Goal: Task Accomplishment & Management: Manage account settings

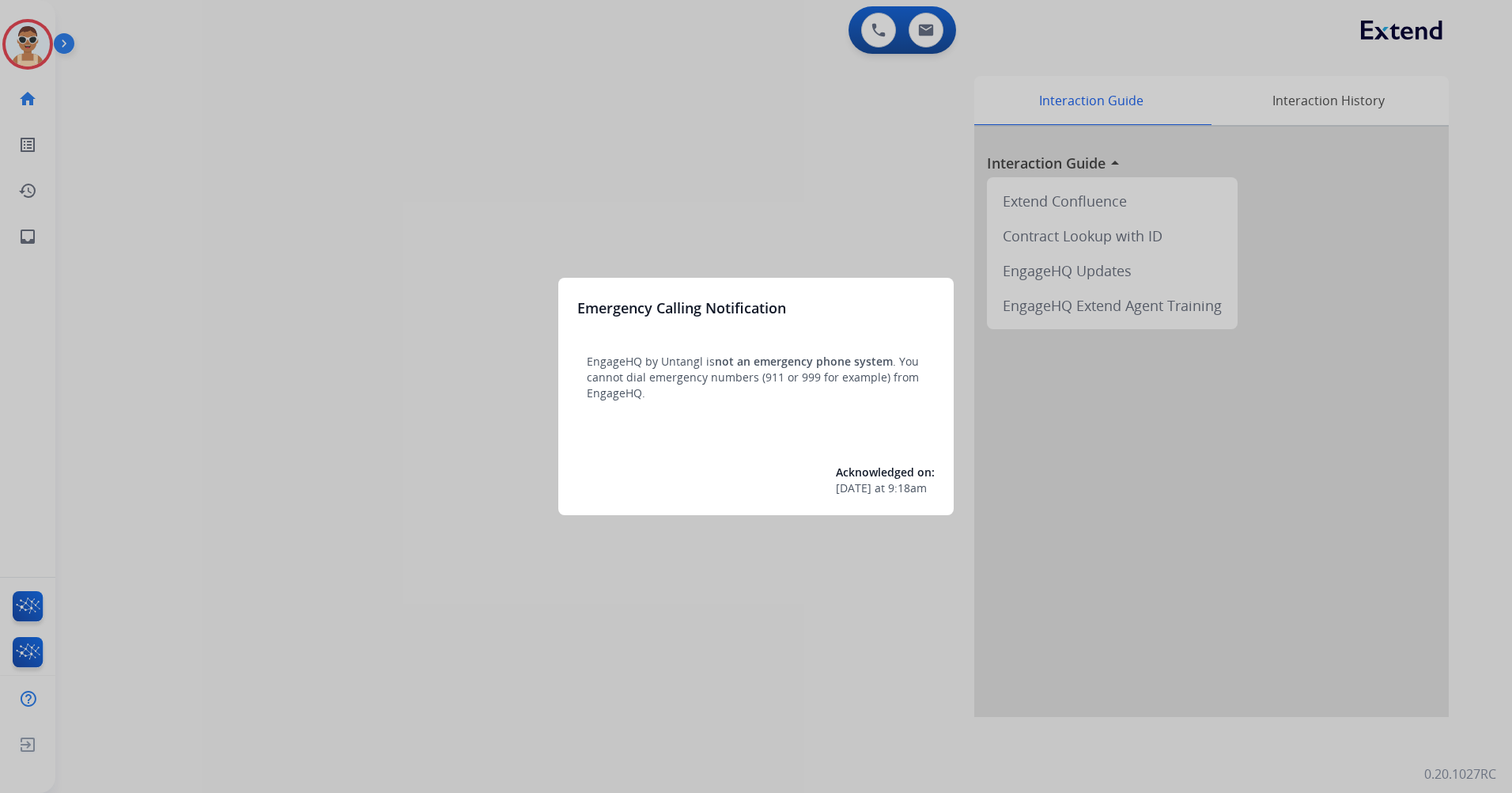
drag, startPoint x: 286, startPoint y: 419, endPoint x: 282, endPoint y: 407, distance: 12.6
click at [282, 407] on div at bounding box center [756, 396] width 1512 height 793
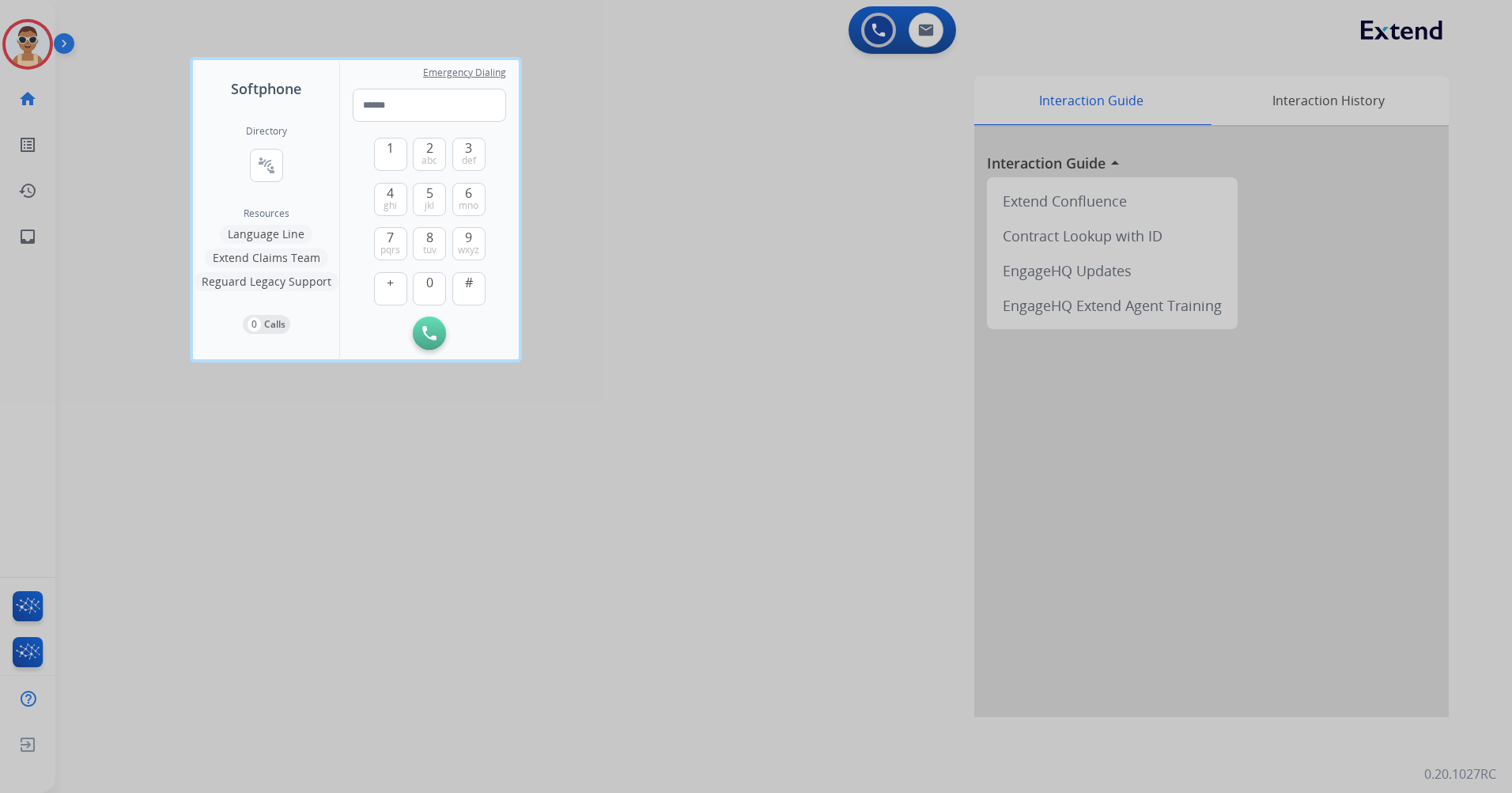
drag, startPoint x: 689, startPoint y: 556, endPoint x: 556, endPoint y: 477, distance: 154.7
click at [687, 553] on div at bounding box center [756, 396] width 1512 height 793
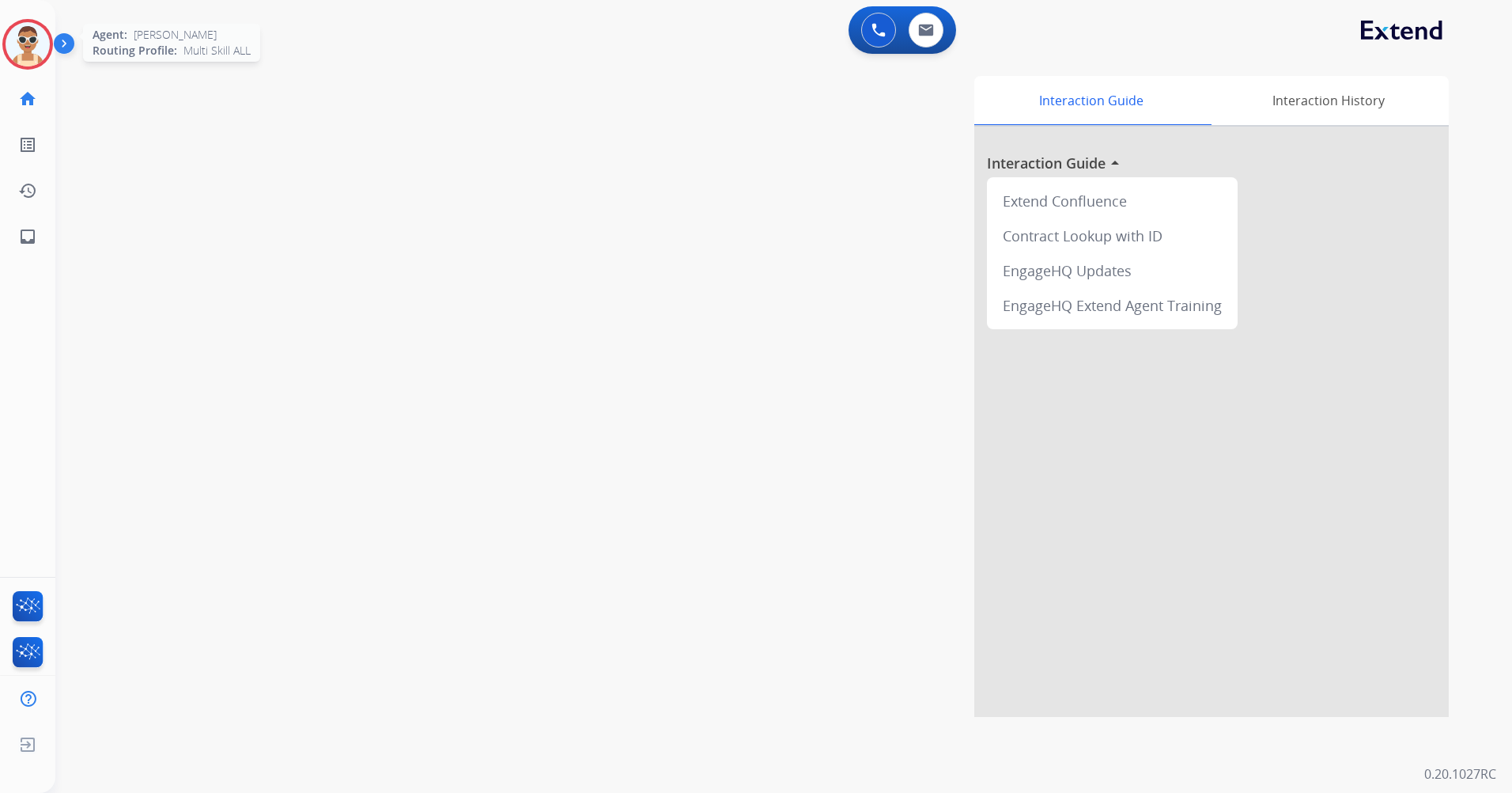
click at [31, 48] on img at bounding box center [27, 44] width 44 height 44
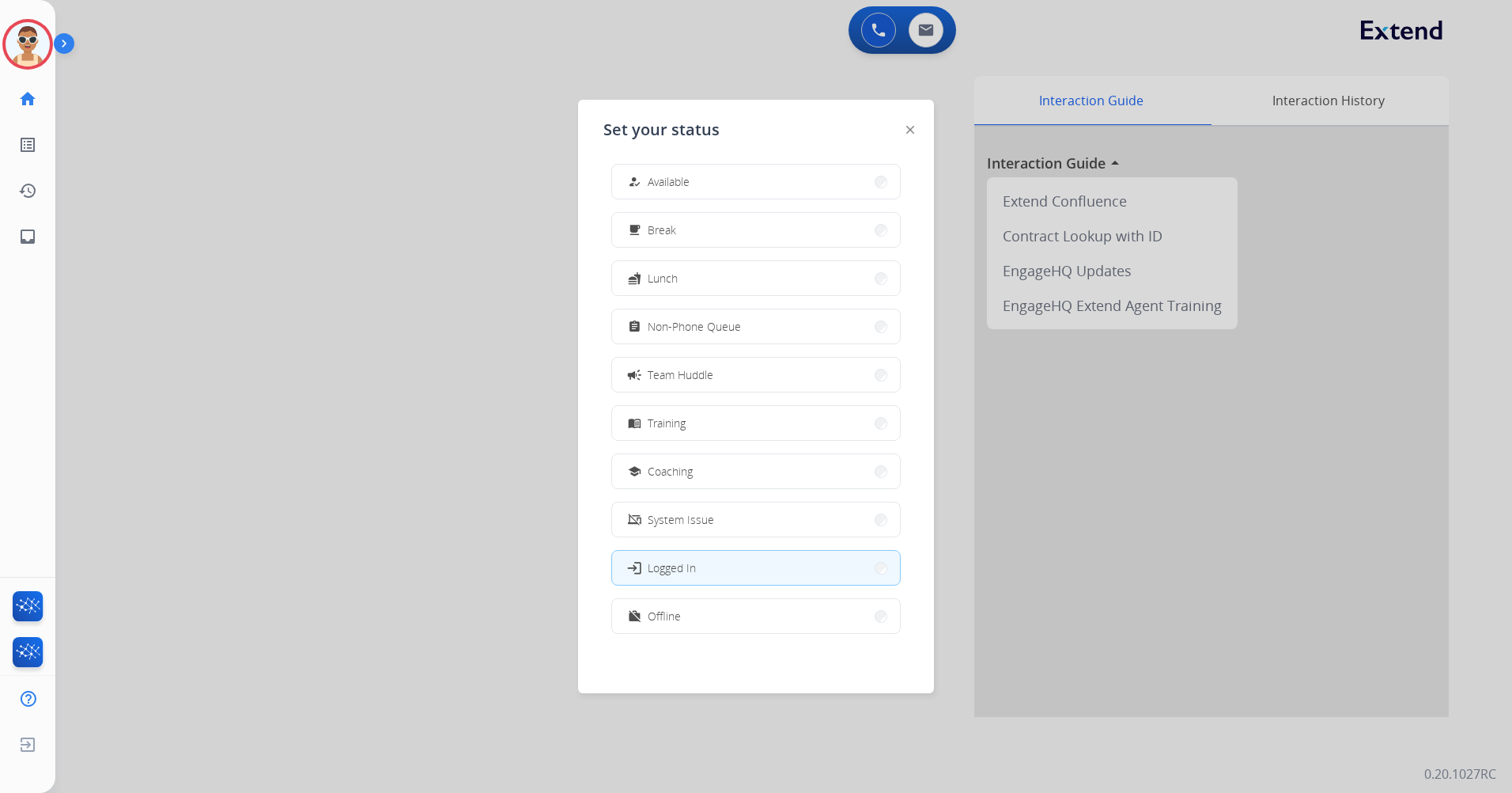
scroll to position [5, 0]
click at [741, 635] on div "how_to_reg Available free_breakfast Break fastfood Lunch assignment Non-Phone Q…" at bounding box center [756, 404] width 306 height 499
click at [740, 618] on button "work_off Offline" at bounding box center [756, 615] width 288 height 34
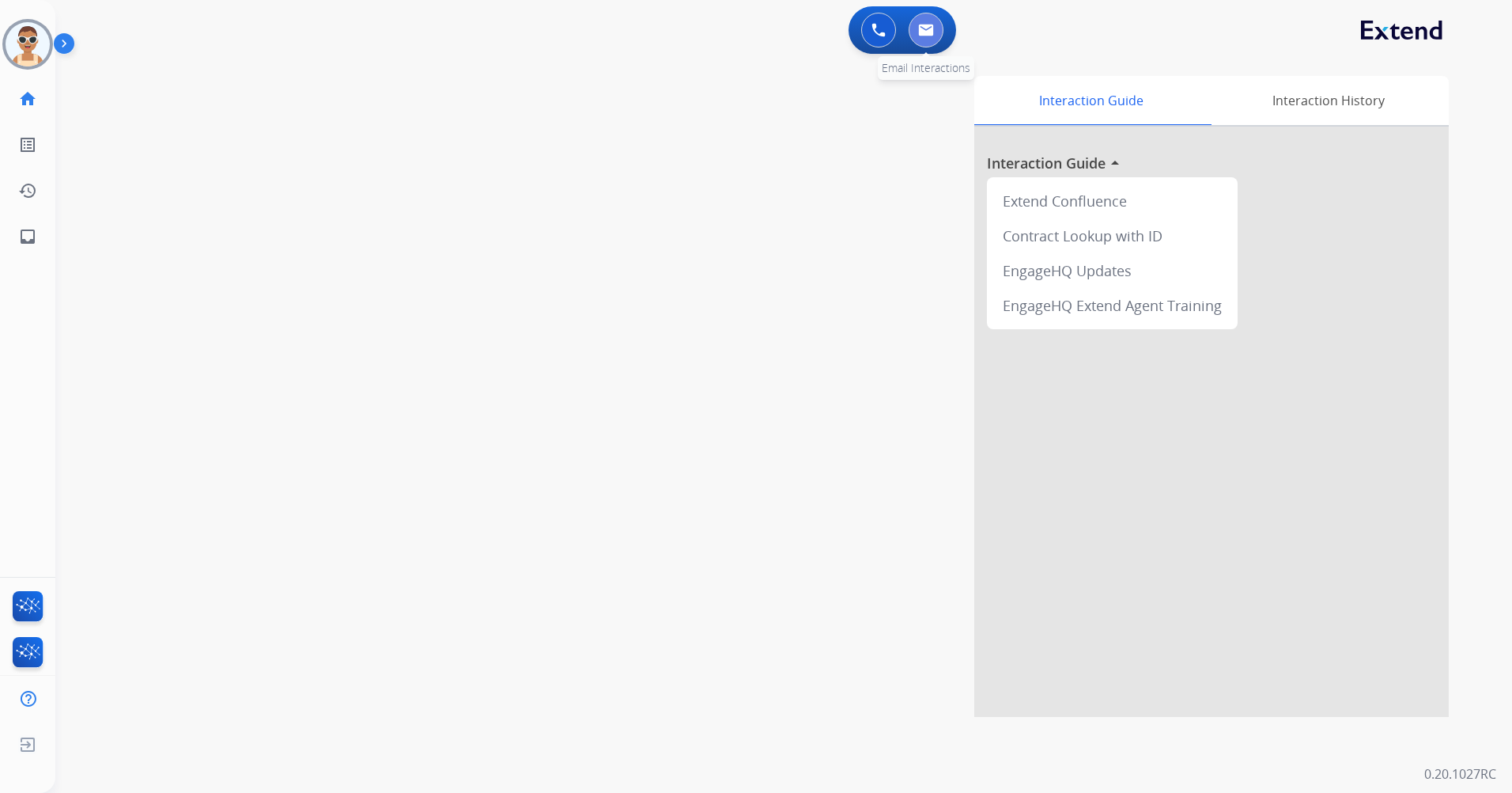
click at [927, 24] on img at bounding box center [926, 29] width 16 height 13
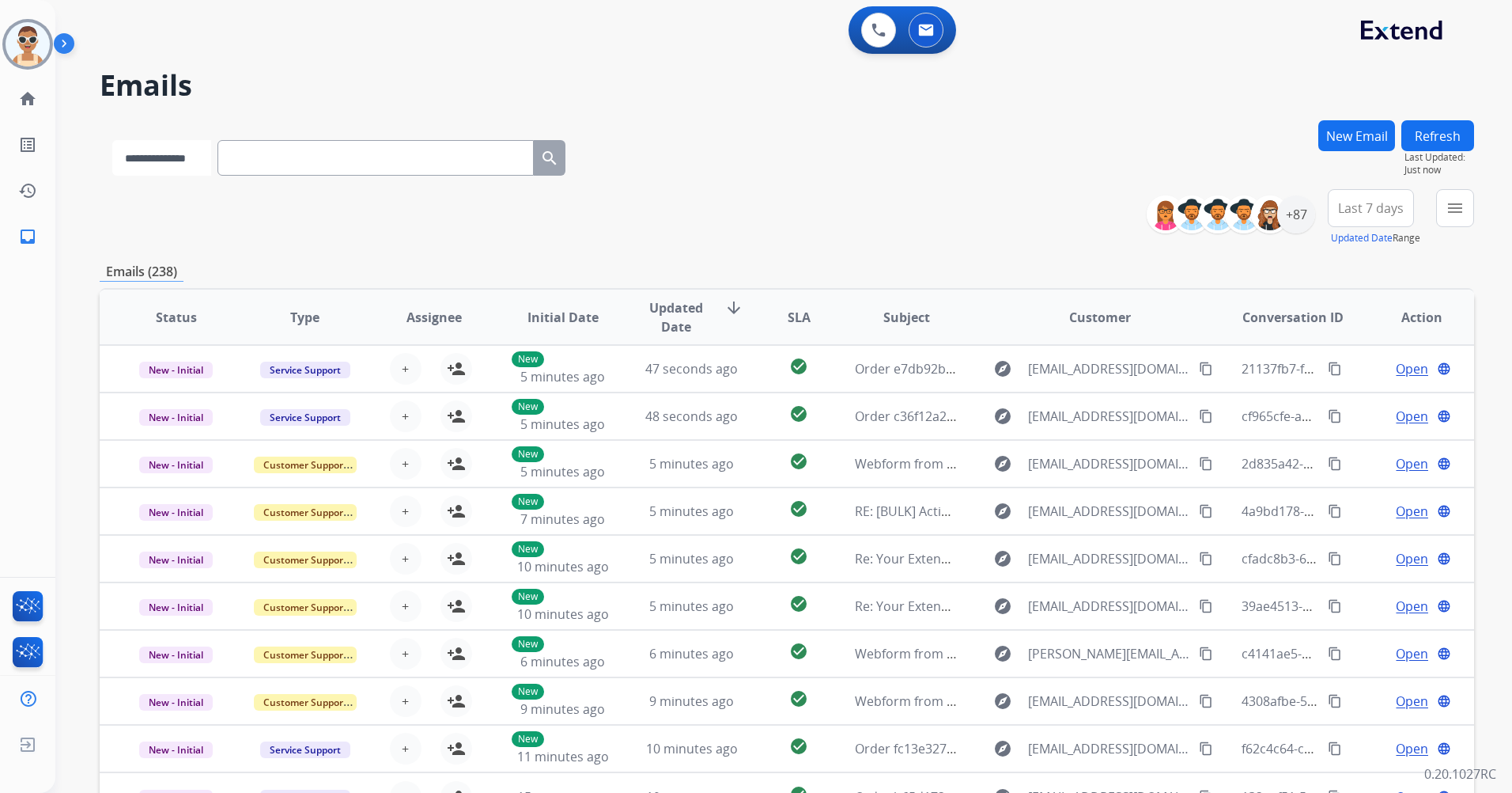
click at [209, 163] on select "**********" at bounding box center [162, 158] width 99 height 36
select select "**********"
click at [112, 140] on select "**********" at bounding box center [162, 158] width 99 height 36
click at [296, 170] on input "text" at bounding box center [377, 158] width 316 height 36
paste input "**********"
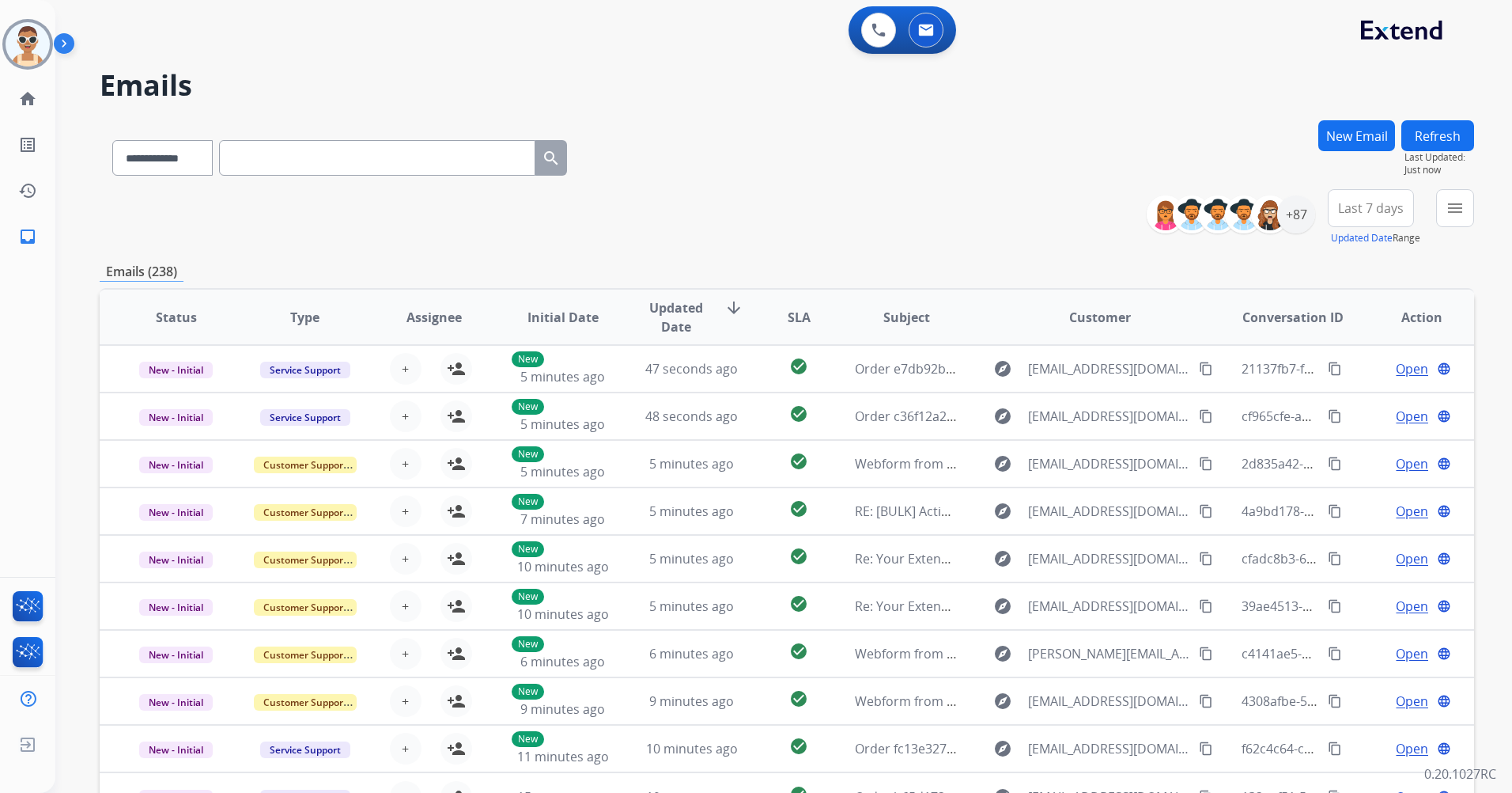
type input "**********"
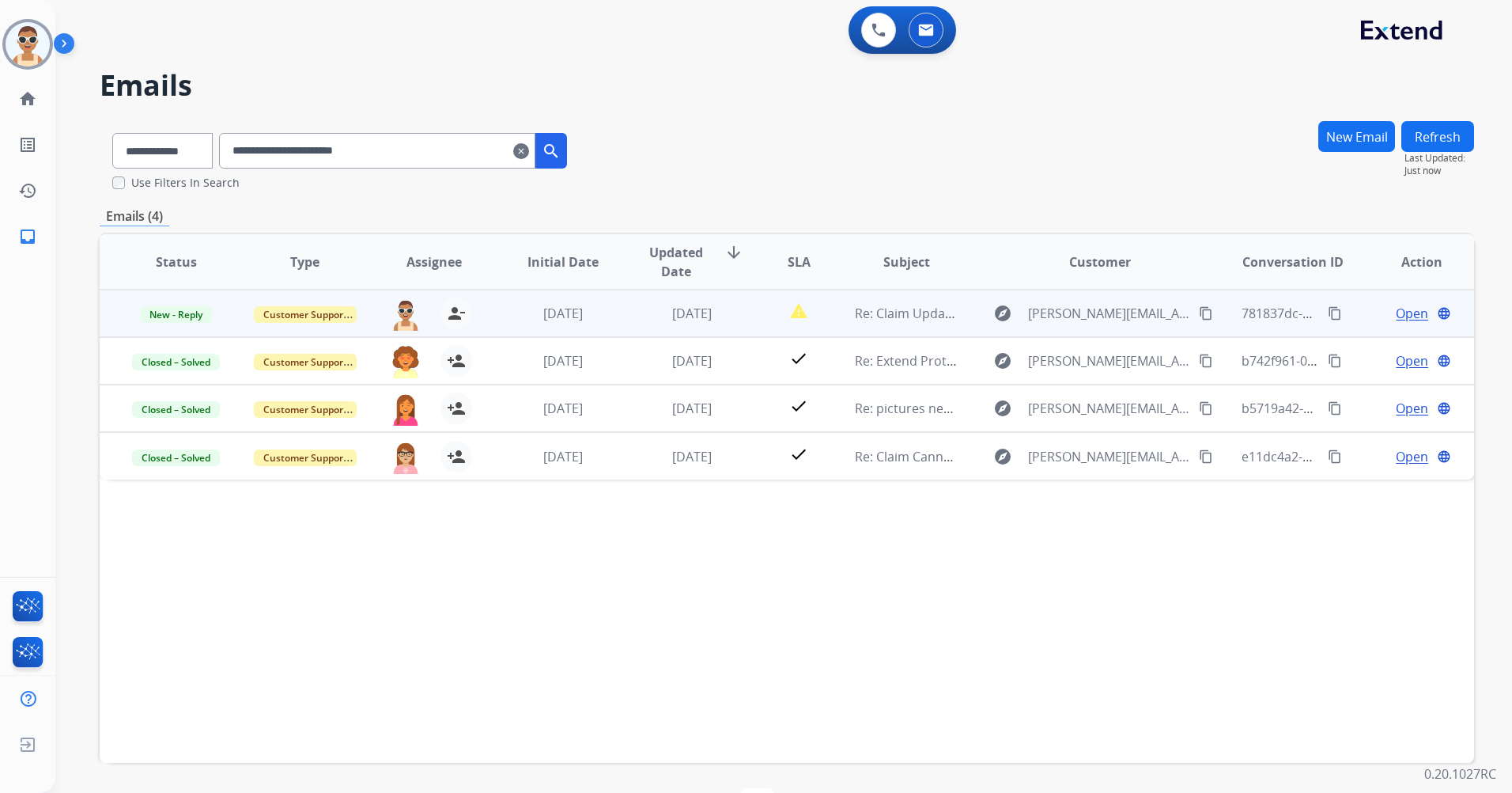
click at [1407, 310] on span "Open" at bounding box center [1412, 313] width 32 height 19
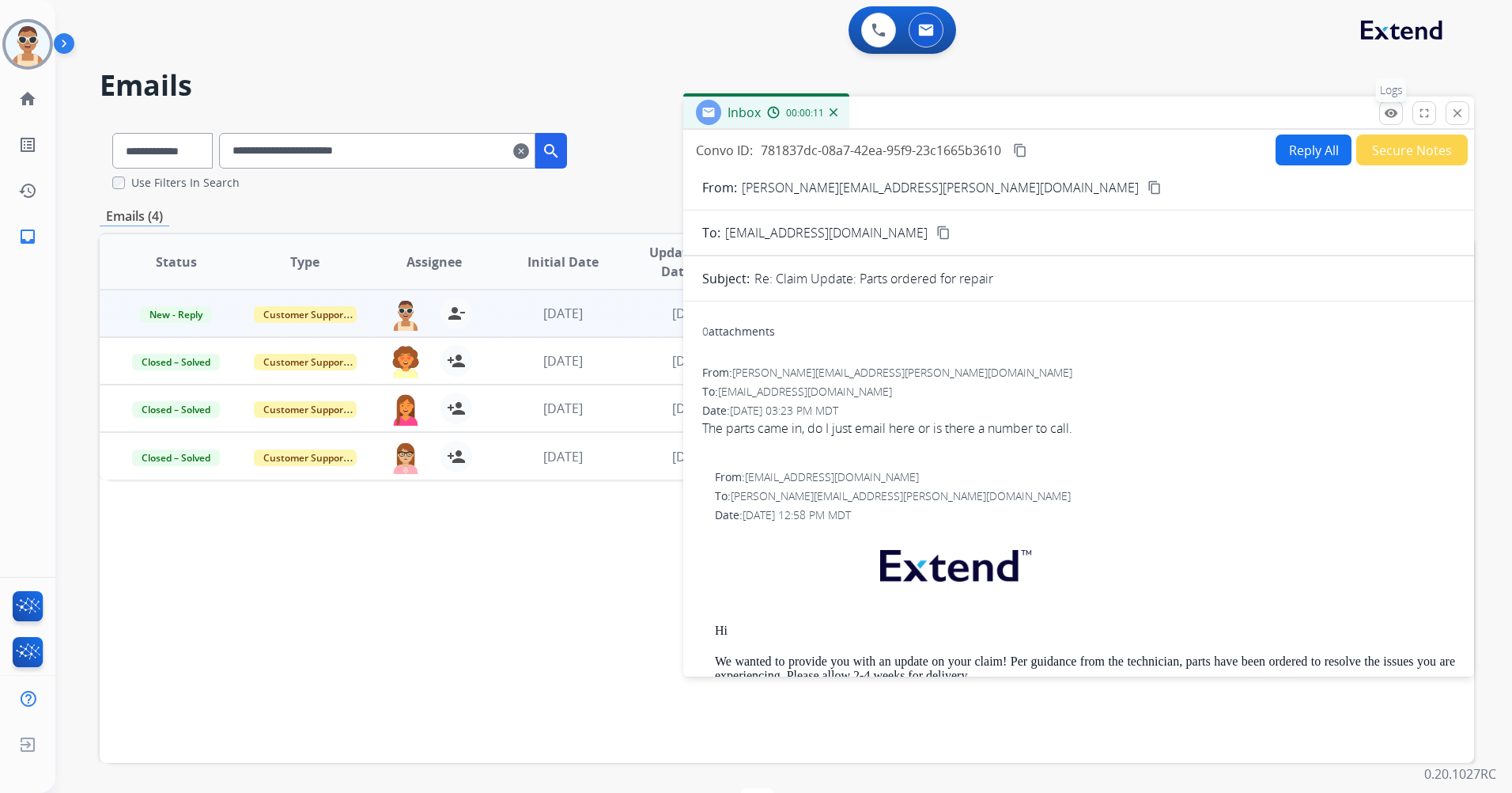
click at [1393, 110] on mat-icon "remove_red_eye" at bounding box center [1391, 113] width 15 height 15
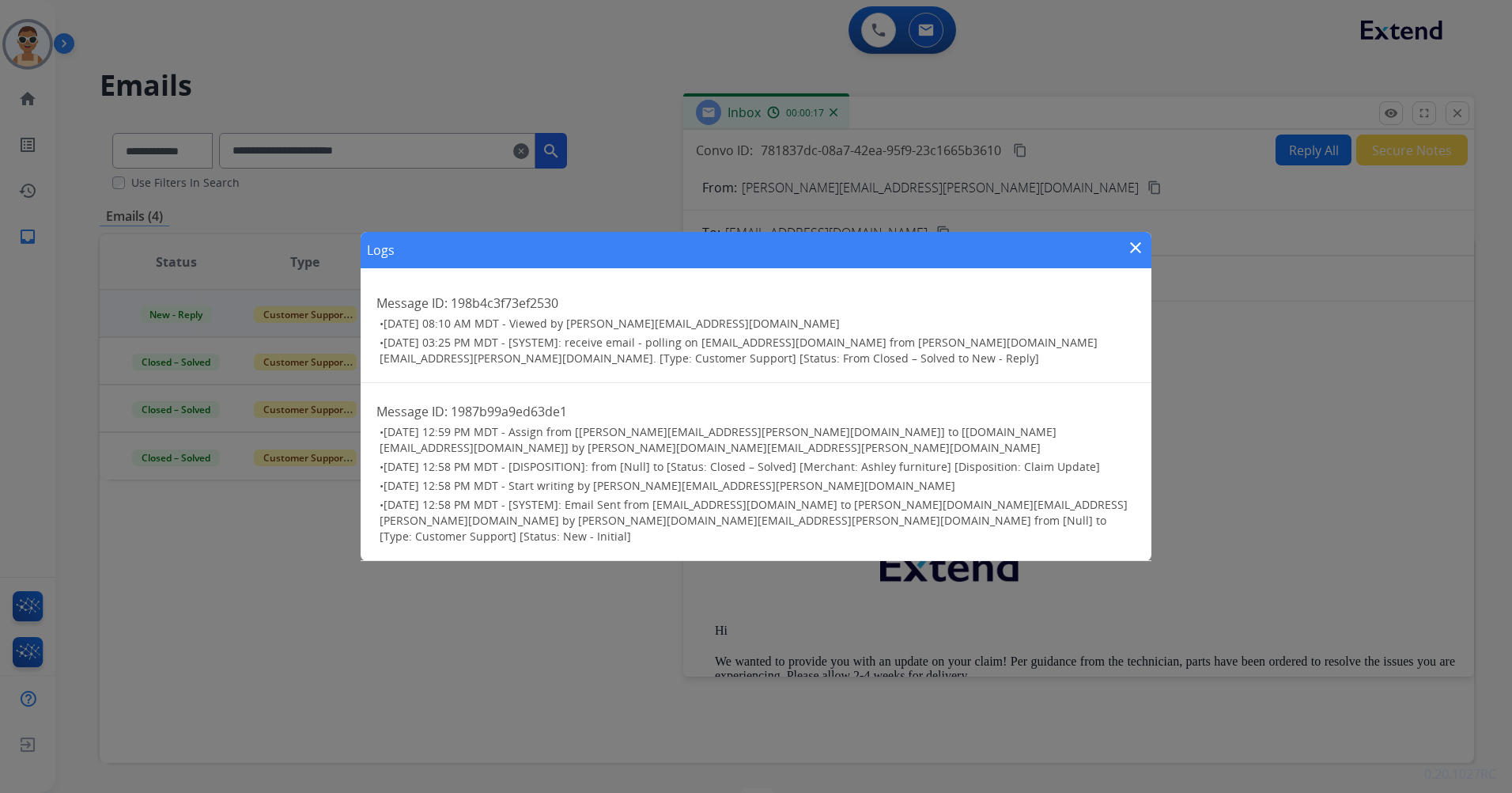
click at [1136, 257] on mat-icon "close" at bounding box center [1135, 247] width 18 height 19
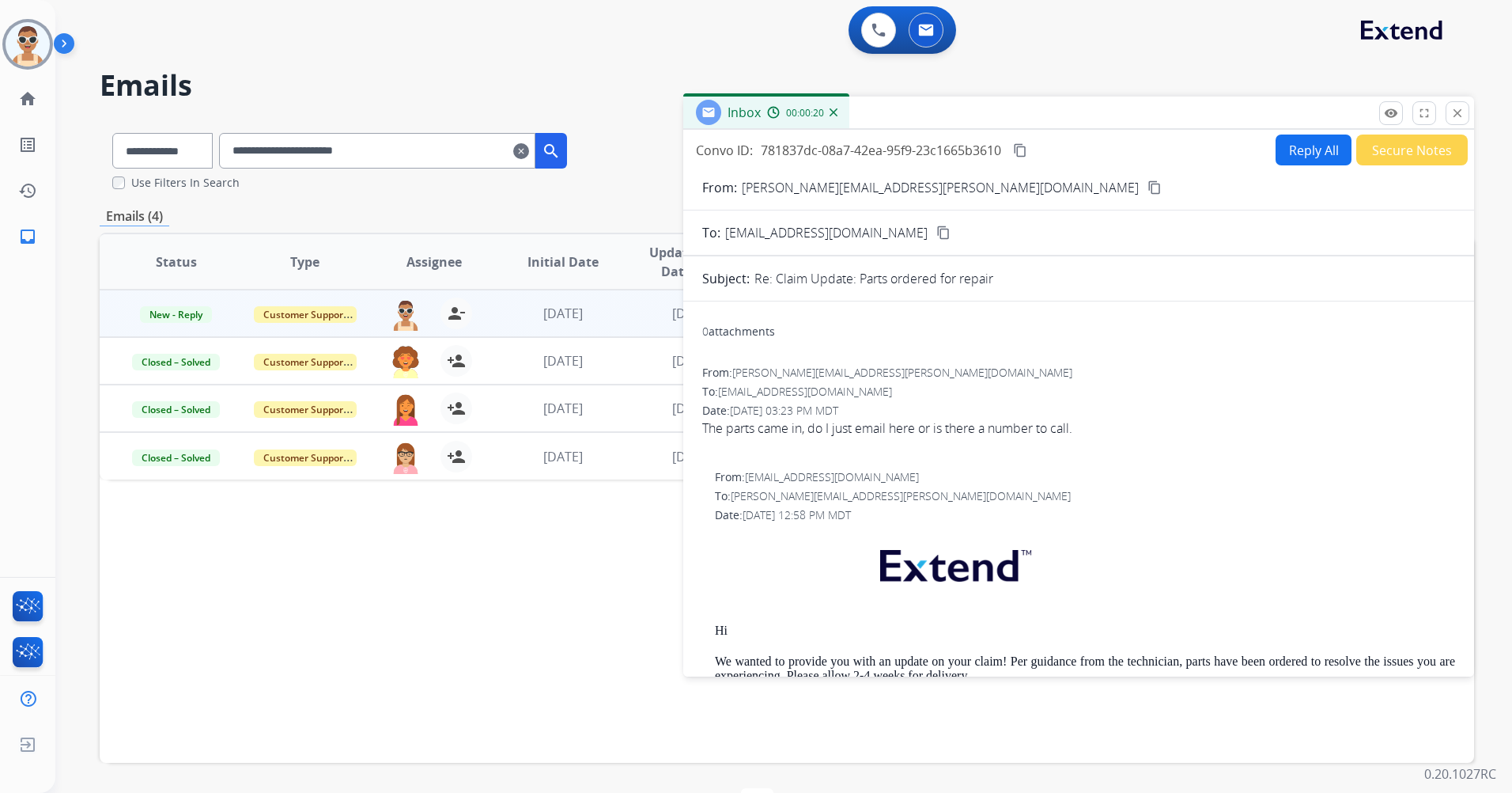
click at [1454, 107] on mat-icon "close" at bounding box center [1457, 113] width 15 height 15
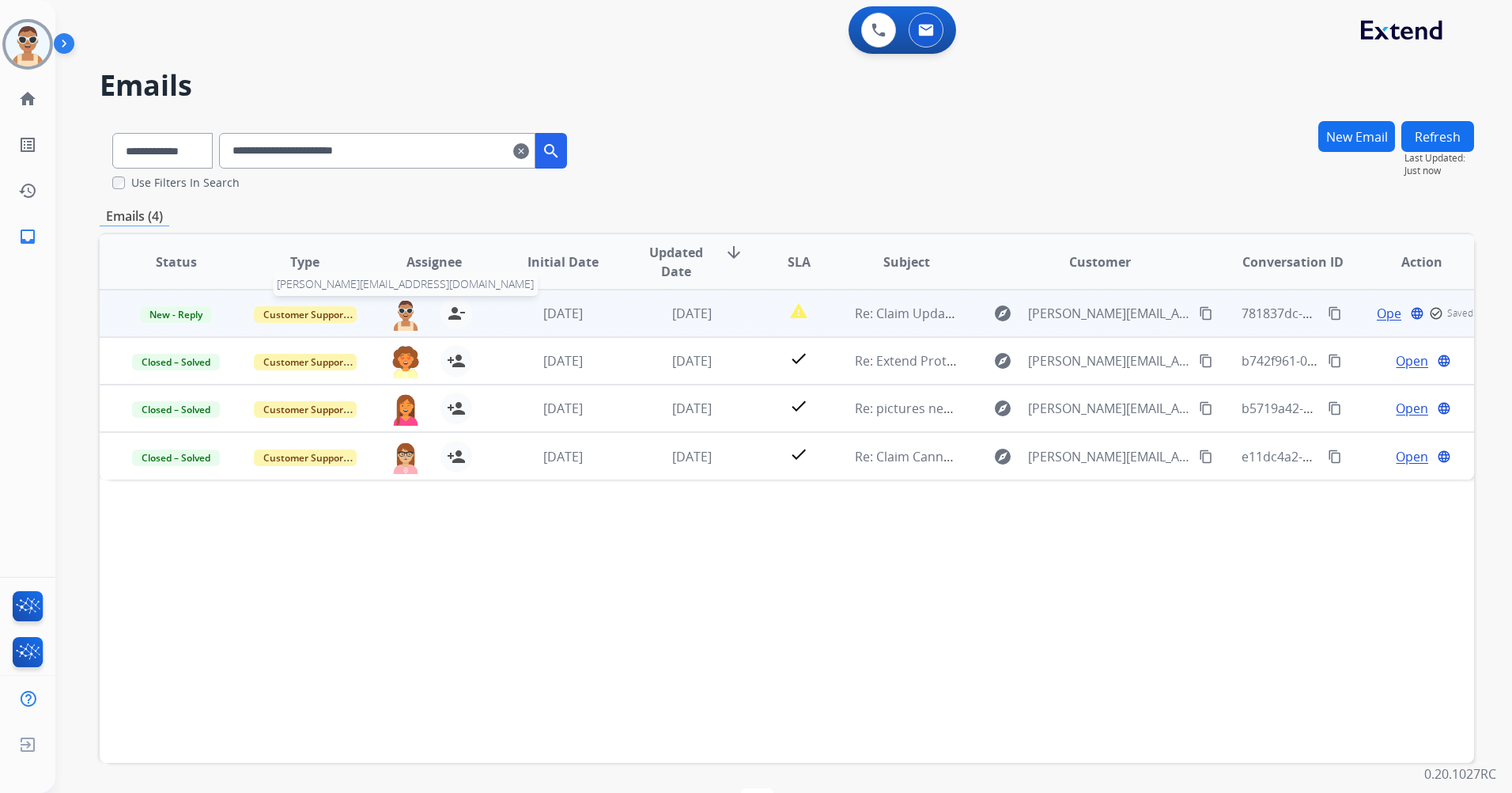
click at [408, 313] on img at bounding box center [406, 314] width 31 height 33
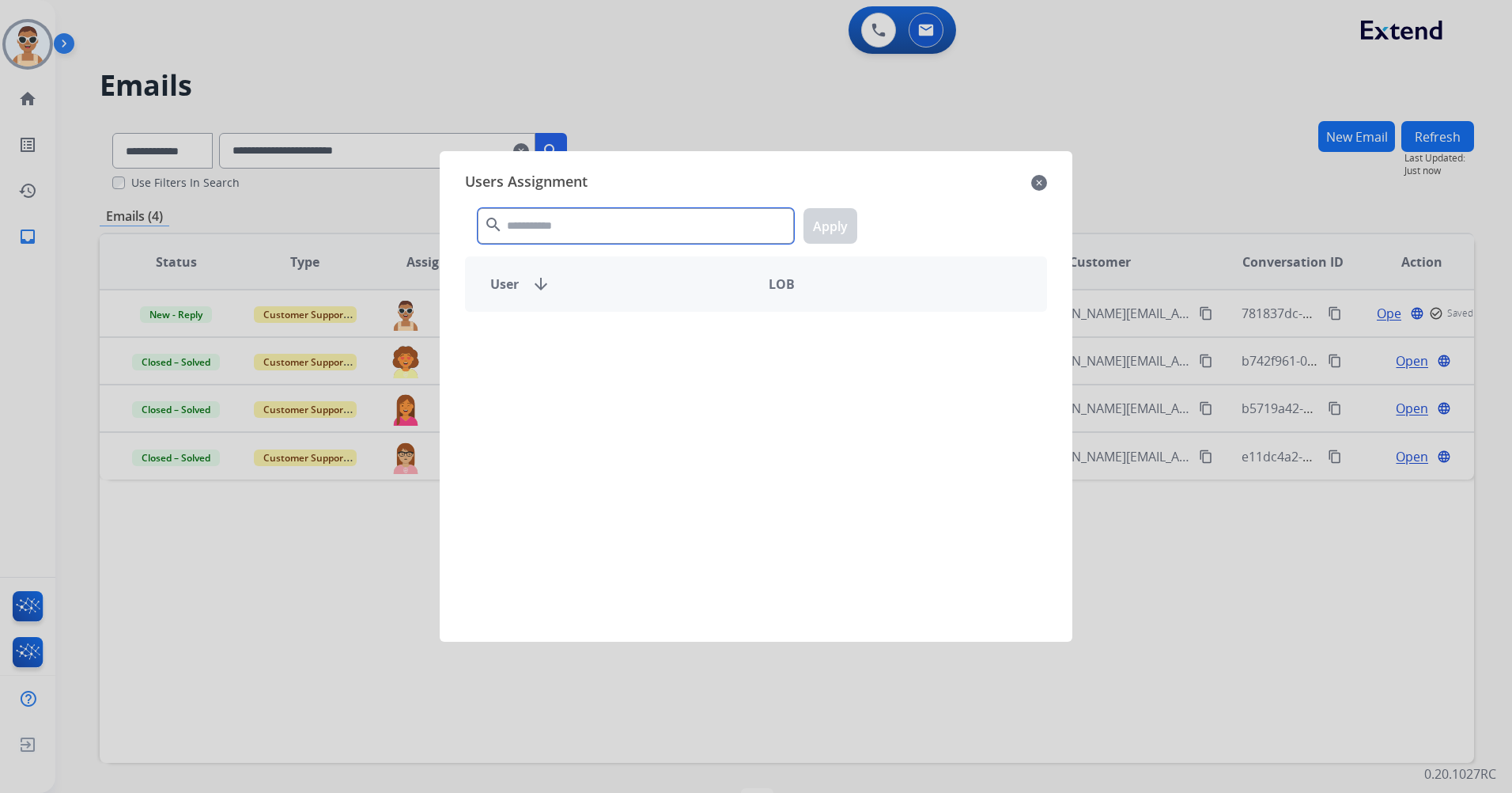
click at [568, 227] on input "text" at bounding box center [636, 226] width 316 height 36
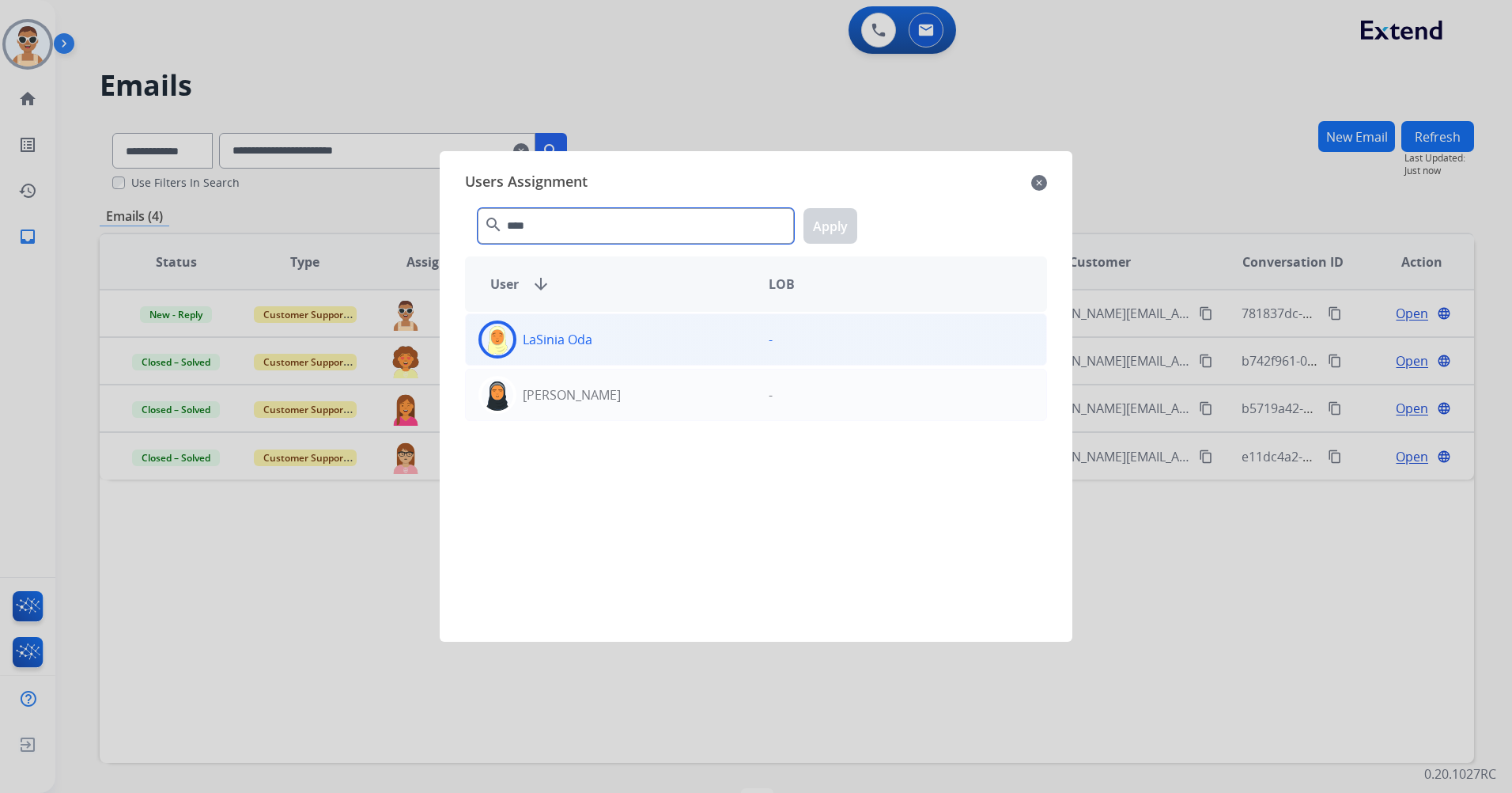
type input "****"
click at [630, 352] on div "LaSinia Oda" at bounding box center [610, 339] width 290 height 38
click at [837, 233] on button "Apply" at bounding box center [830, 226] width 54 height 36
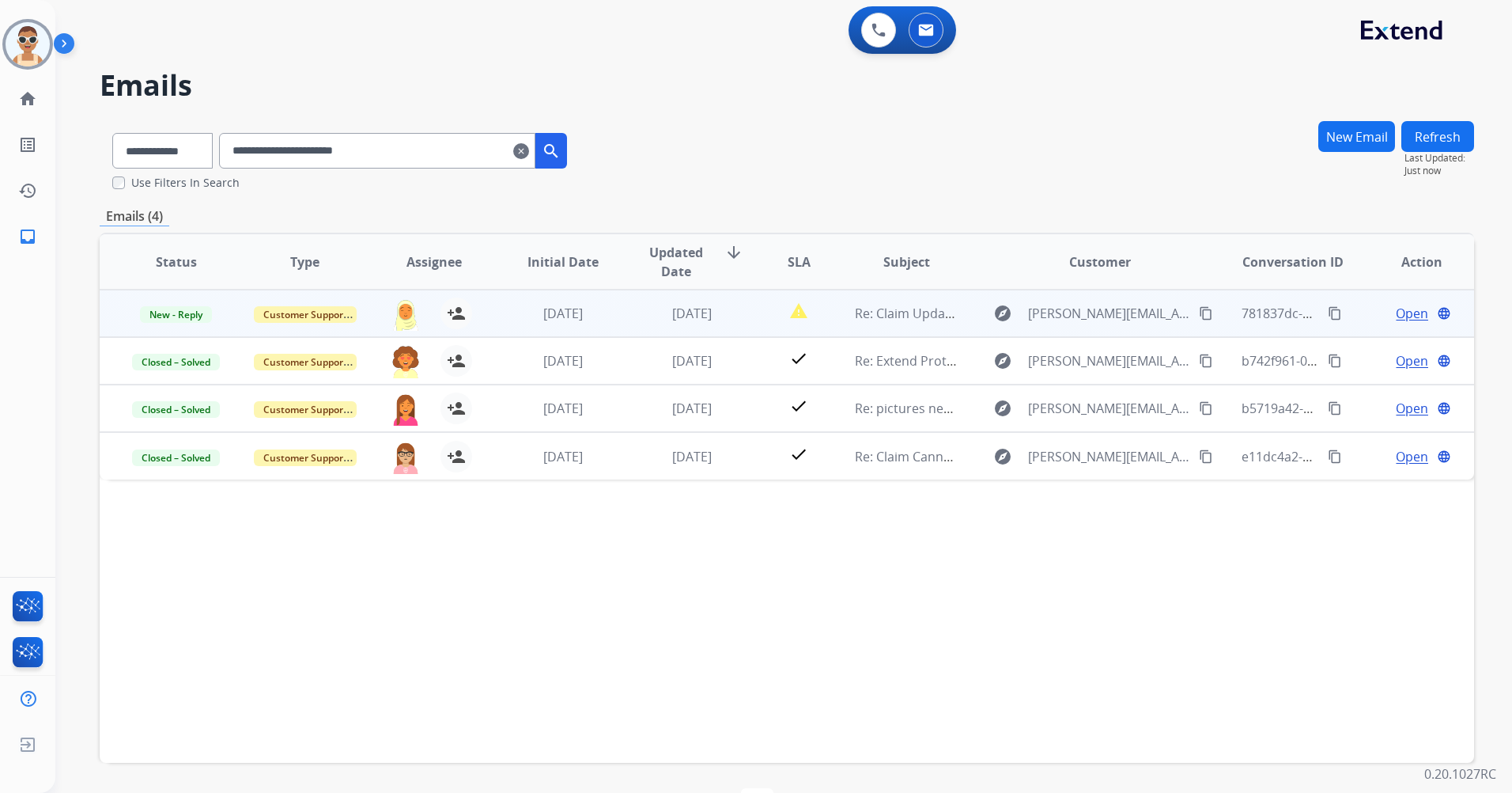
click at [1396, 309] on span "Open" at bounding box center [1412, 313] width 32 height 19
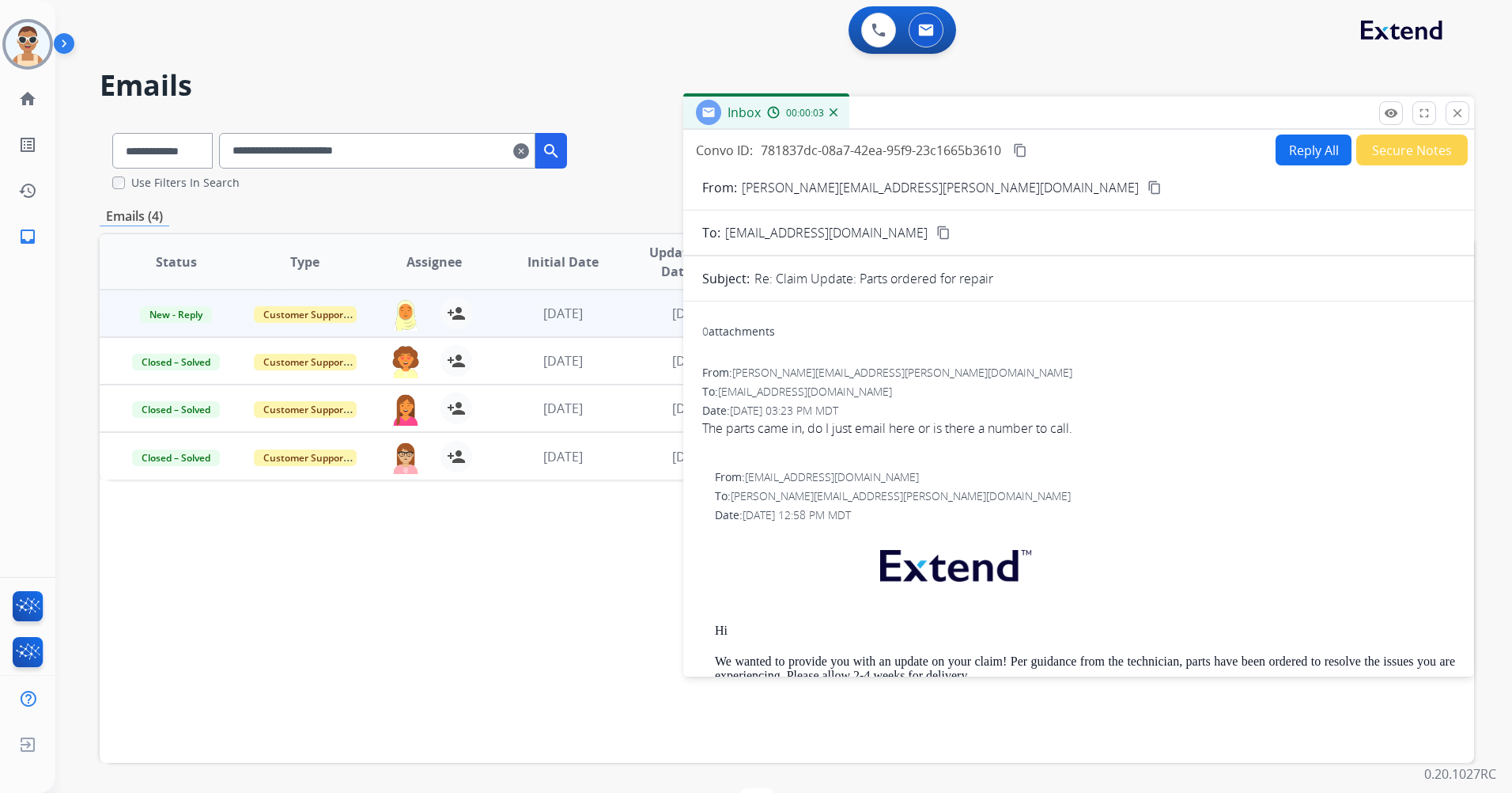
click at [1289, 141] on button "Reply All" at bounding box center [1313, 150] width 76 height 31
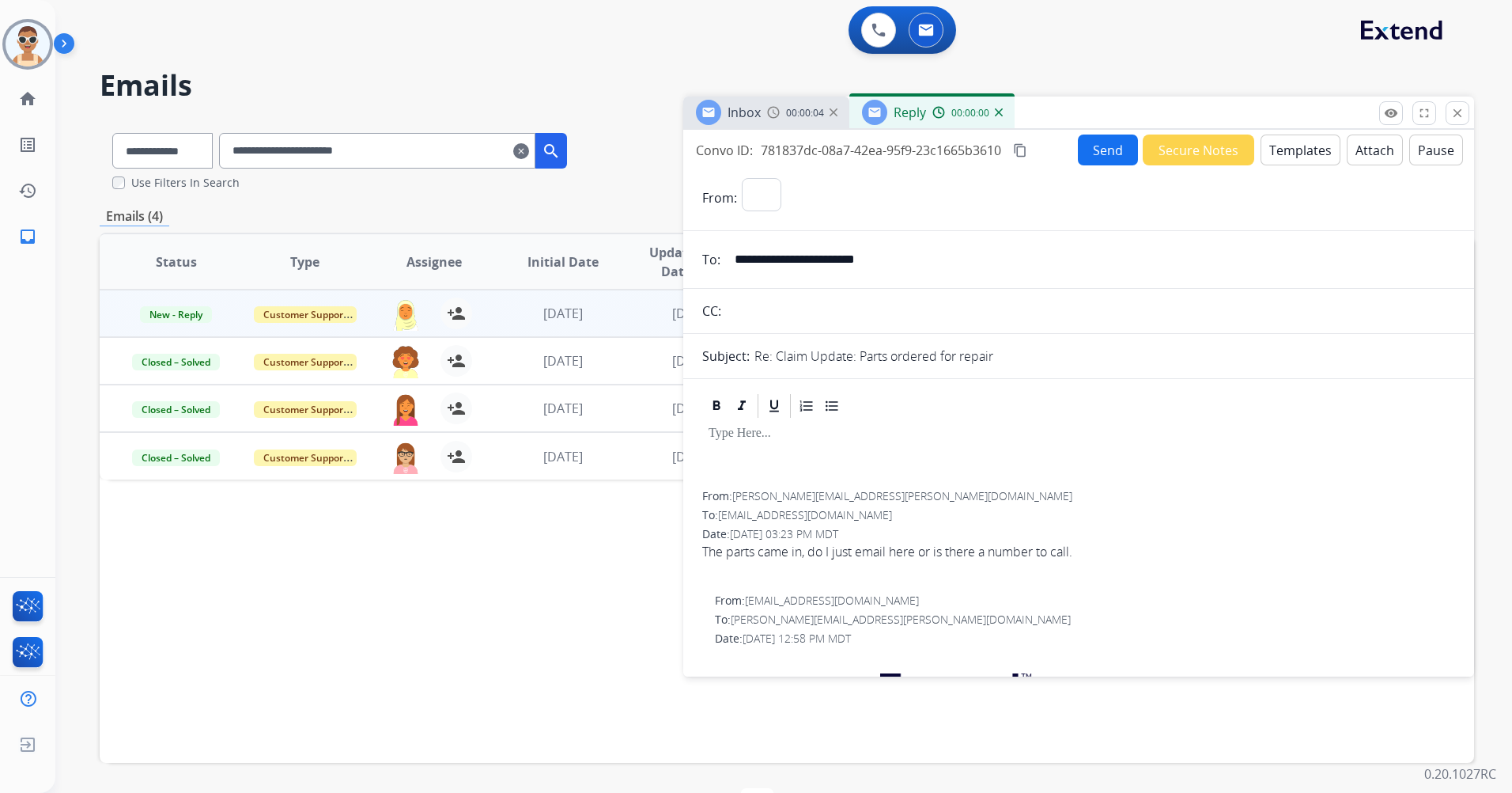
select select "**********"
click at [1282, 151] on button "Templates" at bounding box center [1301, 150] width 80 height 31
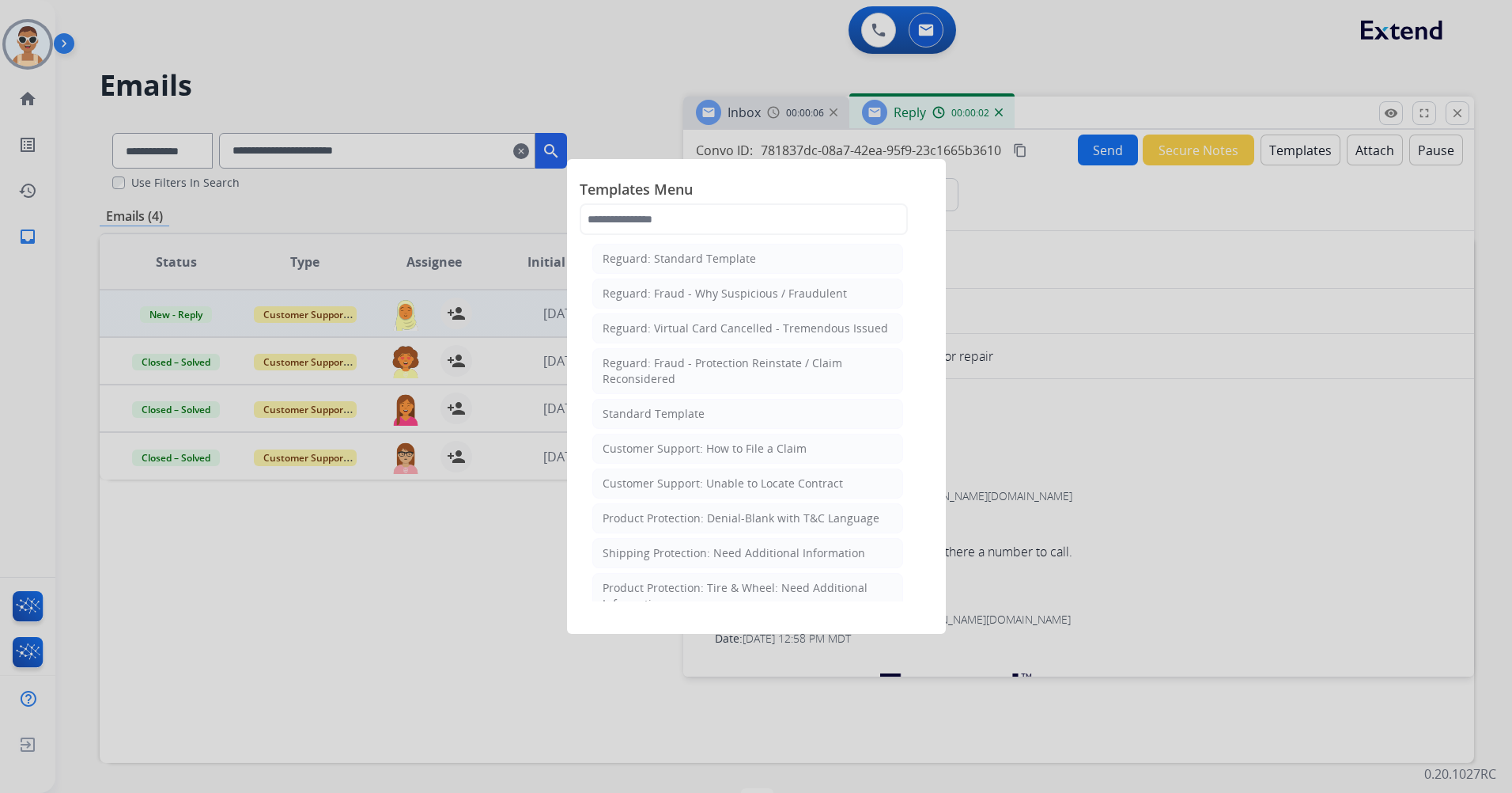
scroll to position [158, 0]
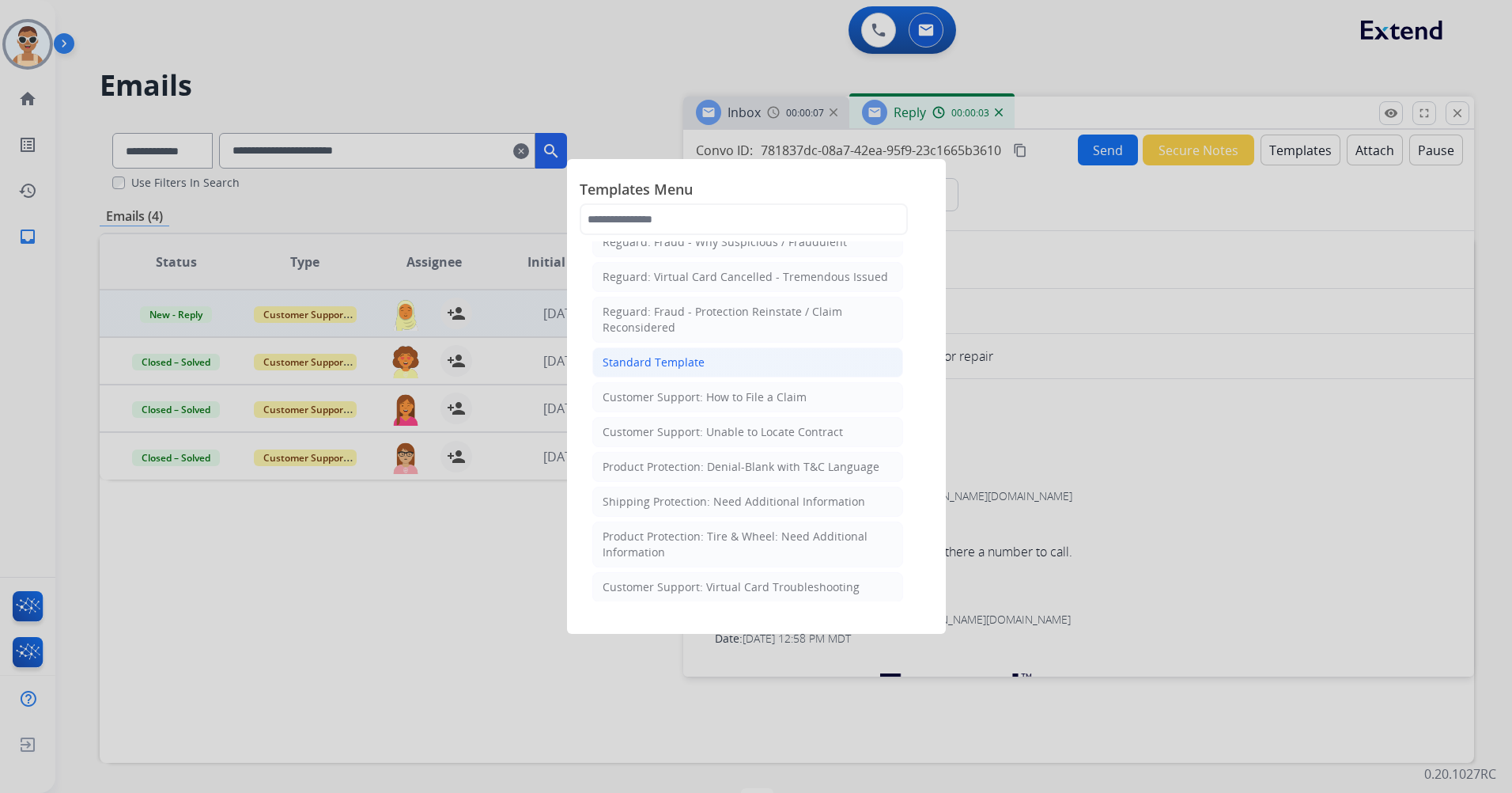
click at [715, 360] on li "Standard Template" at bounding box center [747, 362] width 311 height 30
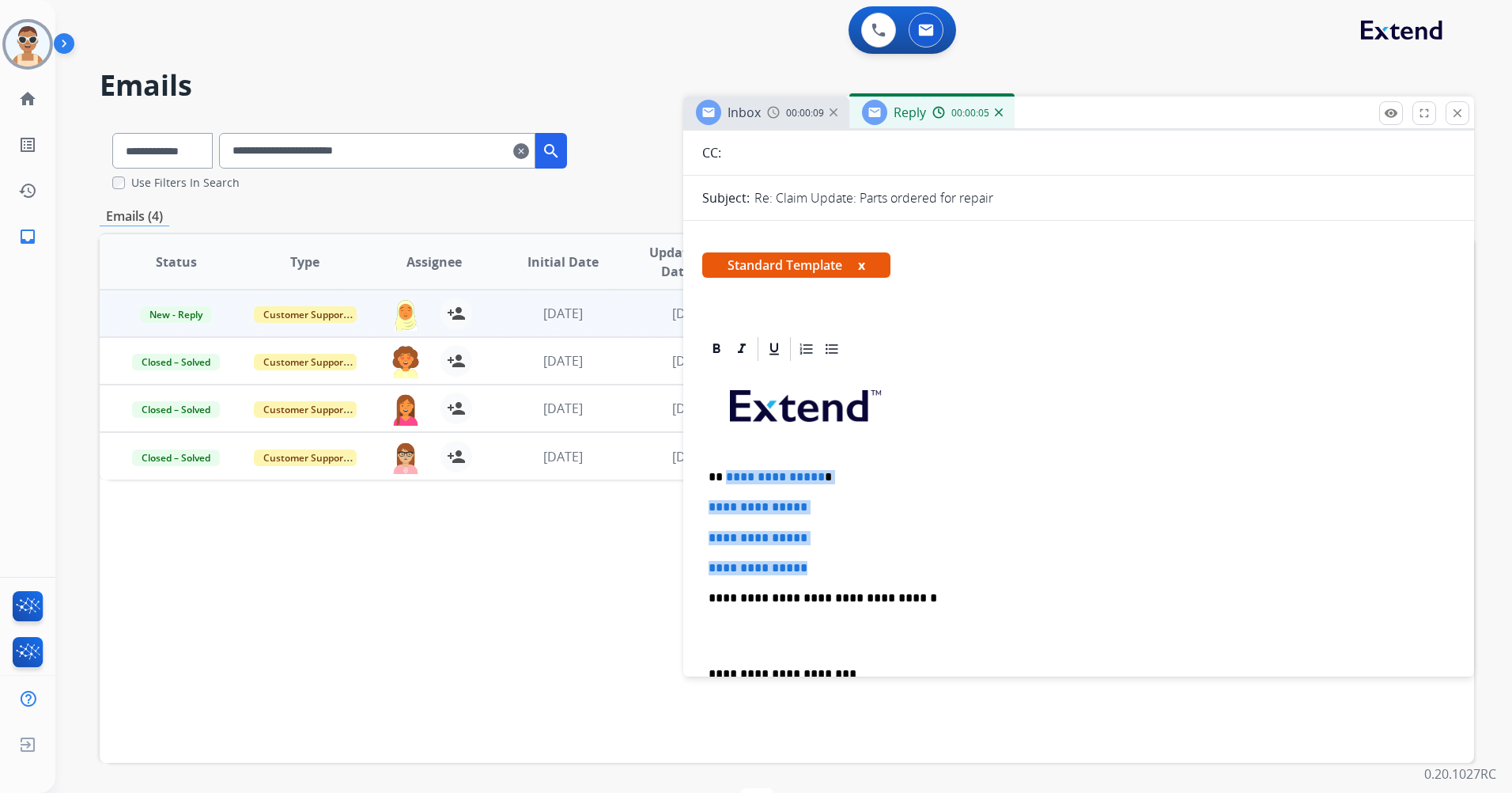
drag, startPoint x: 834, startPoint y: 563, endPoint x: 723, endPoint y: 471, distance: 144.2
click at [723, 471] on div "**********" at bounding box center [1078, 635] width 753 height 545
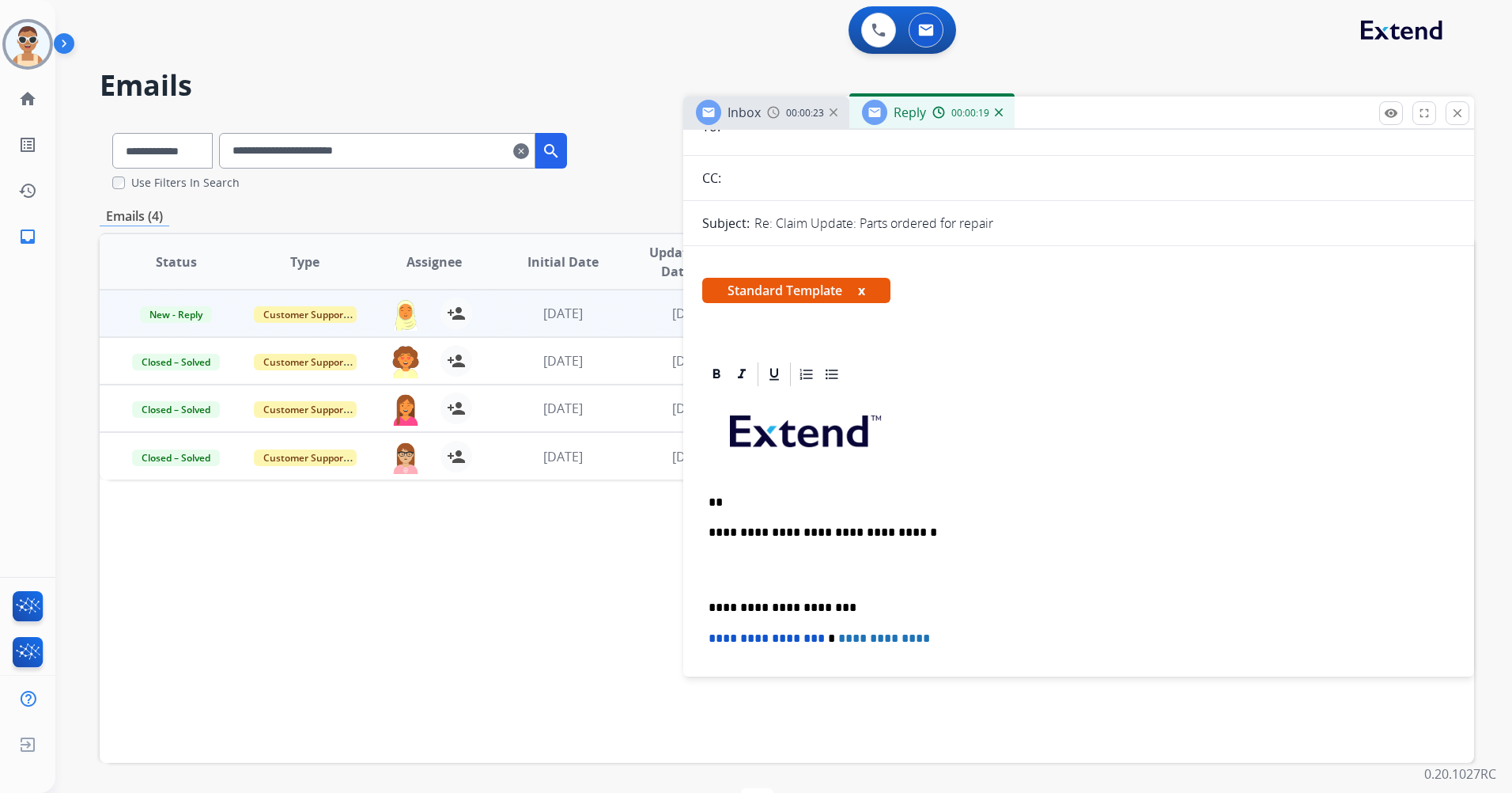
scroll to position [51, 0]
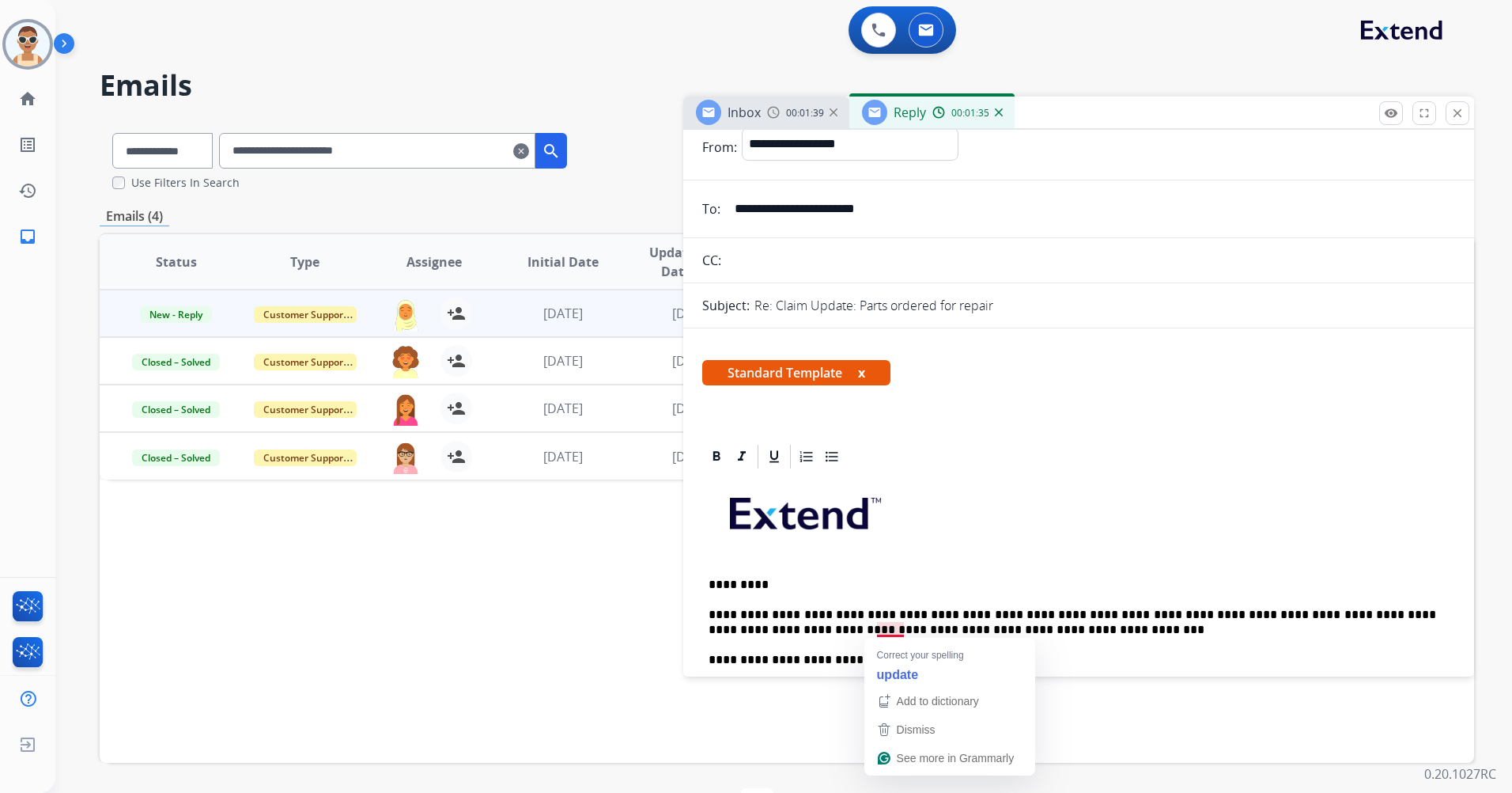
click at [892, 623] on p "**********" at bounding box center [1072, 623] width 727 height 29
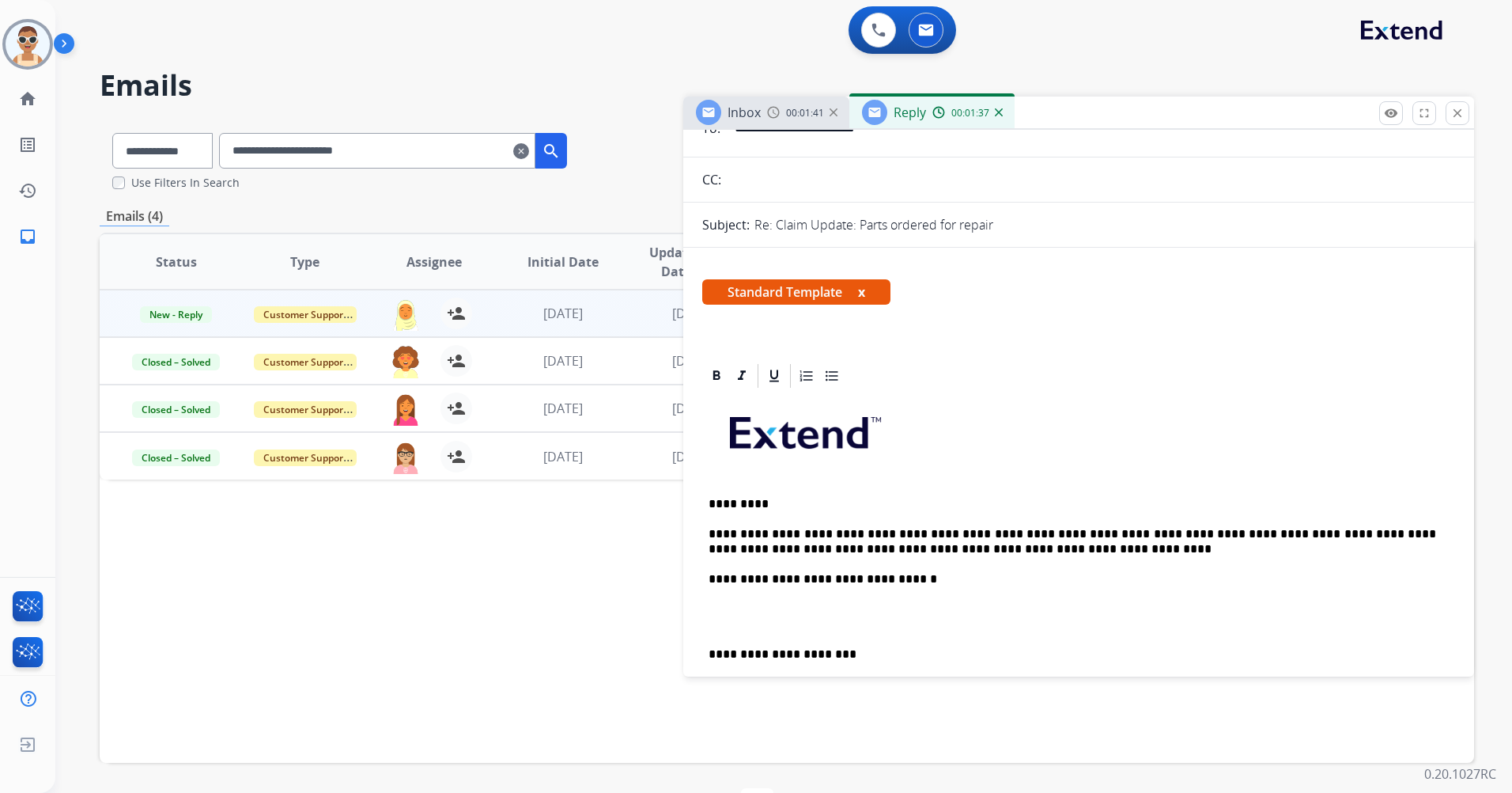
scroll to position [0, 0]
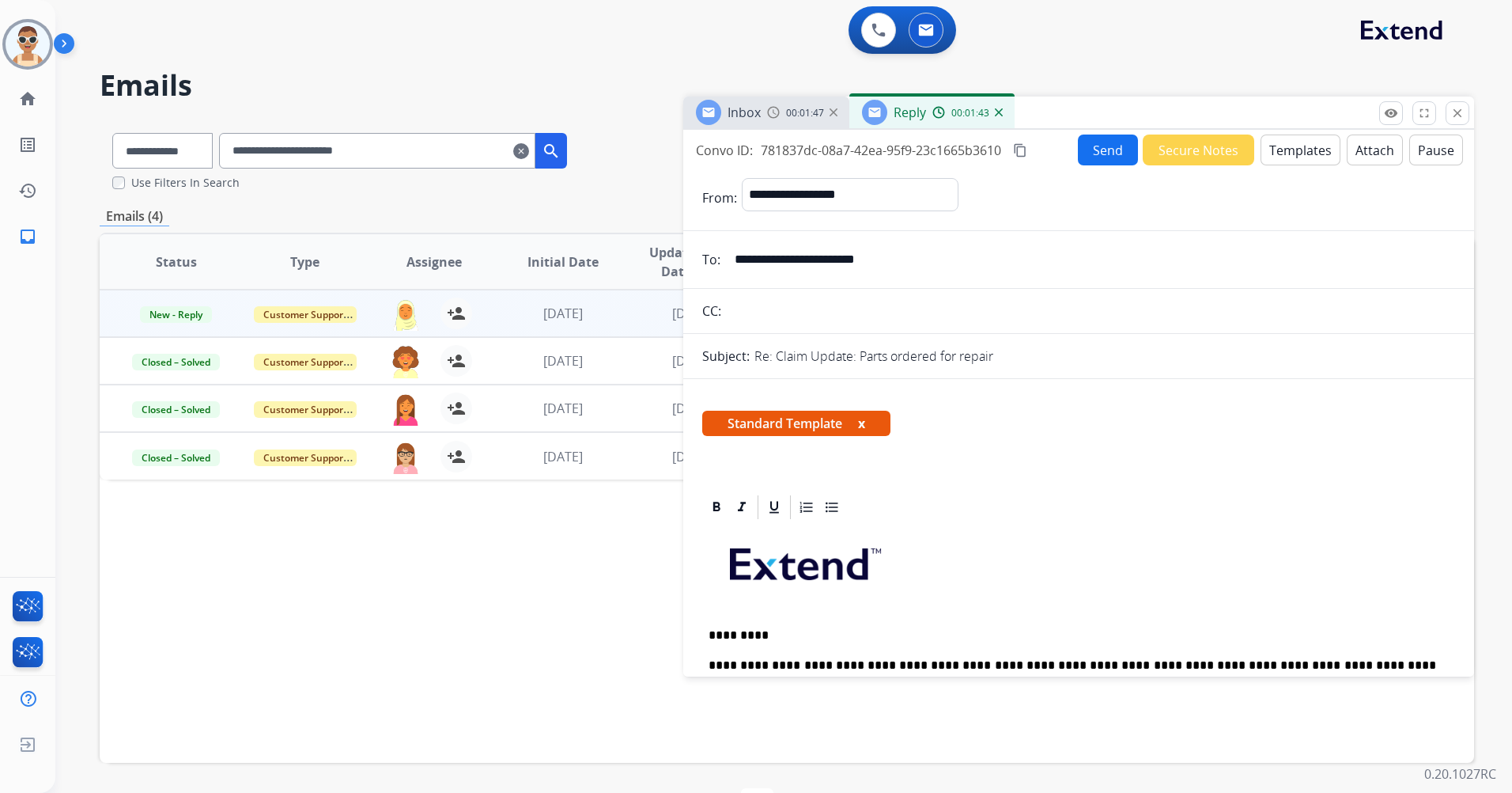
click at [1168, 144] on button "Secure Notes" at bounding box center [1199, 150] width 112 height 31
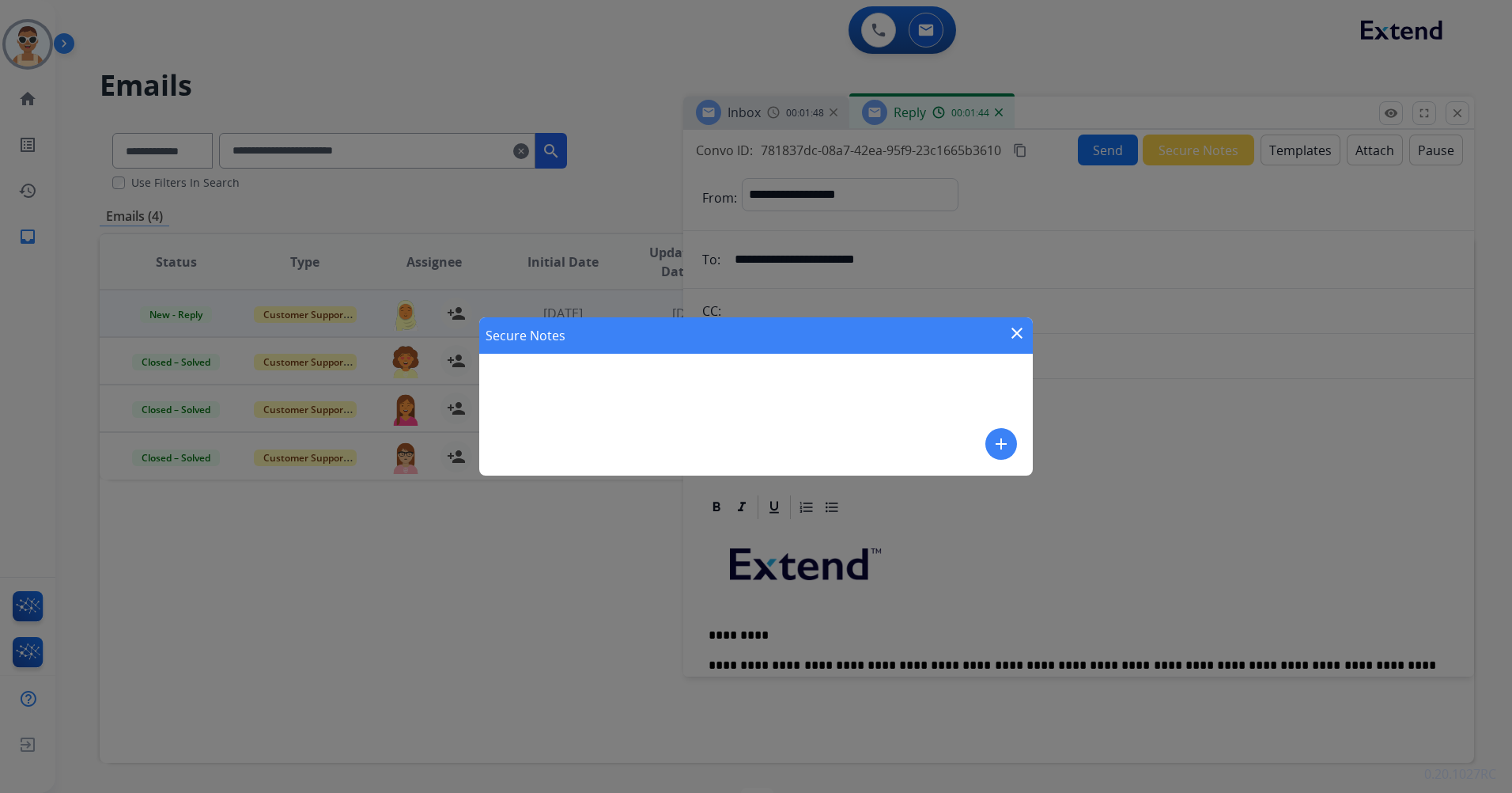
click at [990, 445] on button "add" at bounding box center [1001, 443] width 31 height 31
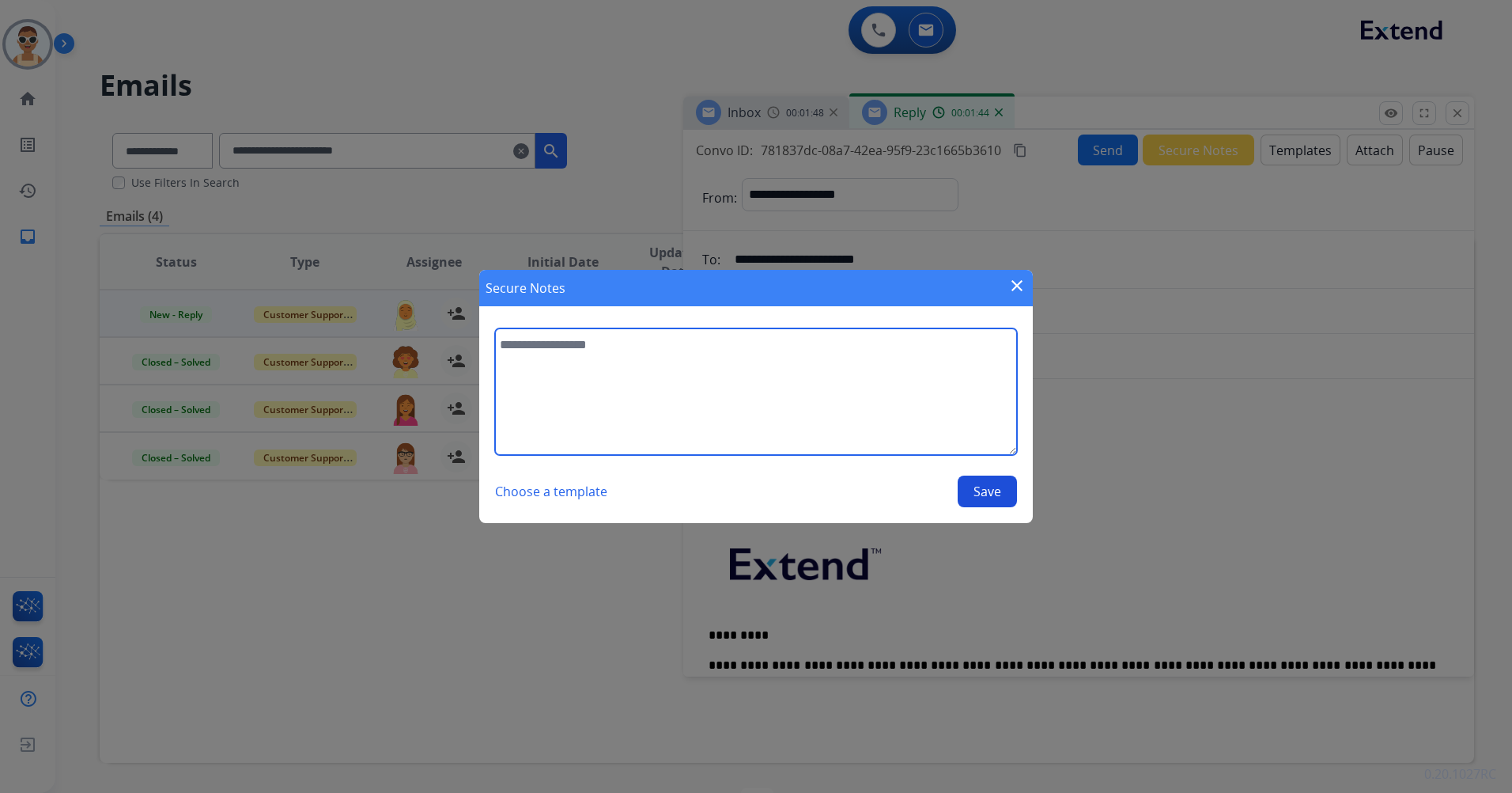
click at [944, 412] on textarea at bounding box center [756, 392] width 522 height 127
type textarea "**********"
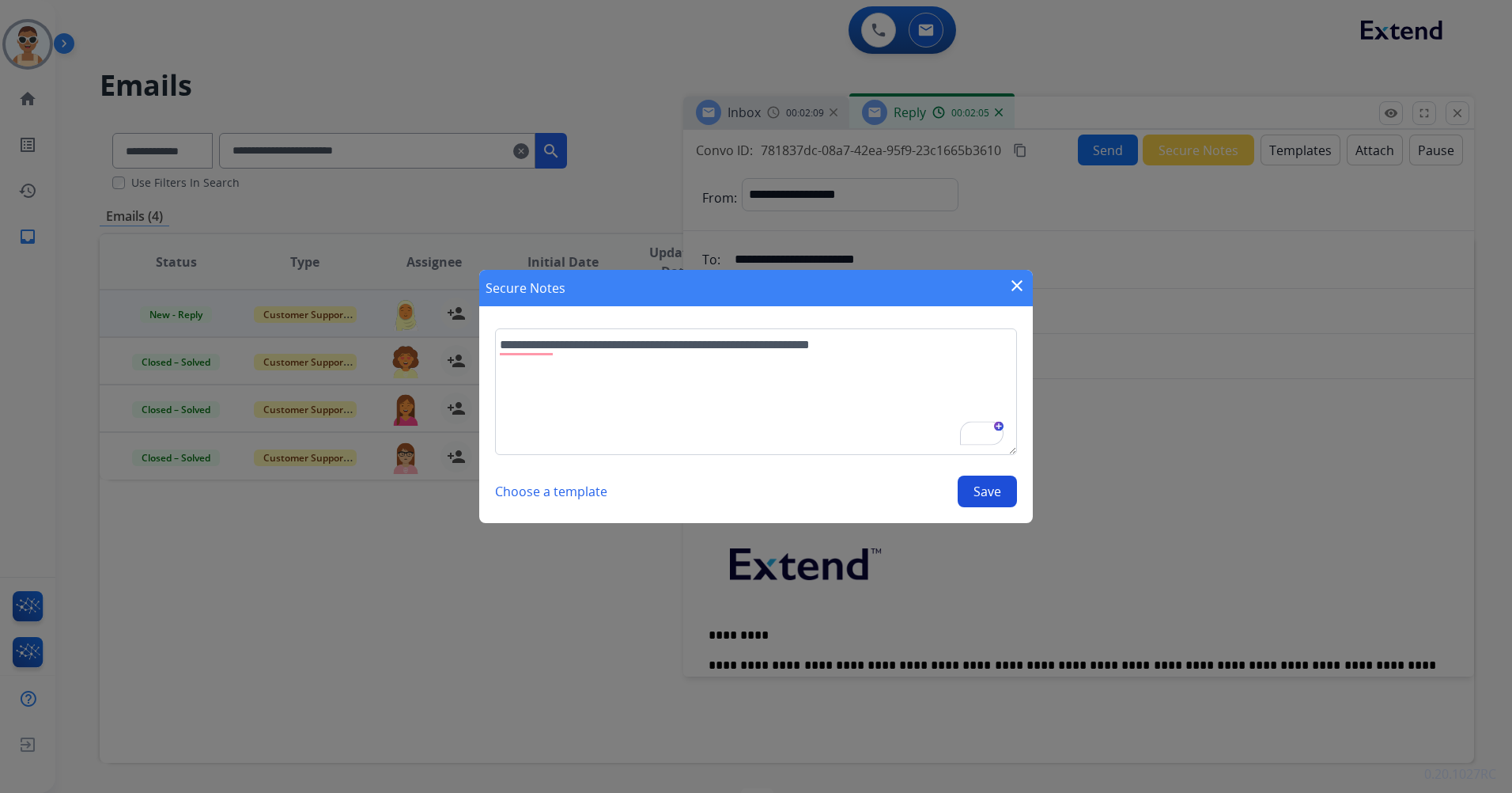
click at [985, 487] on button "Save" at bounding box center [987, 491] width 59 height 31
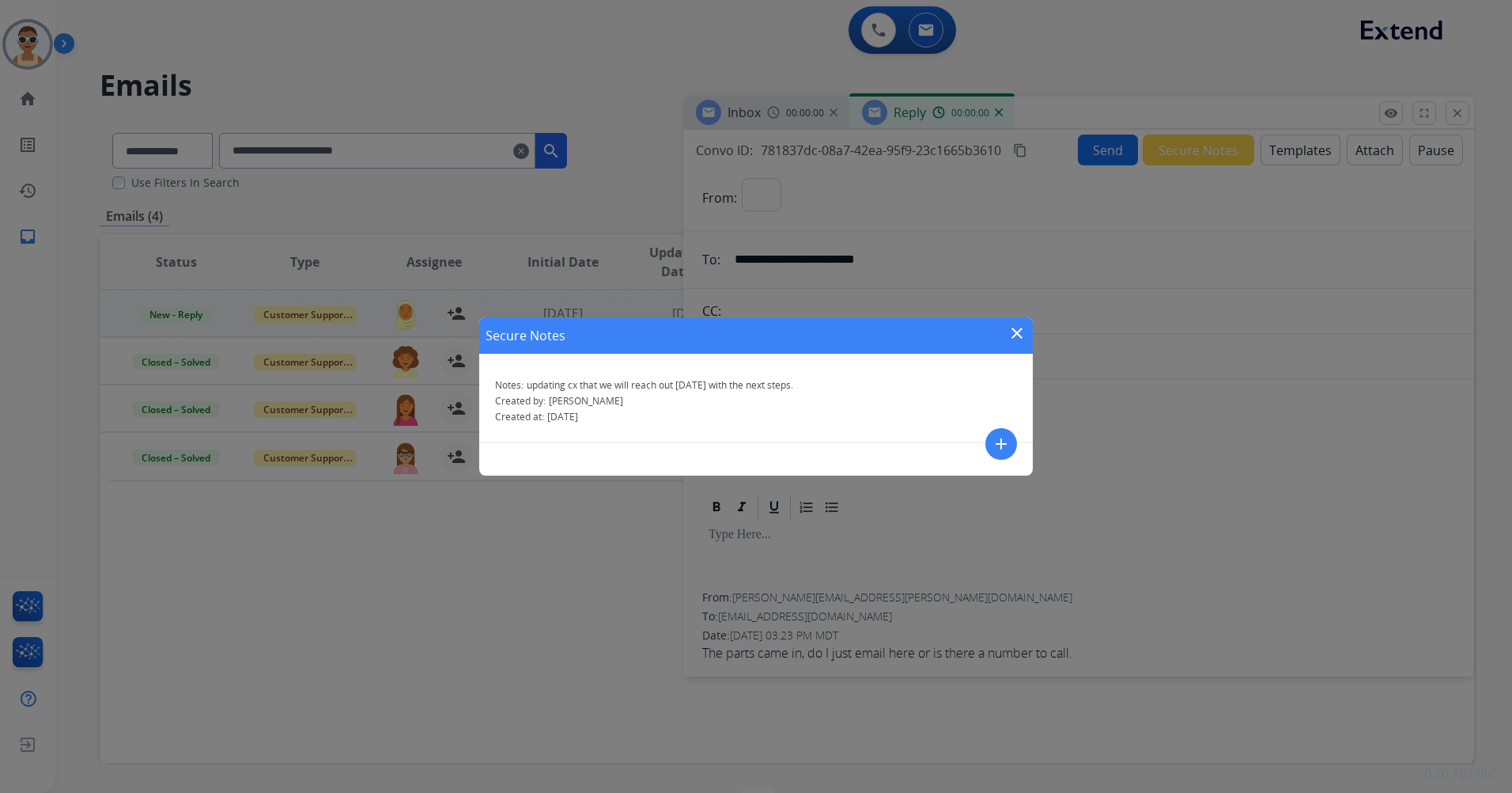
select select "**********"
click at [1010, 329] on mat-icon "close" at bounding box center [1016, 332] width 18 height 19
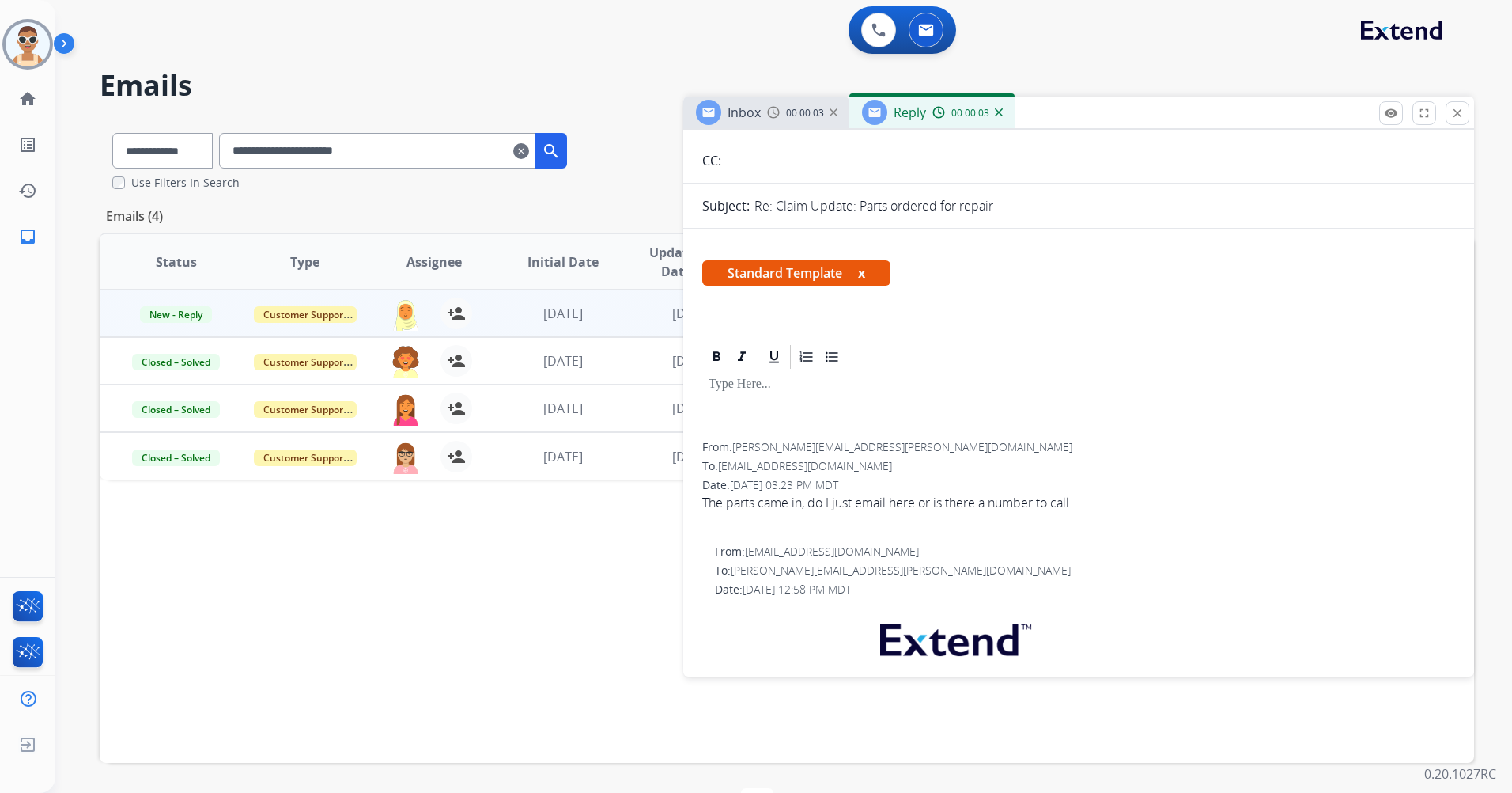
scroll to position [145, 0]
click at [862, 316] on div "Standard Template x" at bounding box center [1079, 284] width 791 height 76
click at [866, 276] on button "x" at bounding box center [861, 277] width 7 height 19
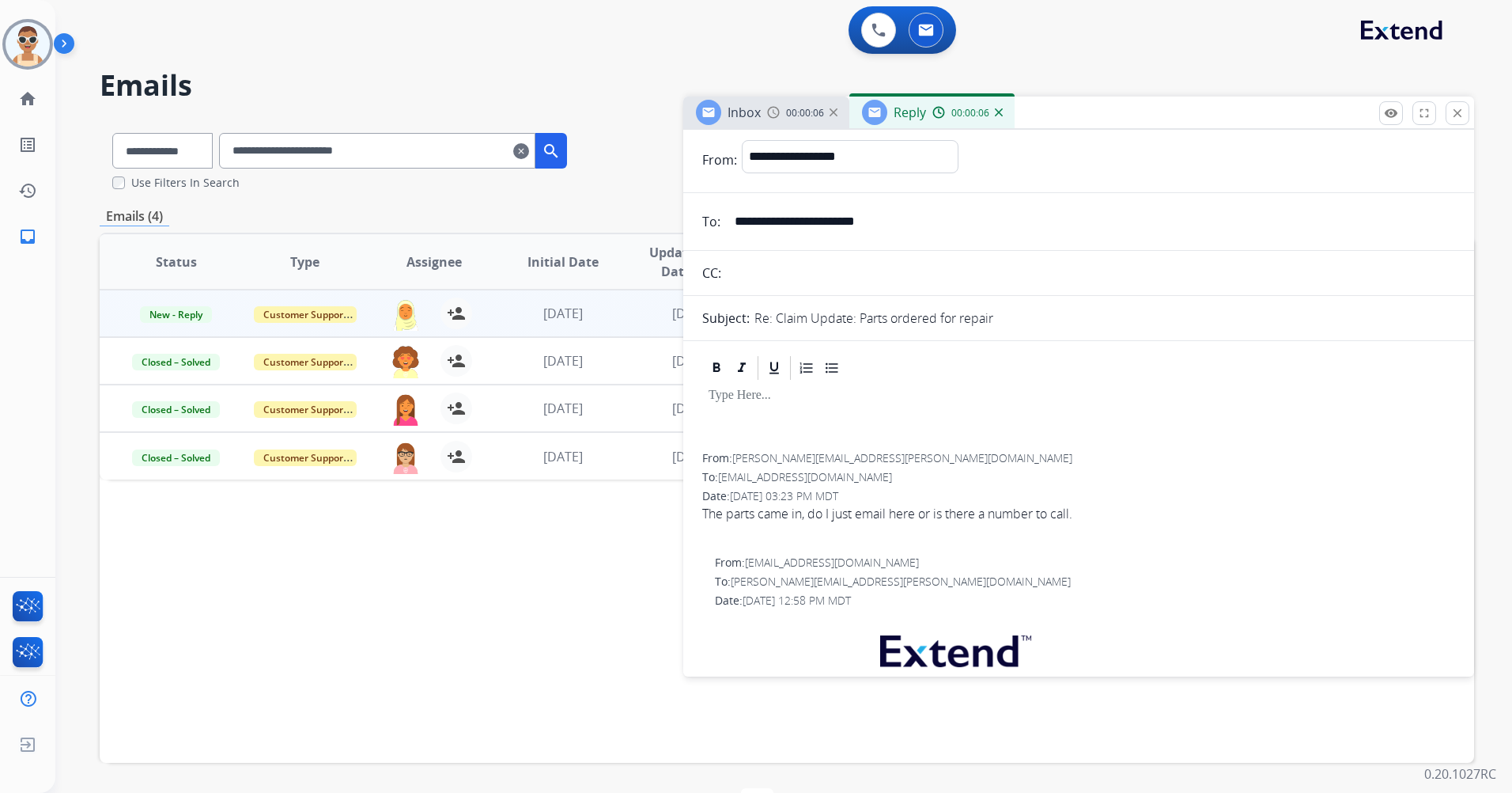
scroll to position [0, 0]
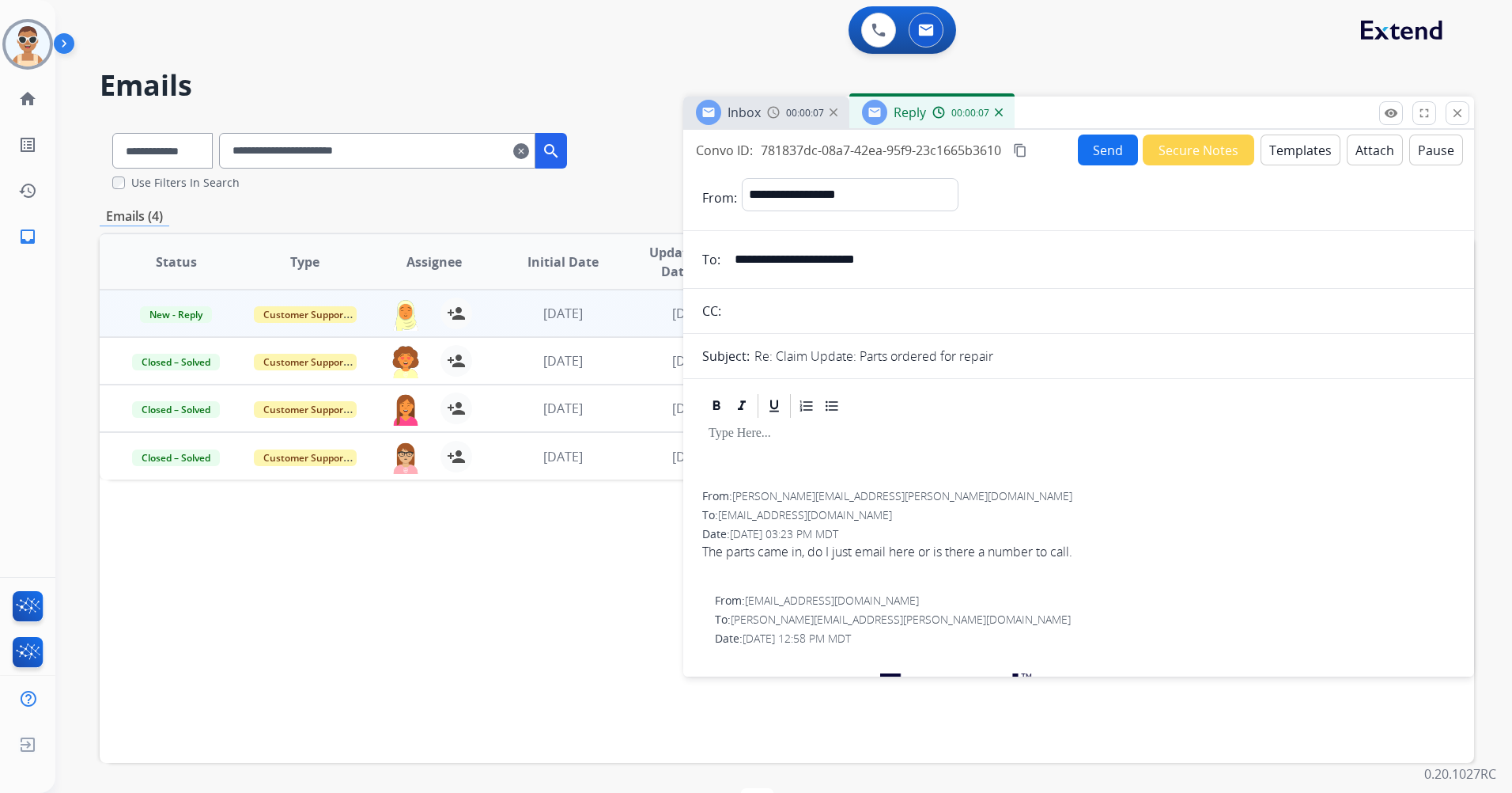
click at [1287, 143] on button "Templates" at bounding box center [1301, 150] width 80 height 31
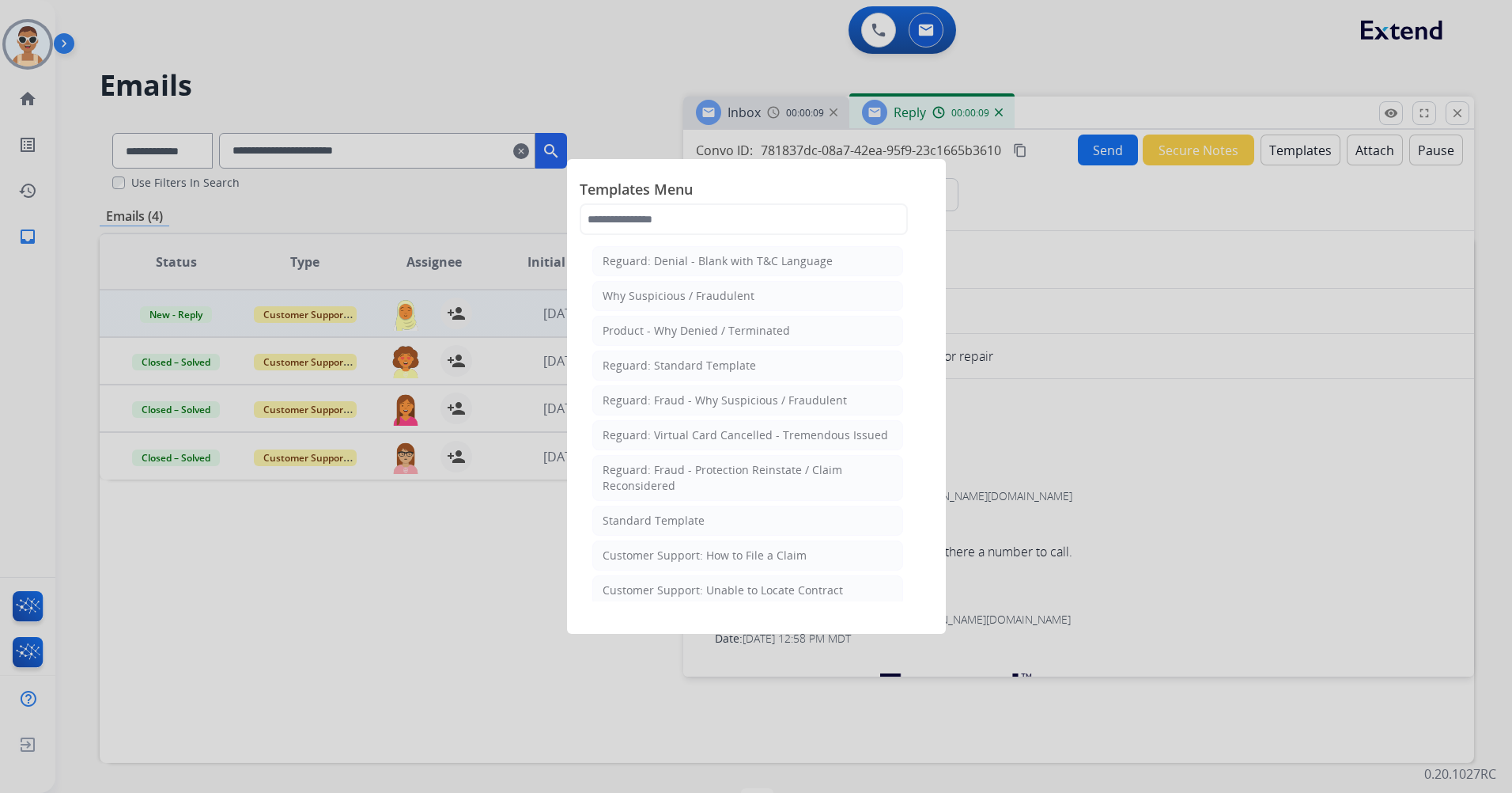
drag, startPoint x: 735, startPoint y: 513, endPoint x: 761, endPoint y: 491, distance: 34.1
click at [735, 514] on li "Standard Template" at bounding box center [747, 520] width 311 height 30
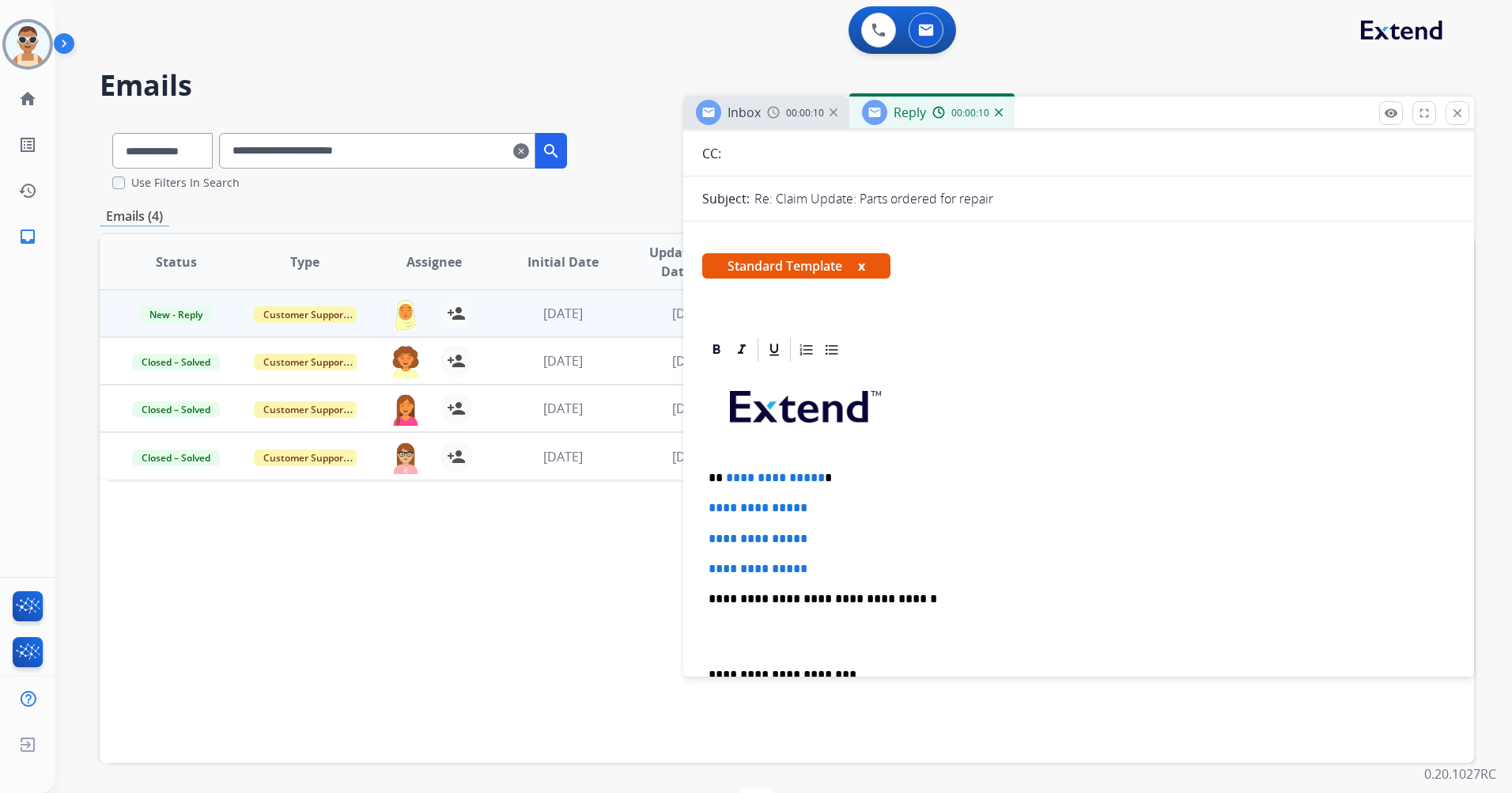
scroll to position [158, 0]
drag, startPoint x: 830, startPoint y: 560, endPoint x: 727, endPoint y: 466, distance: 139.4
click at [727, 466] on div "**********" at bounding box center [1078, 635] width 753 height 545
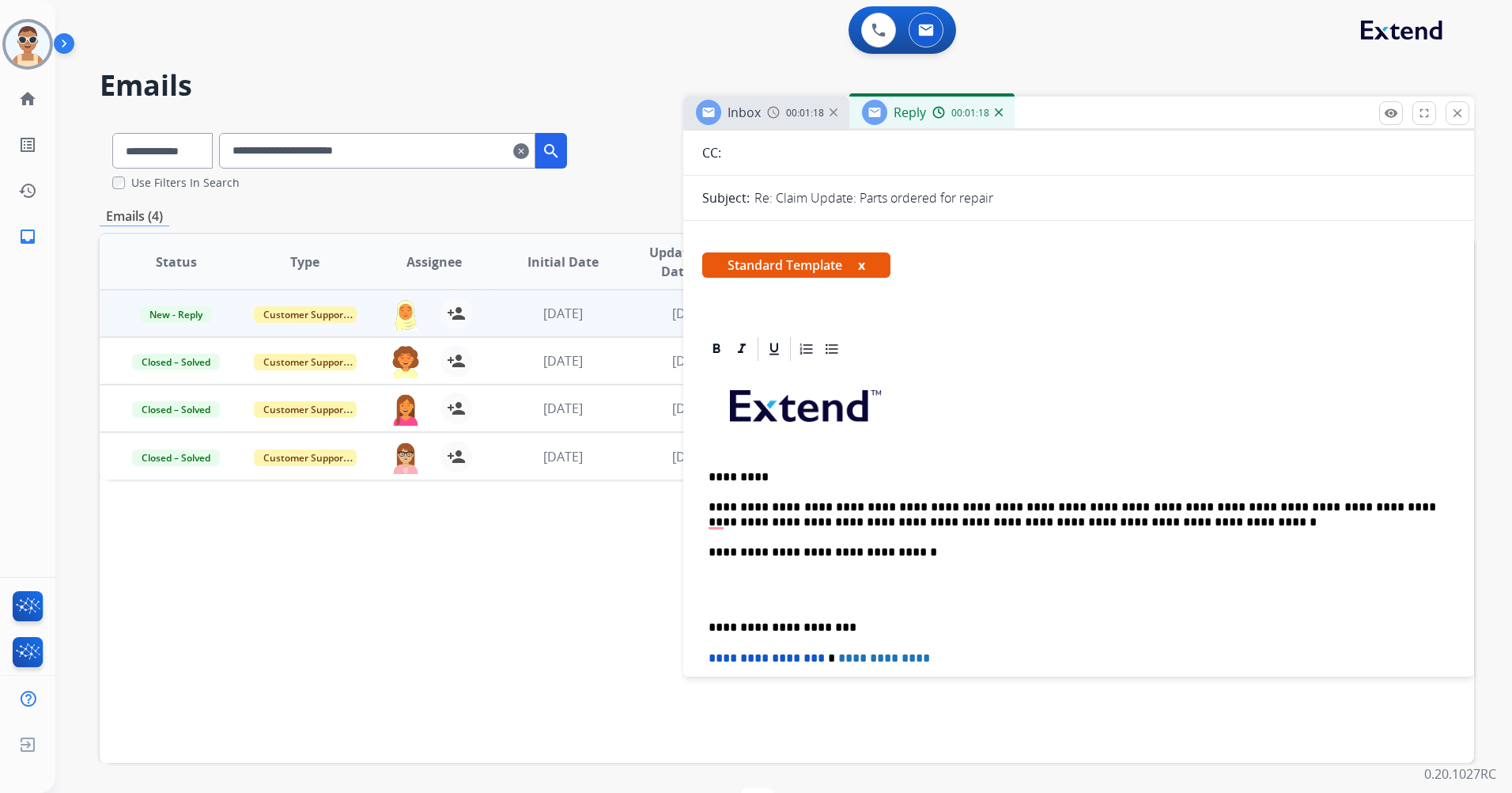
click at [715, 521] on p "**********" at bounding box center [1072, 514] width 727 height 29
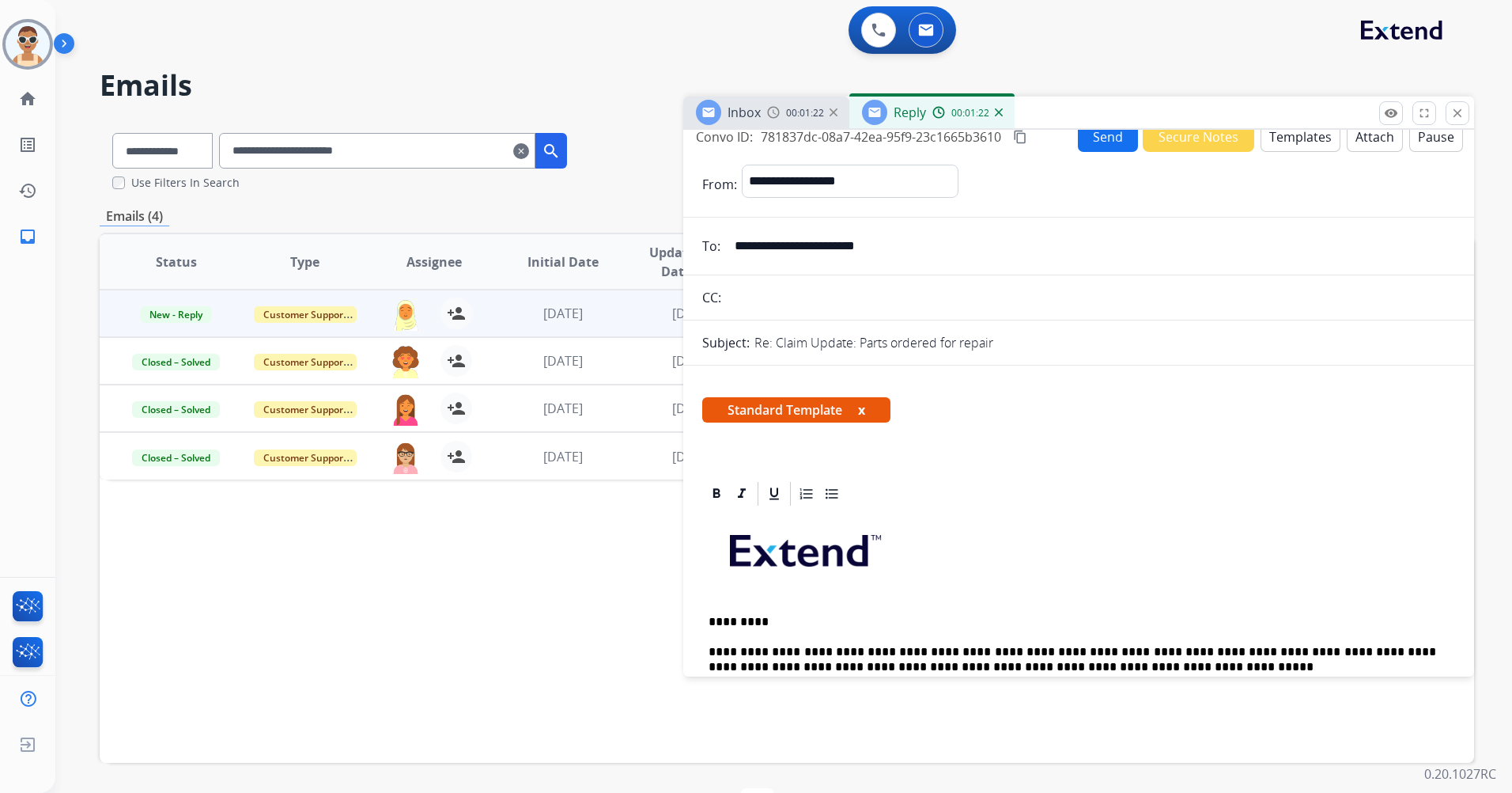
scroll to position [0, 0]
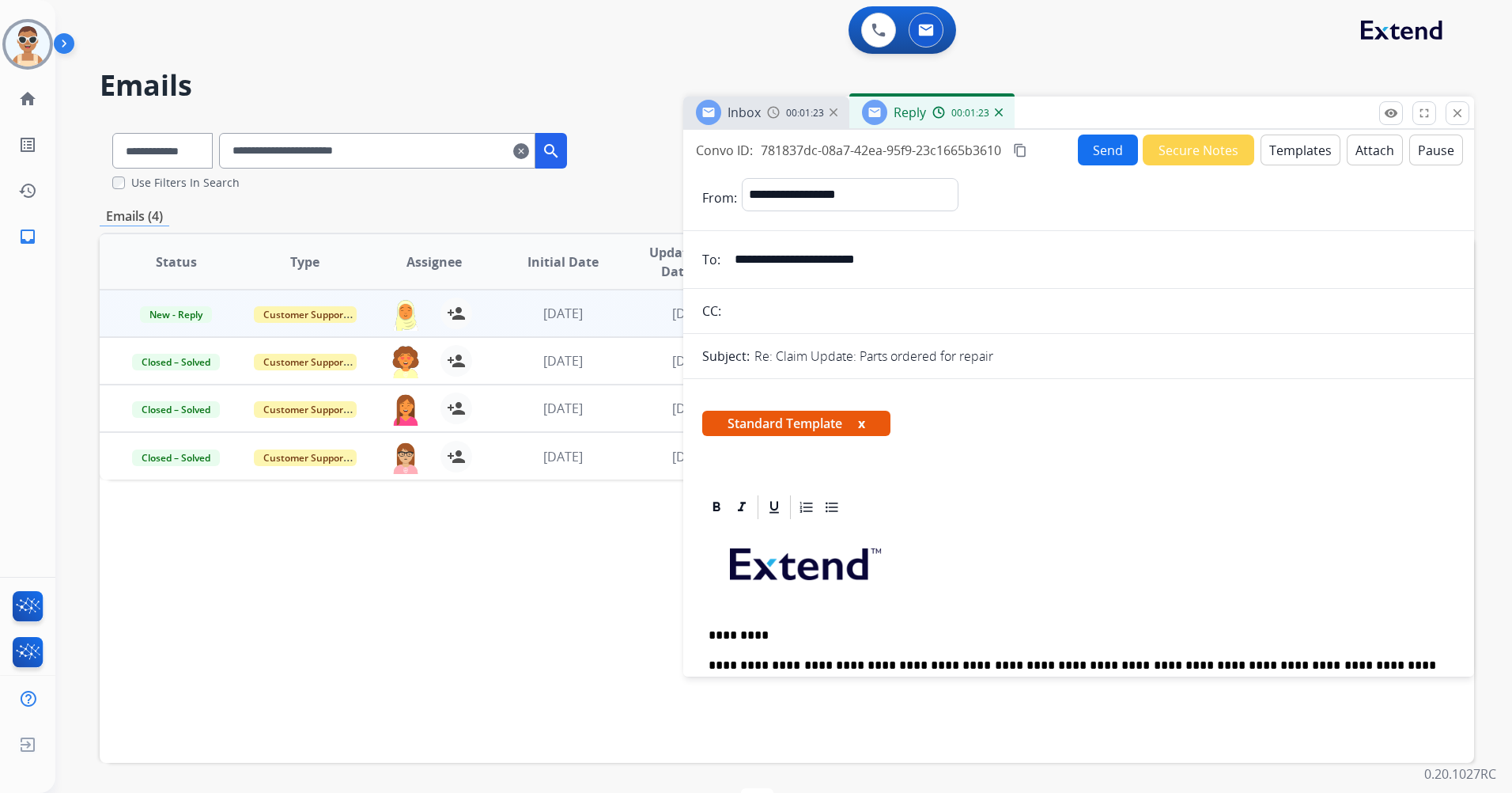
click at [1226, 150] on button "Secure Notes" at bounding box center [1199, 150] width 112 height 31
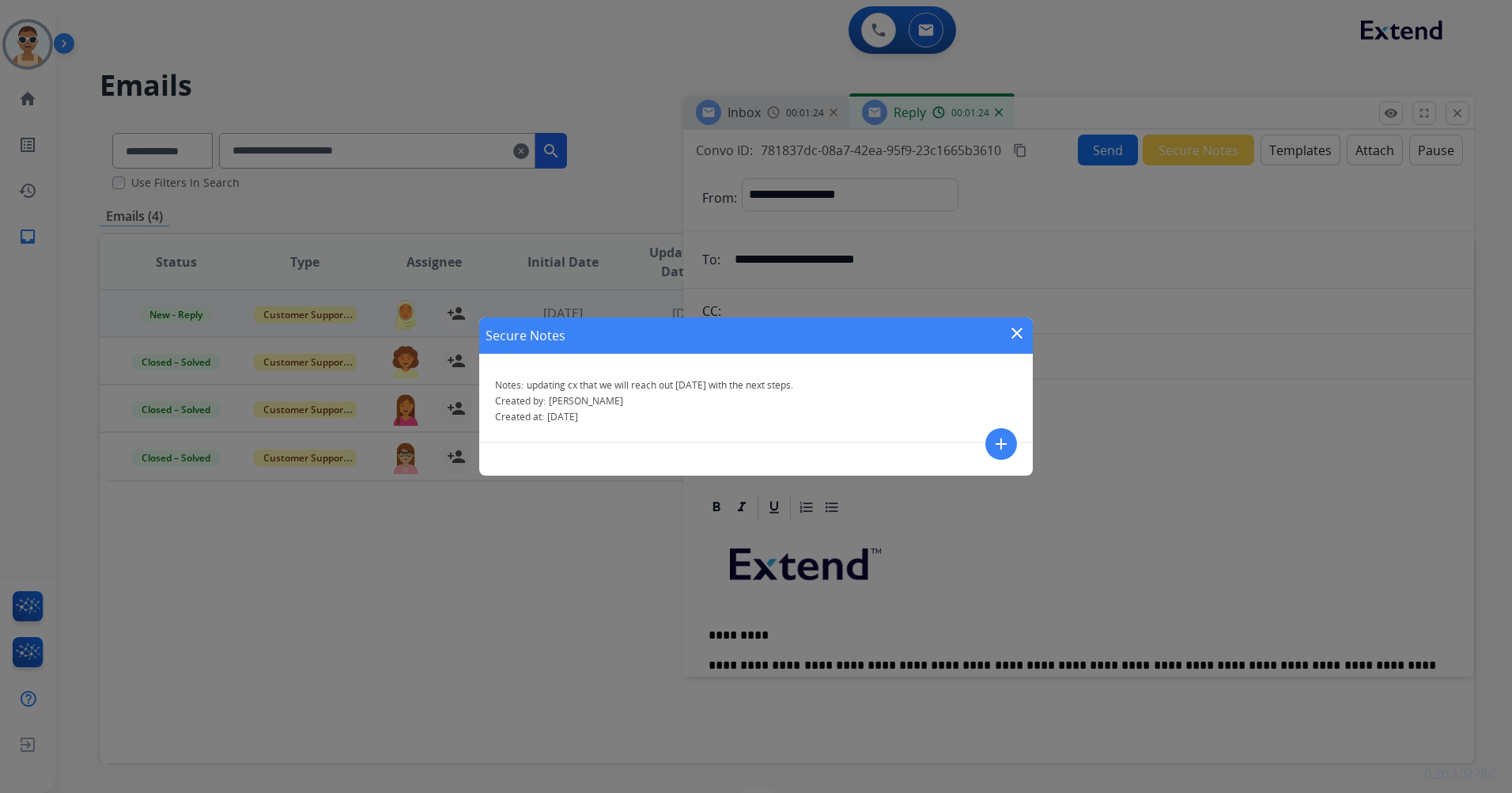
click at [1021, 331] on mat-icon "close" at bounding box center [1016, 332] width 18 height 19
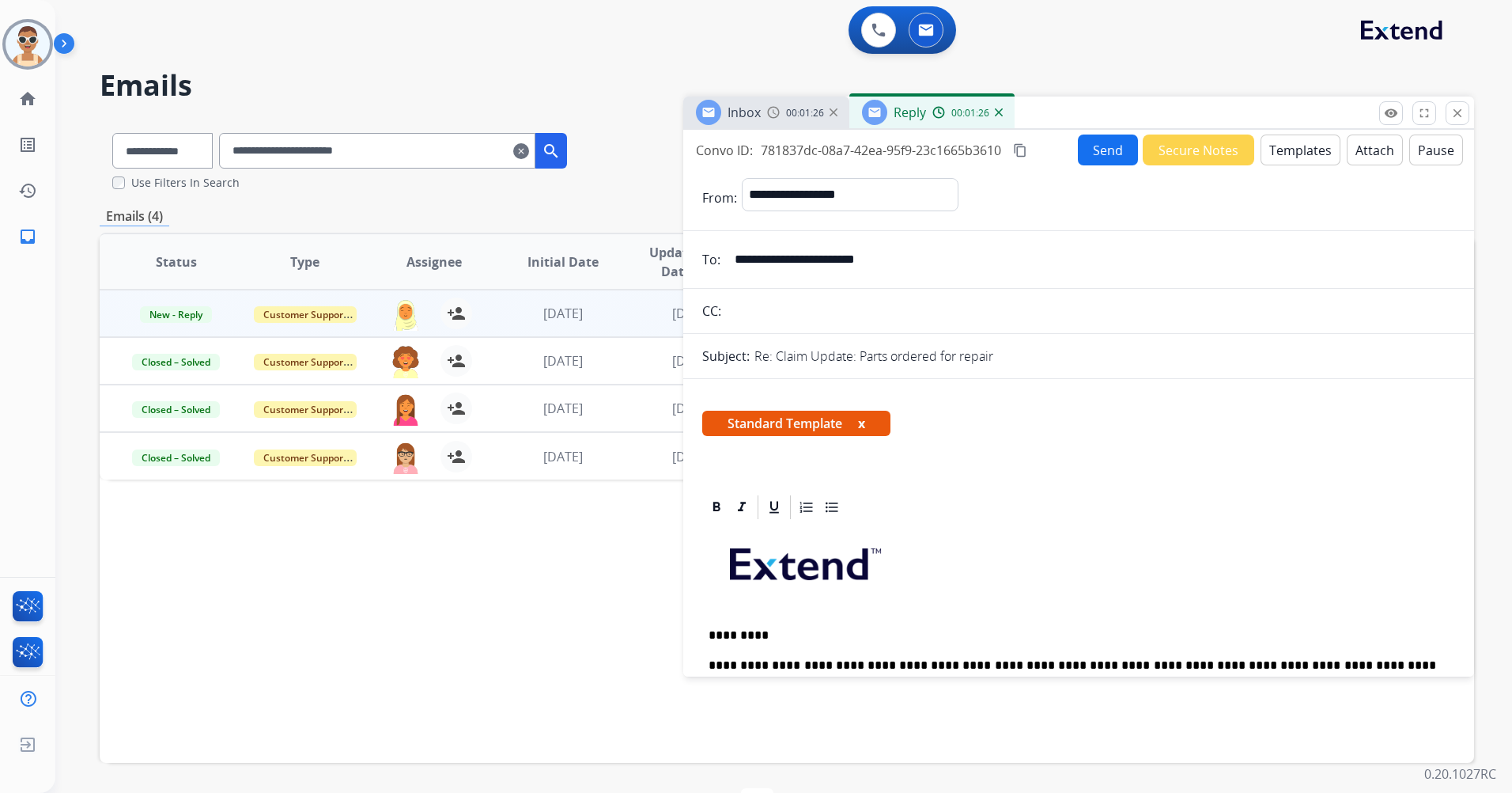
click at [1099, 160] on button "Send" at bounding box center [1108, 150] width 60 height 31
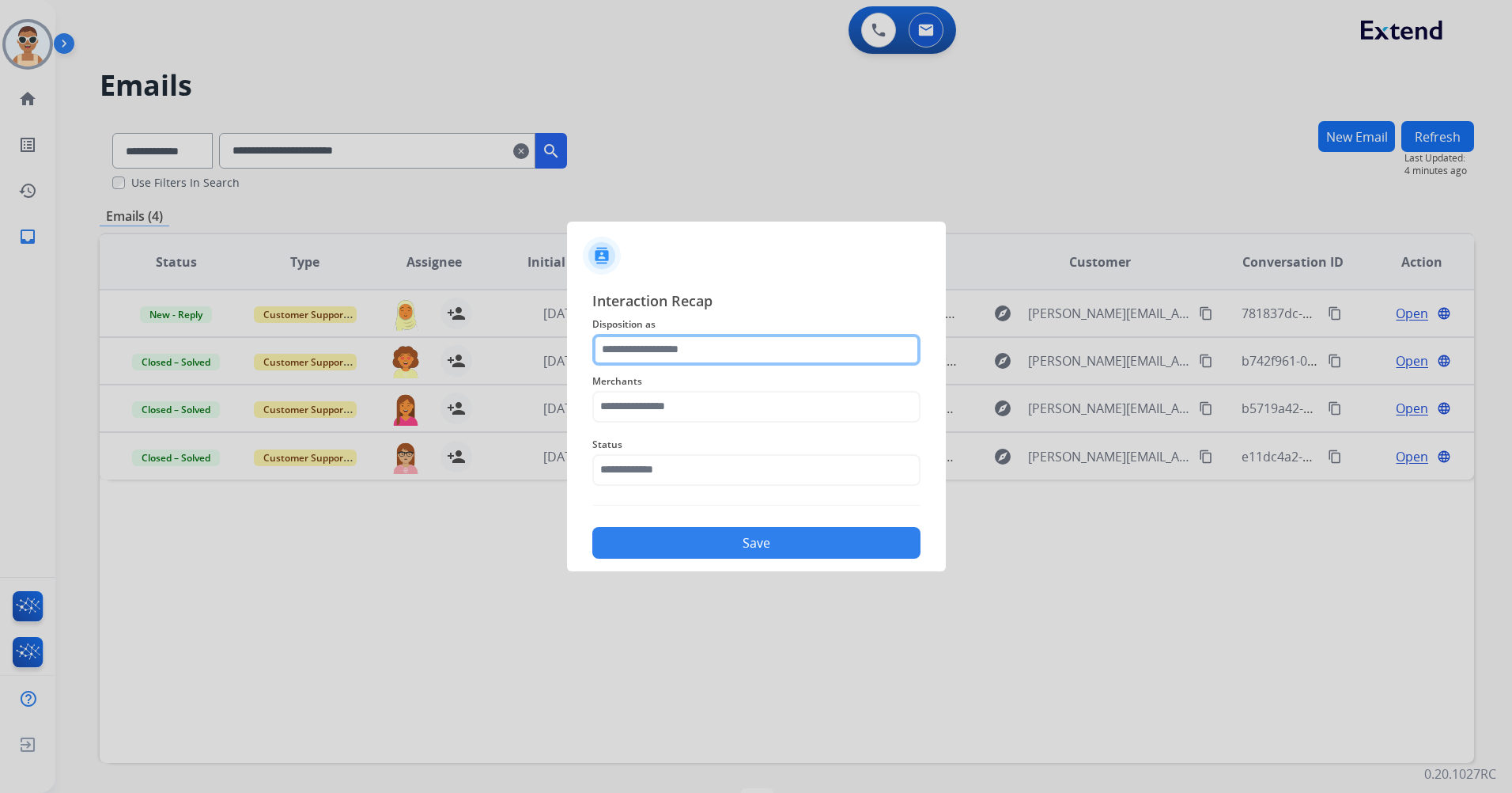
click at [740, 348] on input "text" at bounding box center [756, 350] width 328 height 31
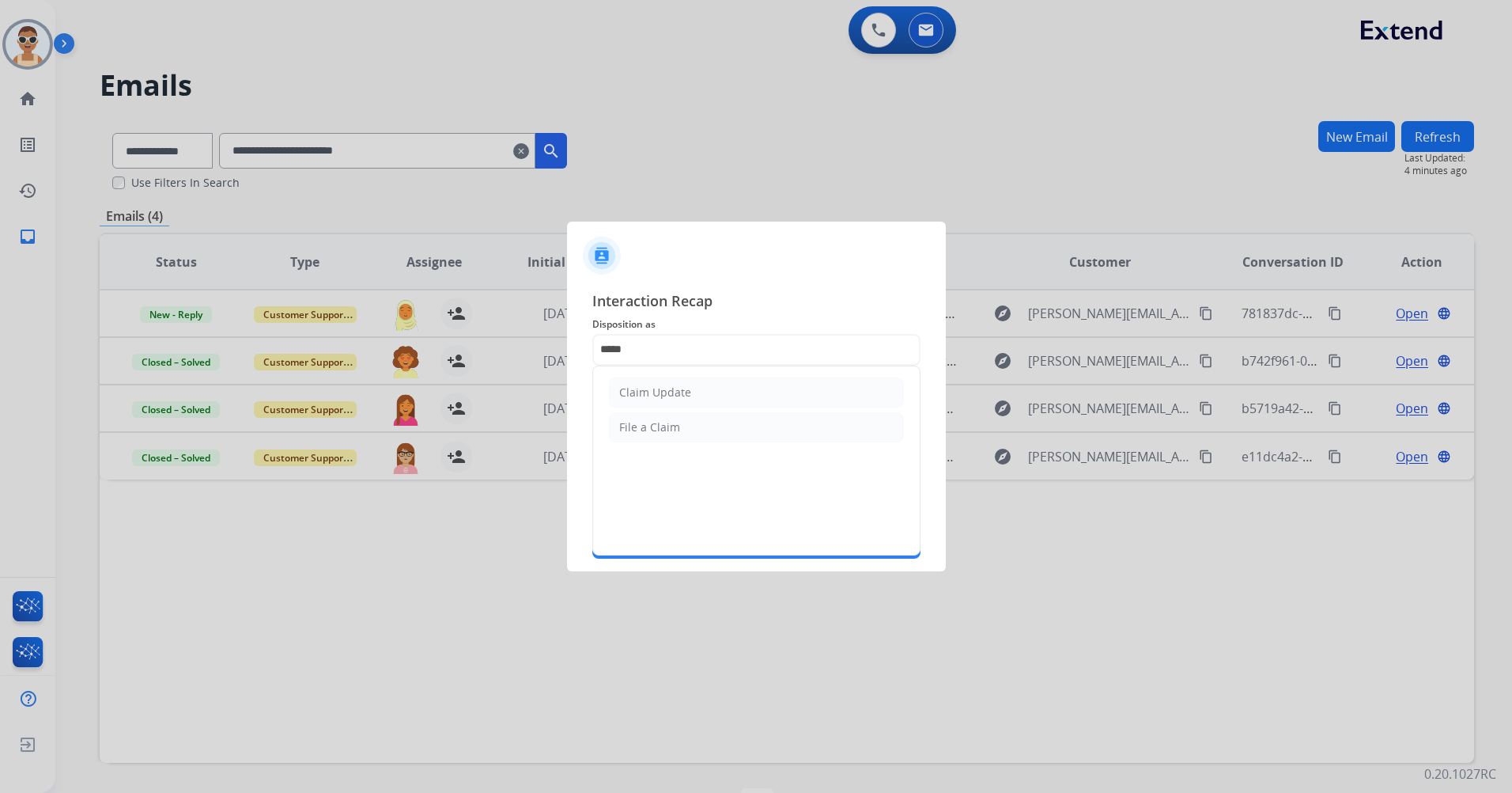
click at [728, 382] on li "Claim Update" at bounding box center [756, 393] width 295 height 30
type input "**********"
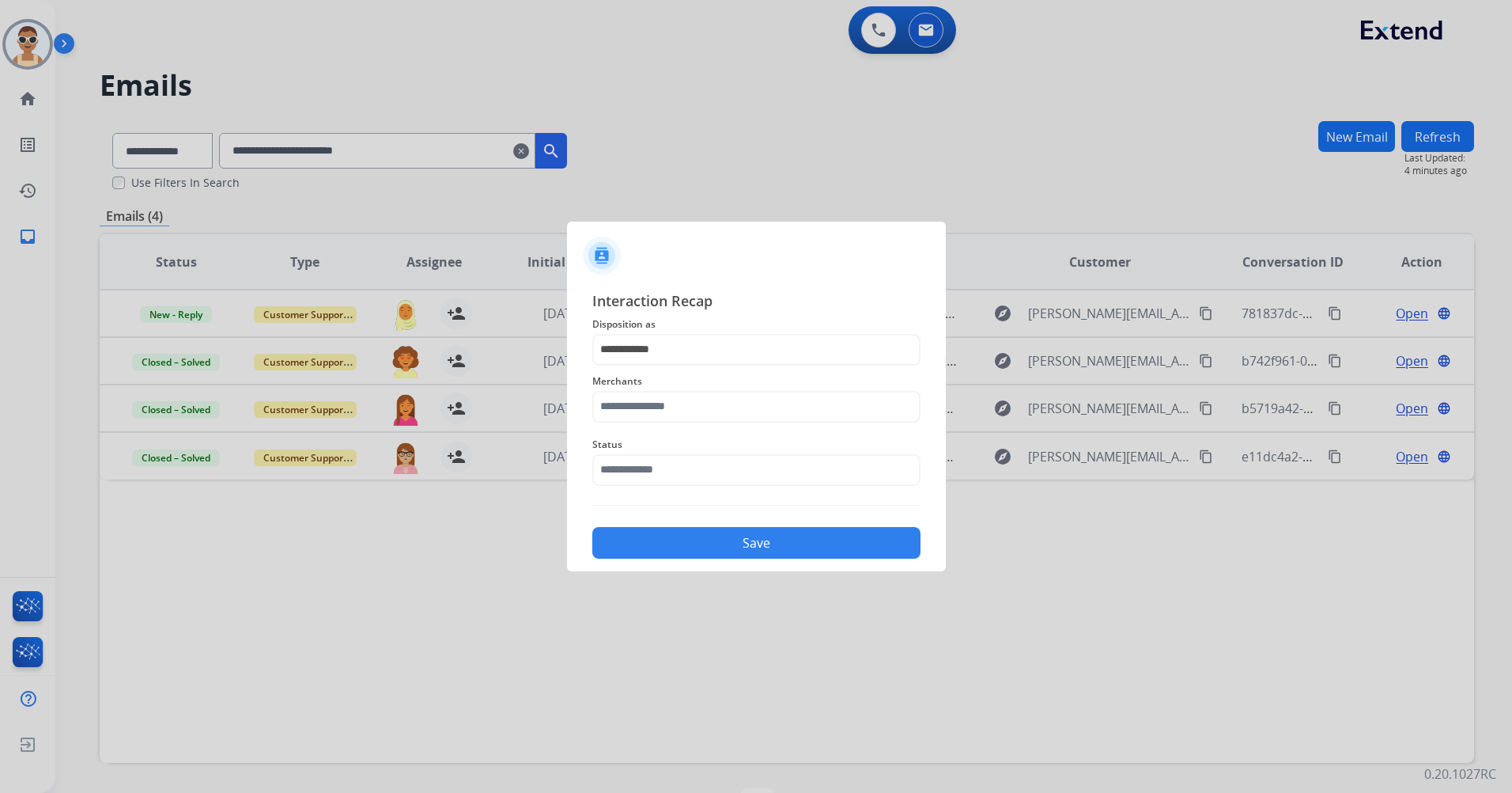
click at [730, 384] on span "Merchants" at bounding box center [756, 381] width 328 height 19
click at [734, 409] on input "text" at bounding box center [756, 406] width 328 height 31
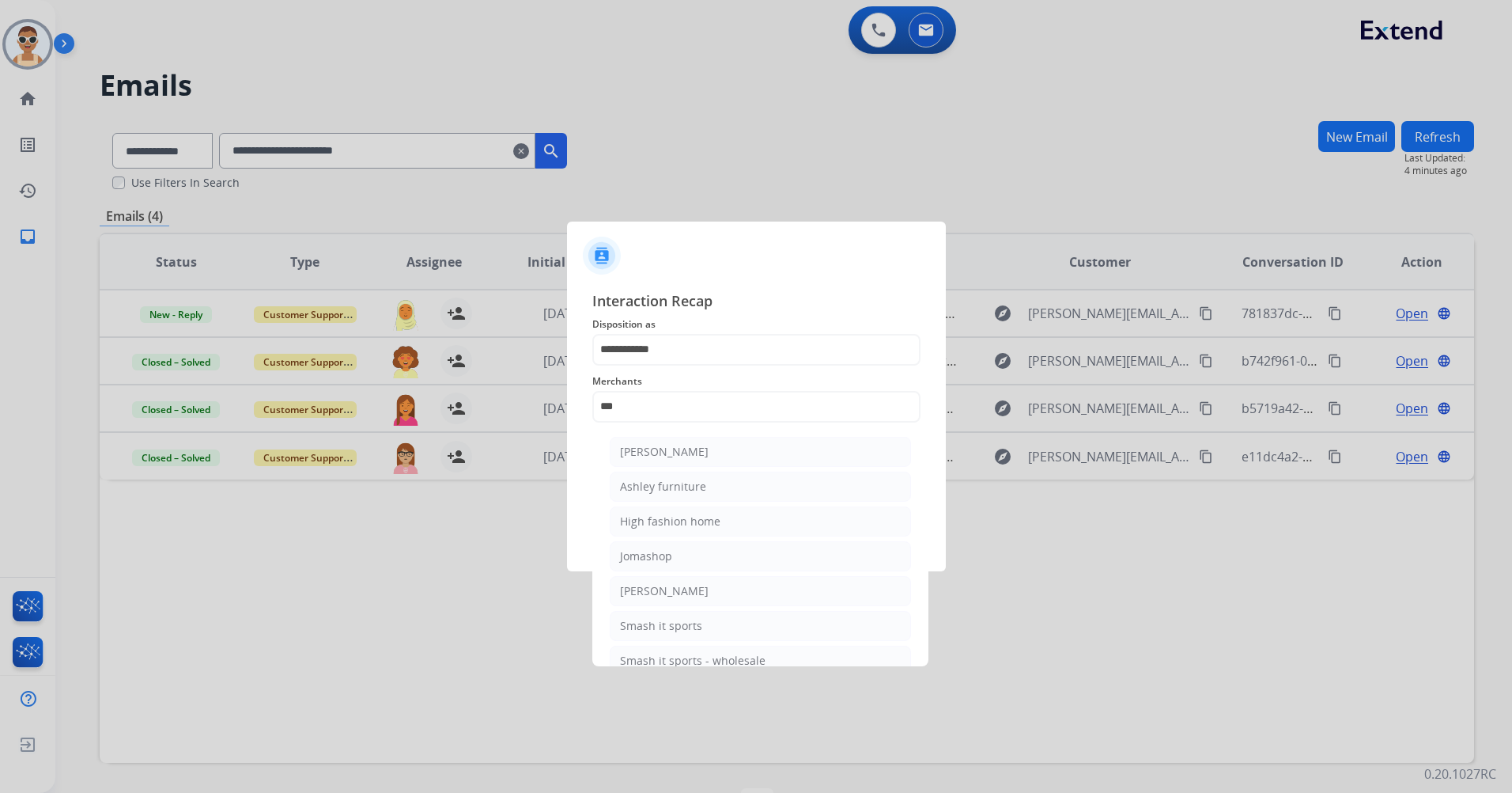
click at [693, 476] on li "Ashley furniture" at bounding box center [760, 486] width 302 height 30
type input "**********"
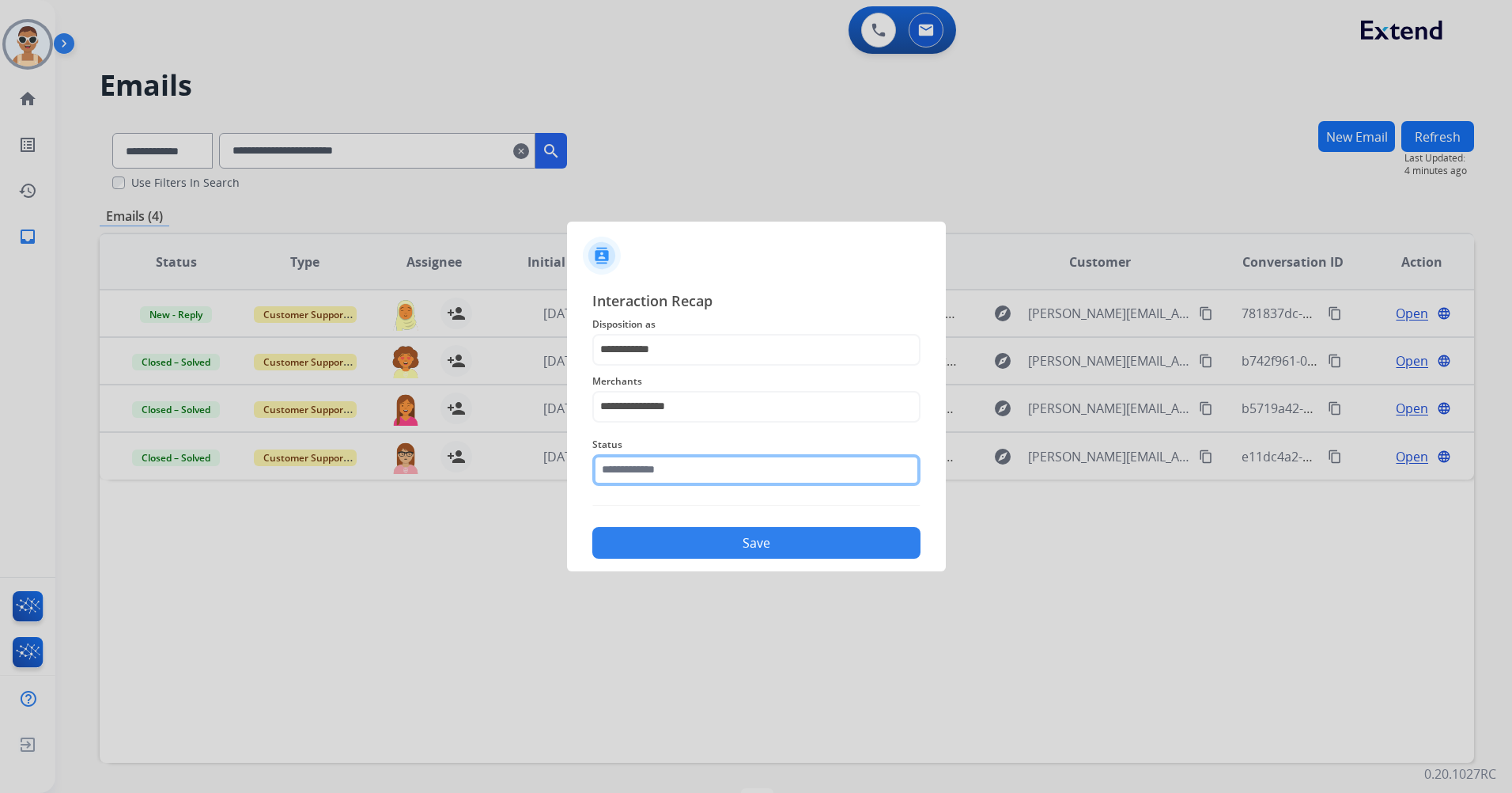
click at [693, 480] on input "text" at bounding box center [756, 470] width 328 height 31
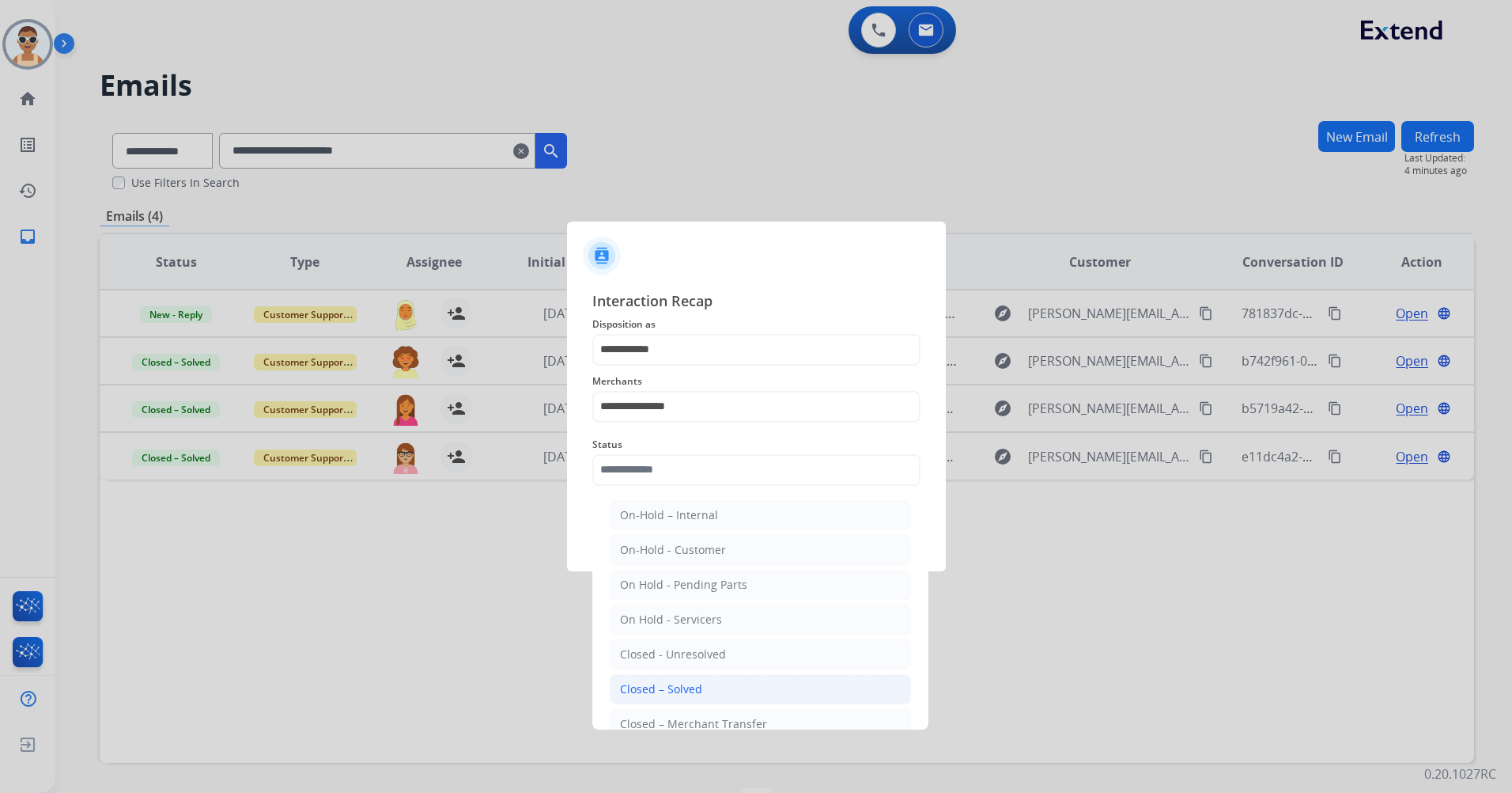
click at [680, 698] on li "Closed – Solved" at bounding box center [760, 689] width 302 height 30
type input "**********"
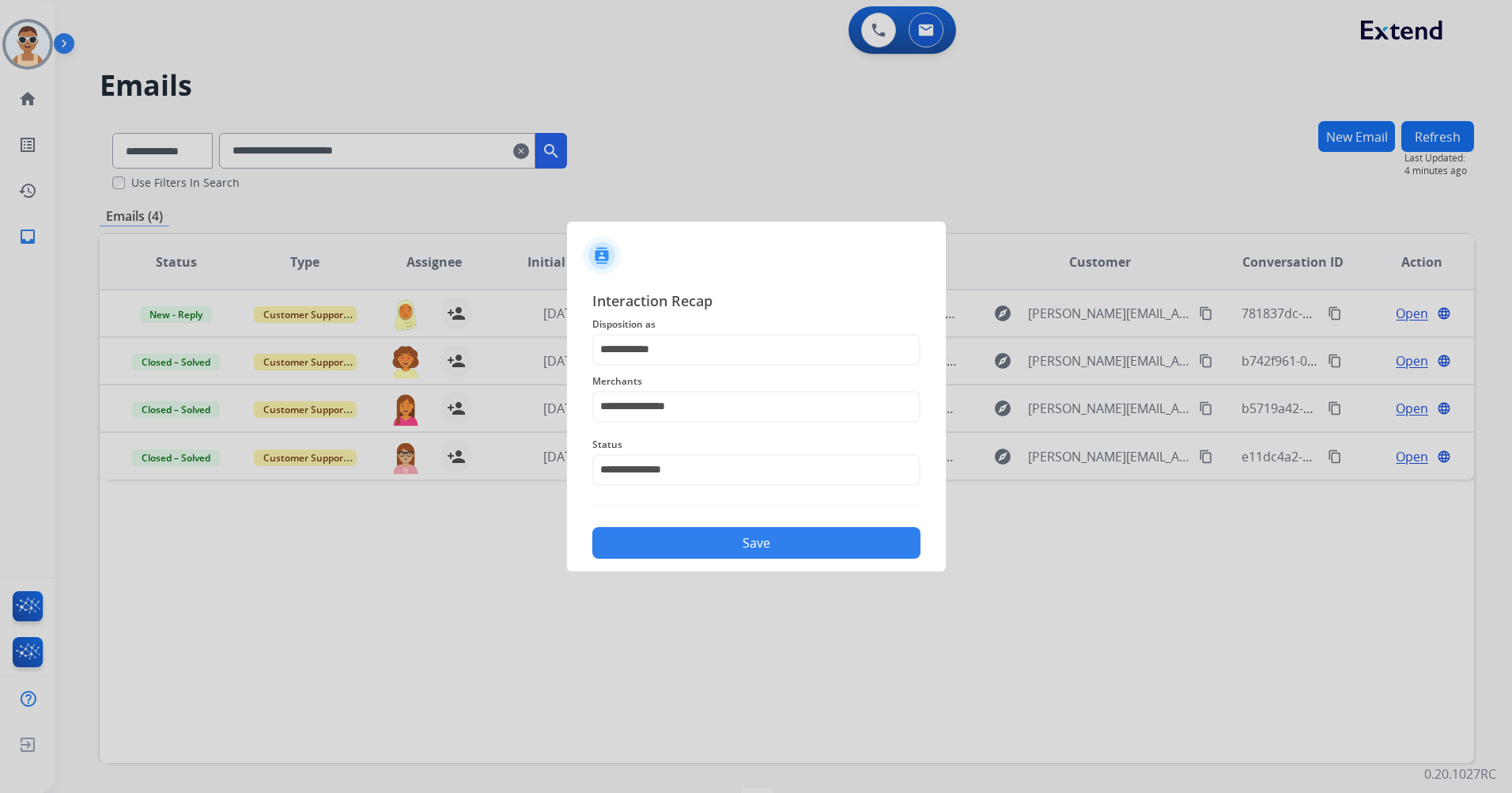
click at [705, 542] on button "Save" at bounding box center [756, 543] width 328 height 31
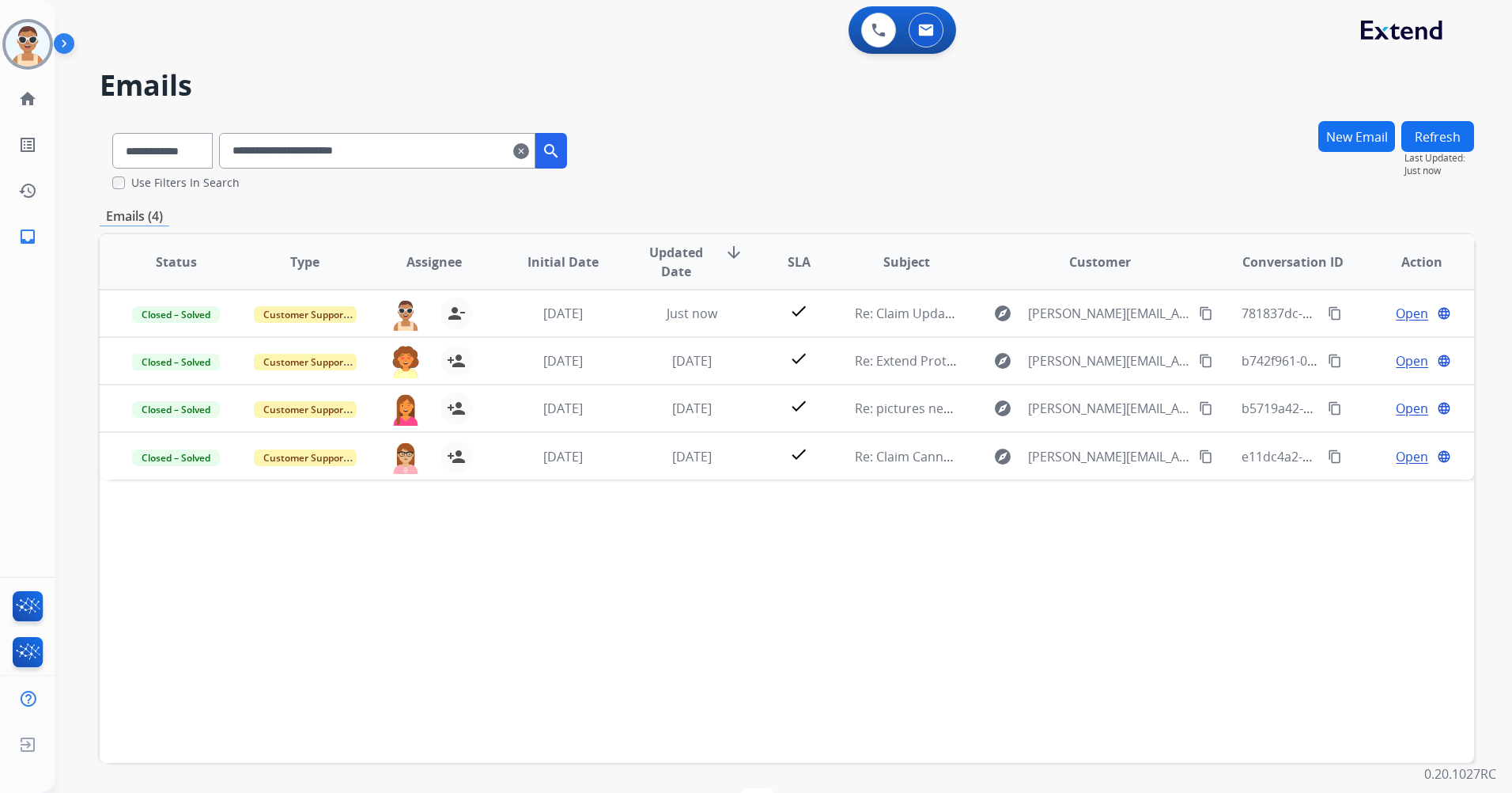
drag, startPoint x: 395, startPoint y: 310, endPoint x: 340, endPoint y: 595, distance: 290.3
click at [338, 636] on div "Status Type Assignee Initial Date Updated Date arrow_downward SLA Subject Custo…" at bounding box center [787, 498] width 1375 height 530
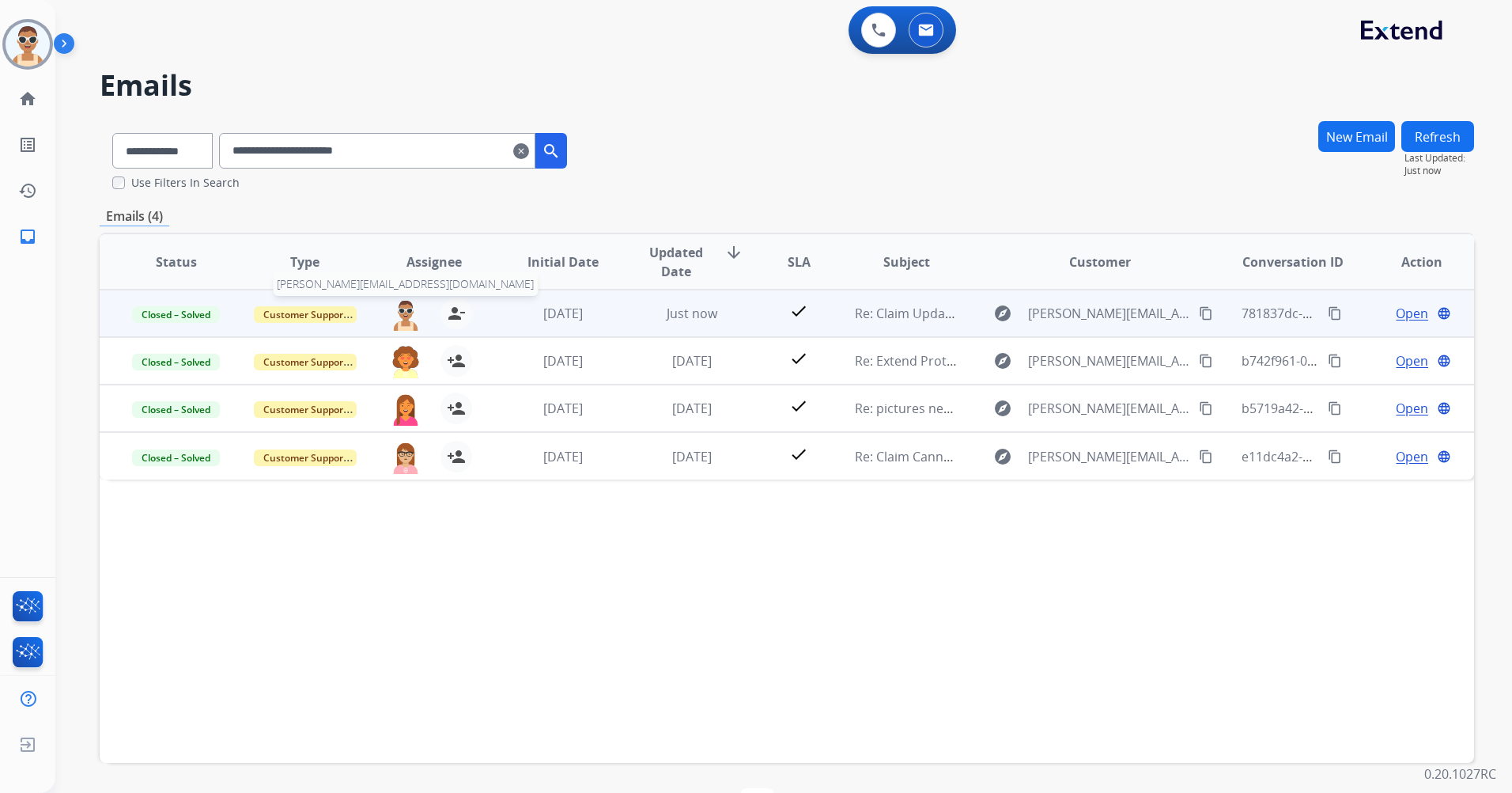
click at [396, 301] on img at bounding box center [406, 314] width 31 height 33
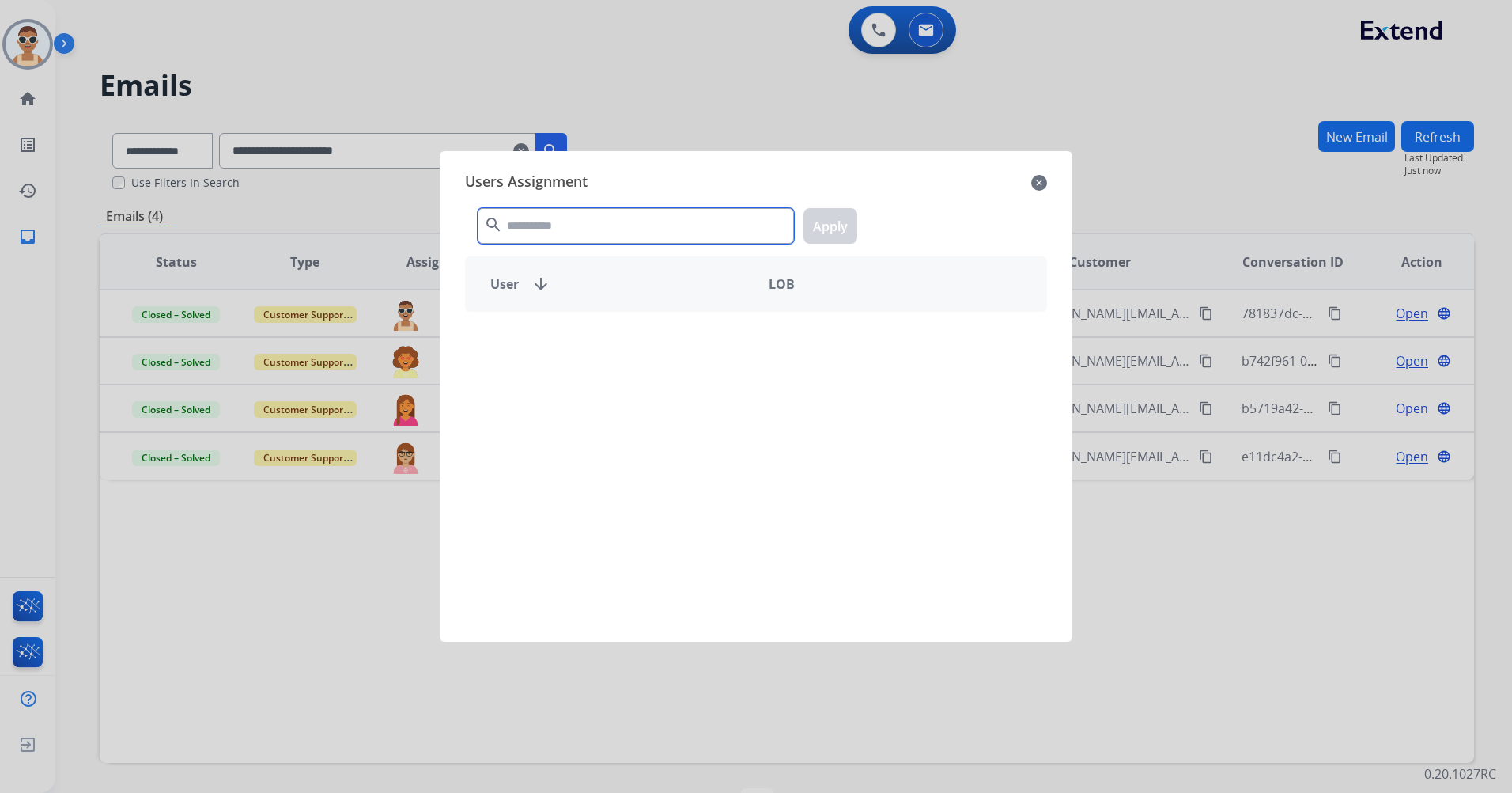
click at [519, 219] on input "text" at bounding box center [636, 226] width 316 height 36
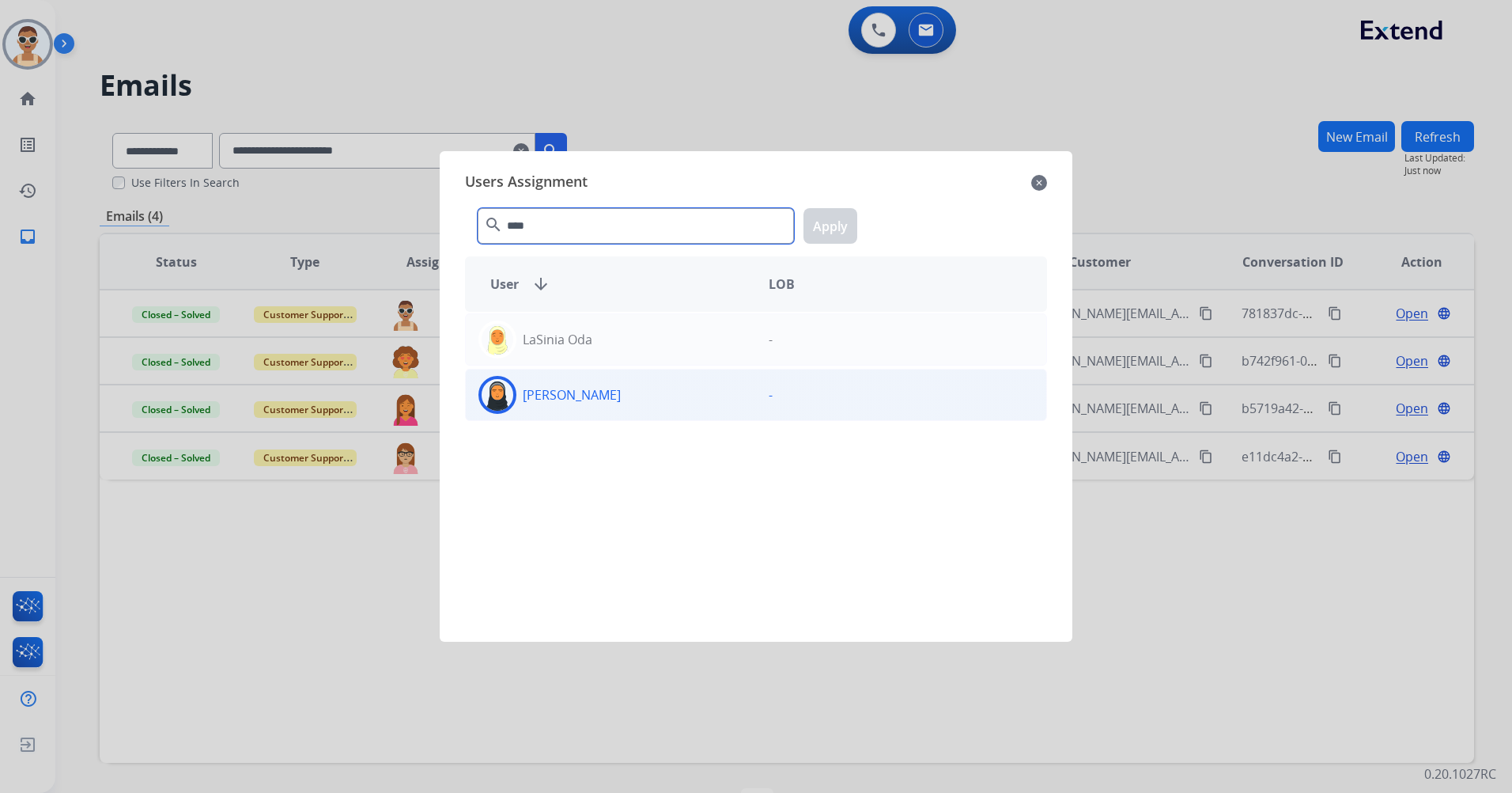
type input "****"
click at [567, 381] on div "Lasinia Oda" at bounding box center [610, 395] width 290 height 38
click at [832, 221] on button "Apply" at bounding box center [830, 226] width 54 height 36
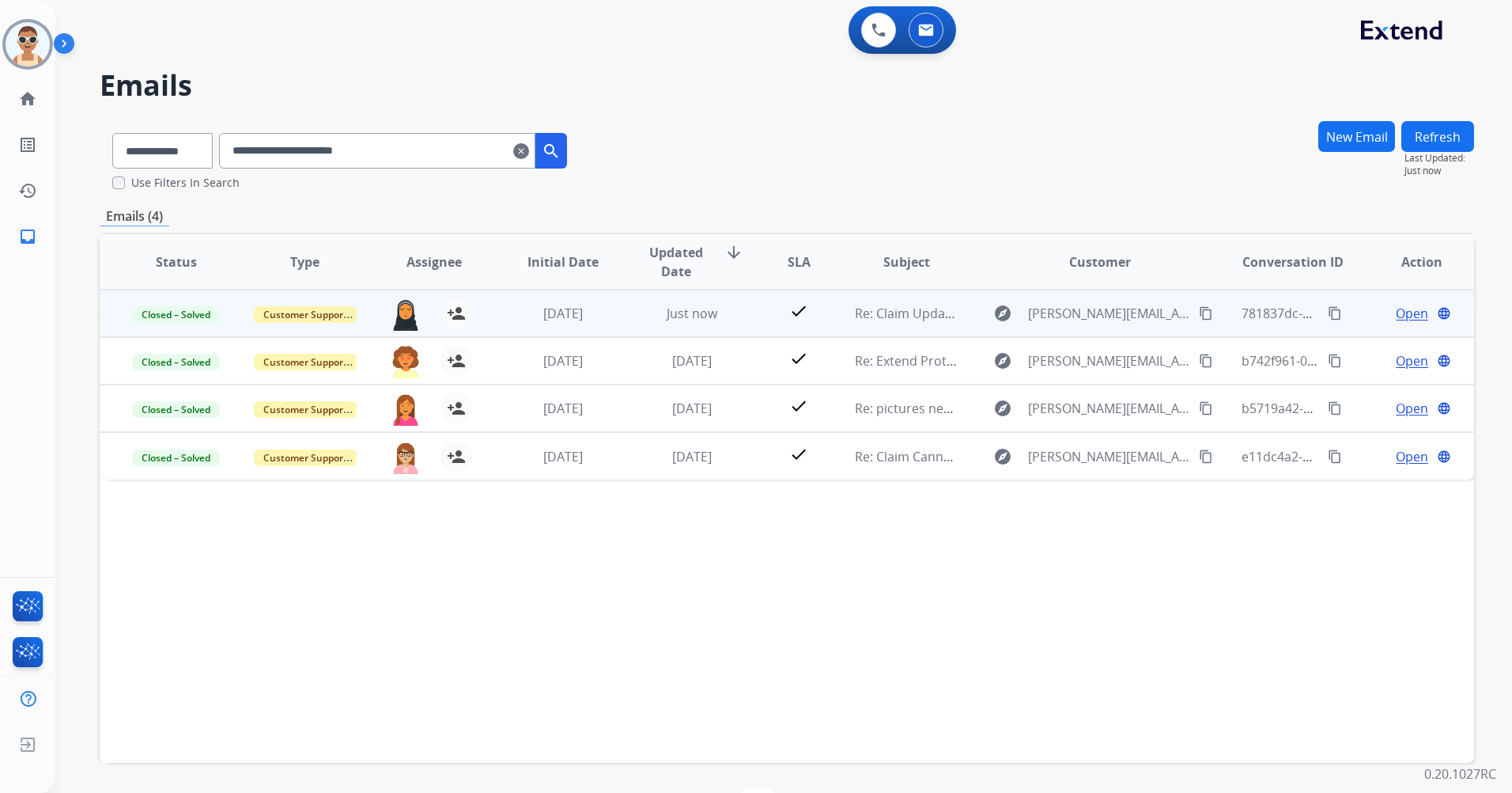
click at [1328, 308] on mat-icon "content_copy" at bounding box center [1335, 313] width 15 height 15
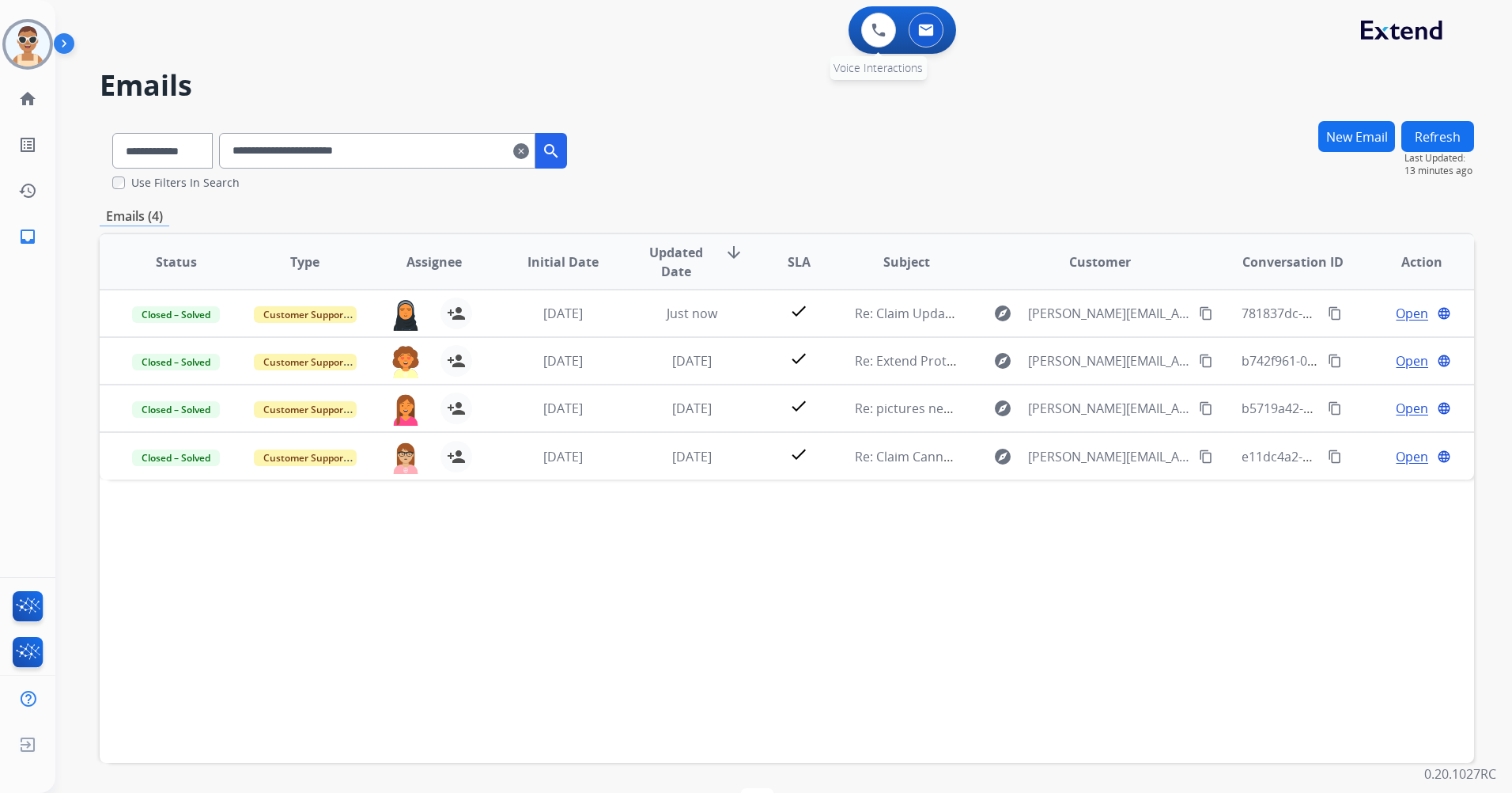
click at [862, 40] on div "0 Voice Interactions" at bounding box center [878, 30] width 48 height 35
click at [885, 27] on button at bounding box center [879, 30] width 35 height 35
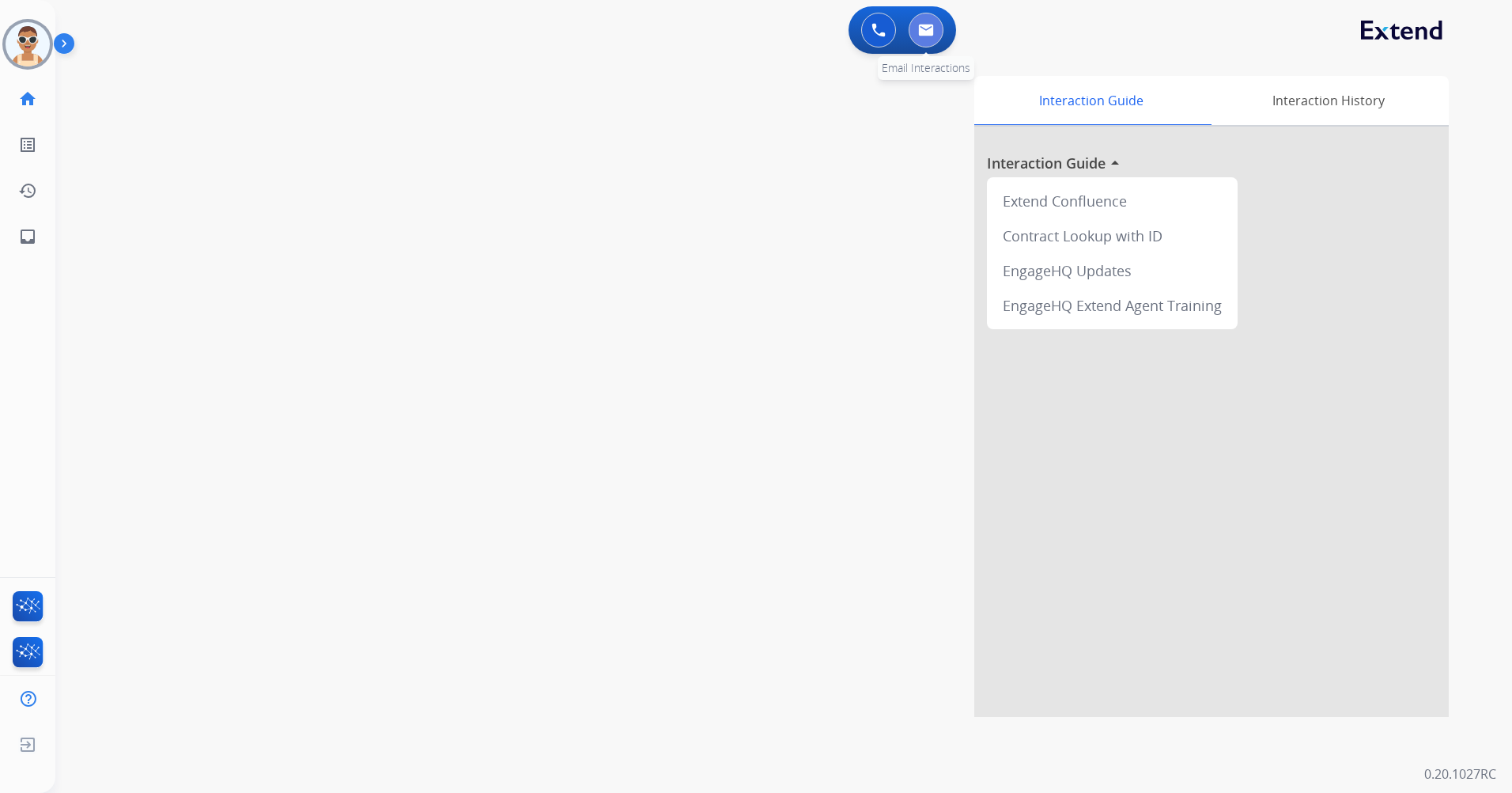
click at [920, 27] on img at bounding box center [926, 29] width 16 height 13
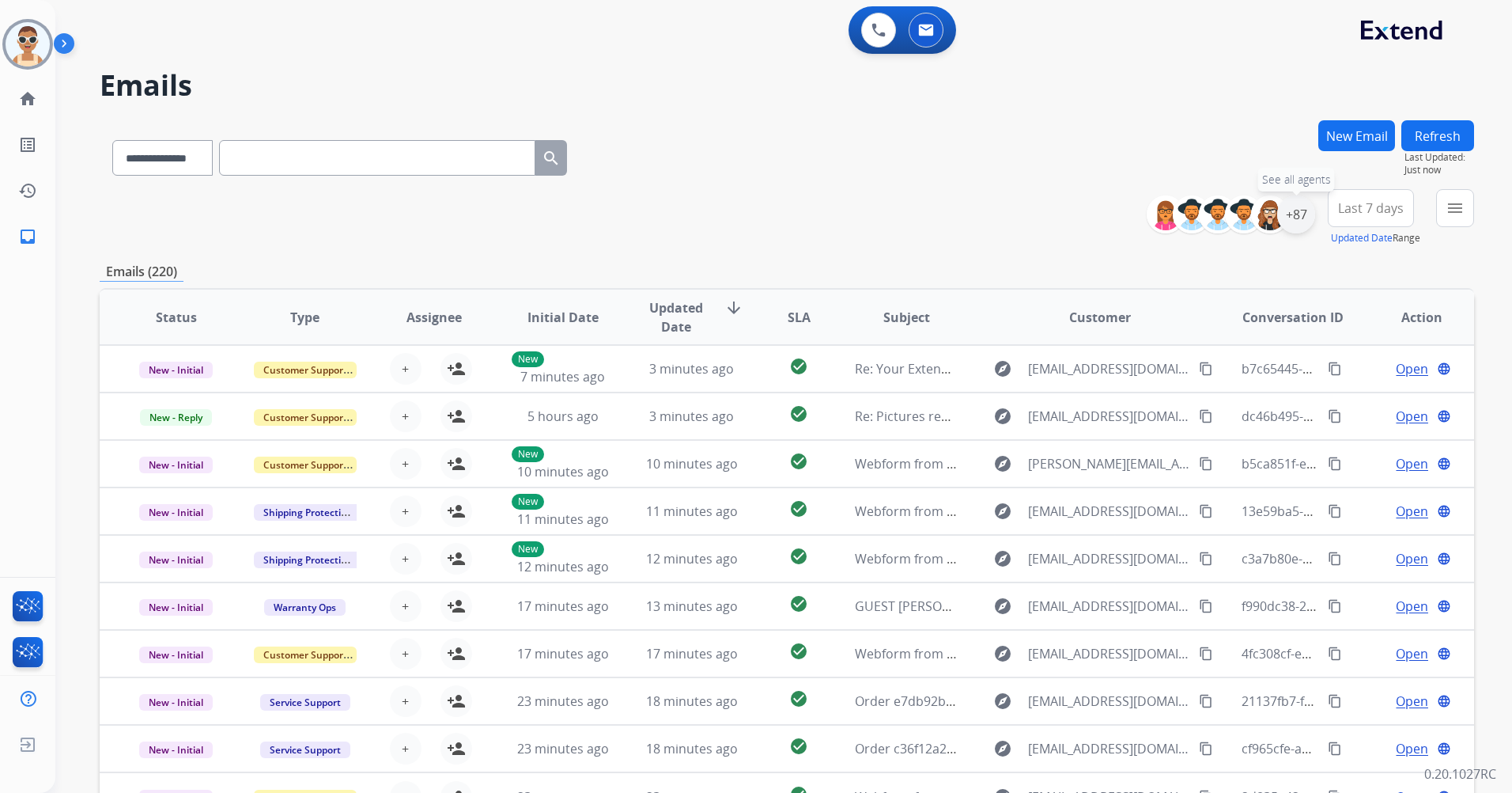
click at [1289, 213] on div "+87" at bounding box center [1296, 214] width 38 height 38
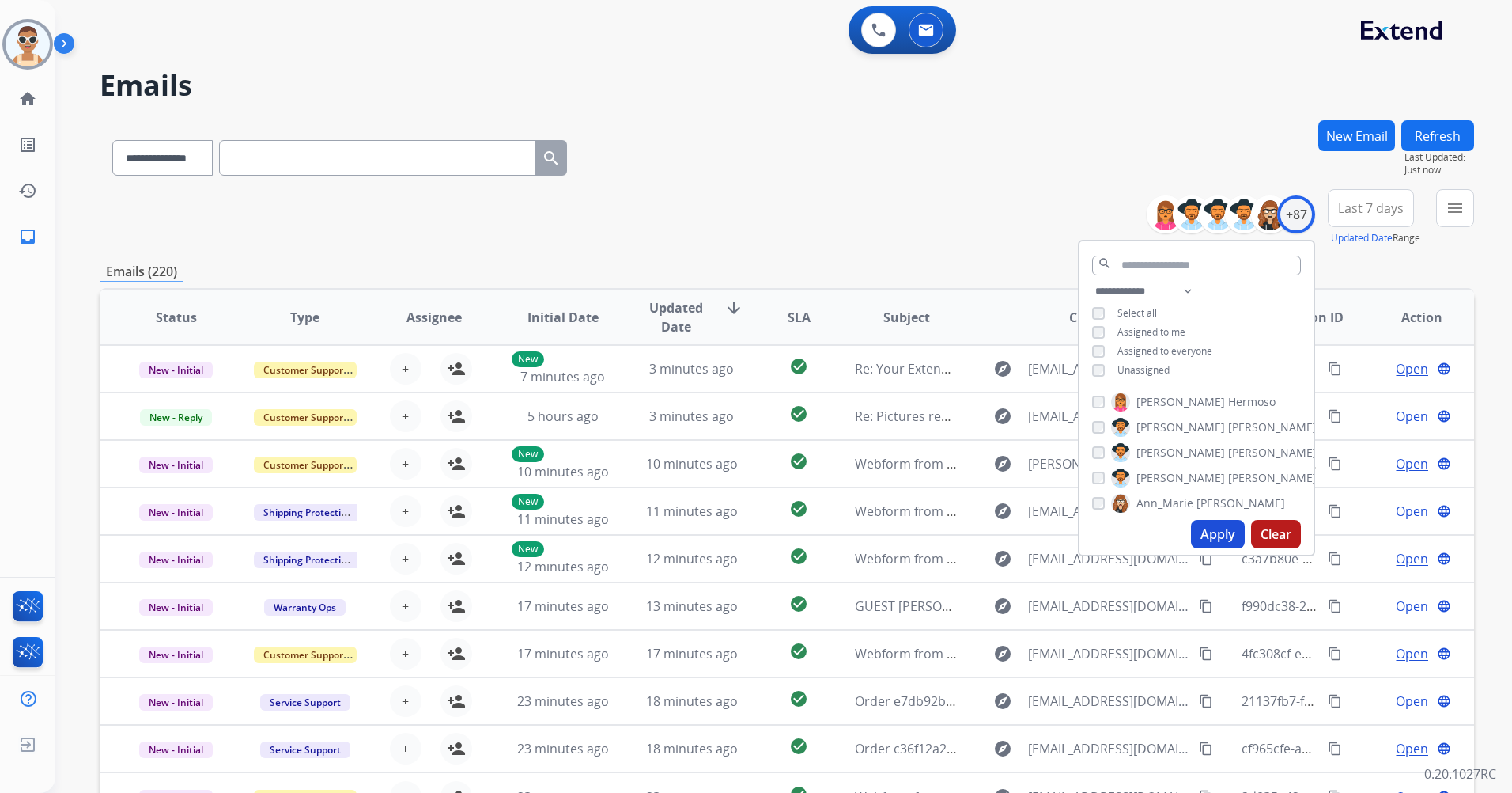
click at [1162, 369] on span "Unassigned" at bounding box center [1144, 370] width 53 height 14
click at [1152, 330] on span "Assigned to me" at bounding box center [1152, 332] width 68 height 14
click at [1165, 331] on span "Assigned to me" at bounding box center [1152, 332] width 68 height 14
click at [1166, 331] on span "Assigned to me" at bounding box center [1152, 332] width 68 height 14
click at [1151, 373] on span "Unassigned" at bounding box center [1144, 370] width 53 height 14
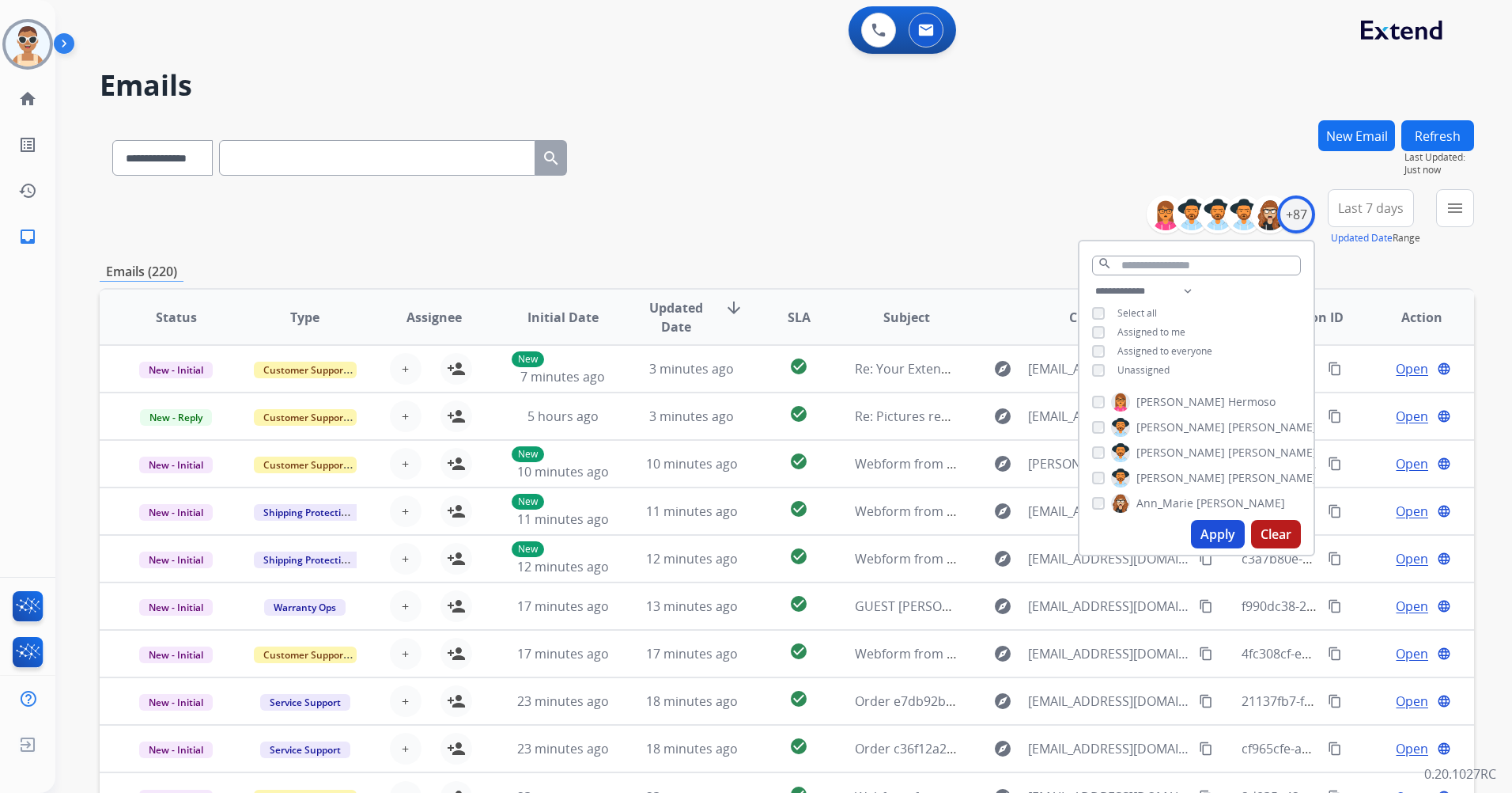
click at [1218, 536] on button "Apply" at bounding box center [1217, 534] width 54 height 28
click at [1397, 208] on span "Last 7 days" at bounding box center [1371, 208] width 65 height 6
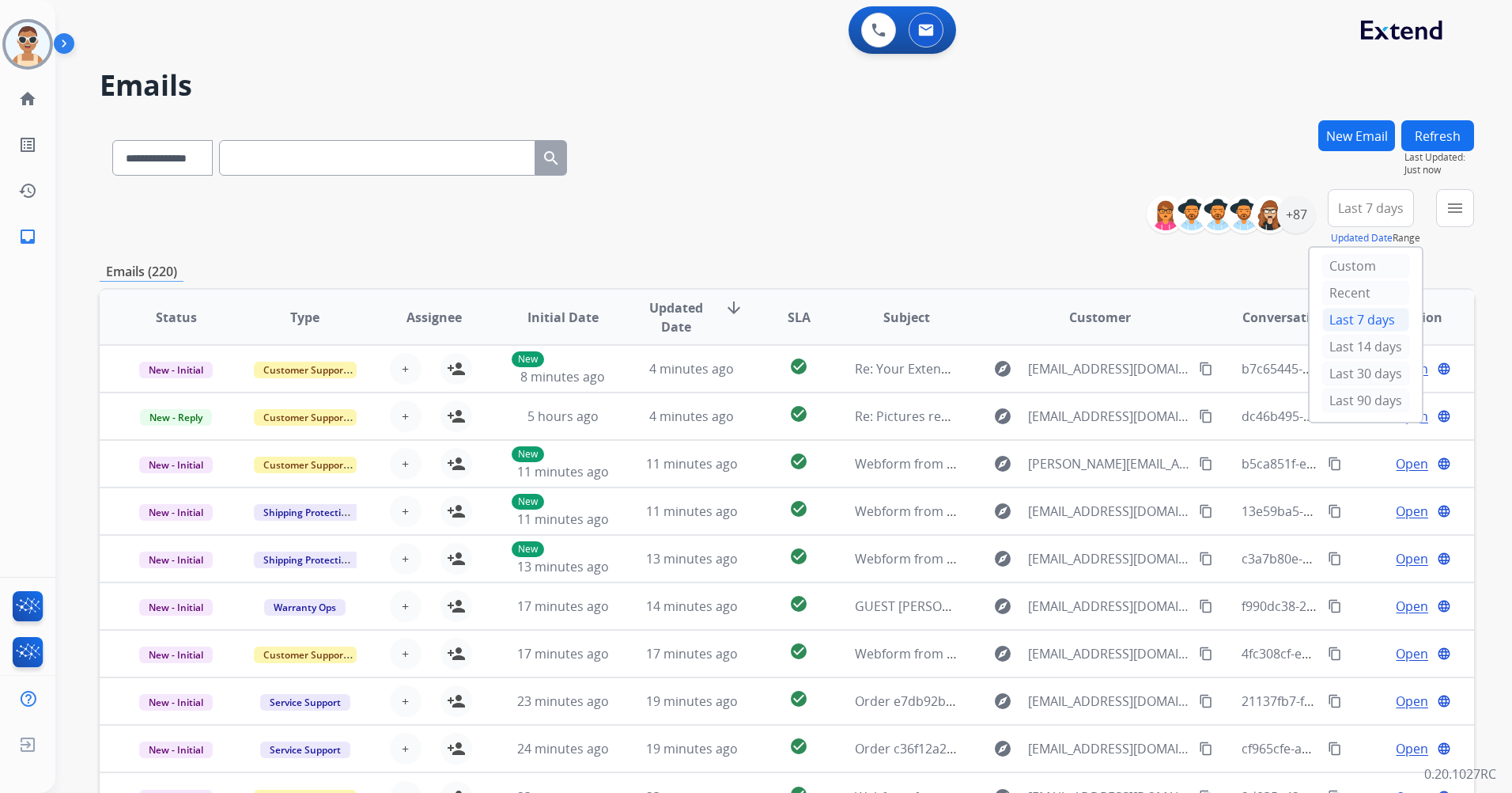
drag, startPoint x: 1374, startPoint y: 389, endPoint x: 1366, endPoint y: 380, distance: 12.0
click at [1373, 389] on div "Last 90 days" at bounding box center [1365, 400] width 87 height 23
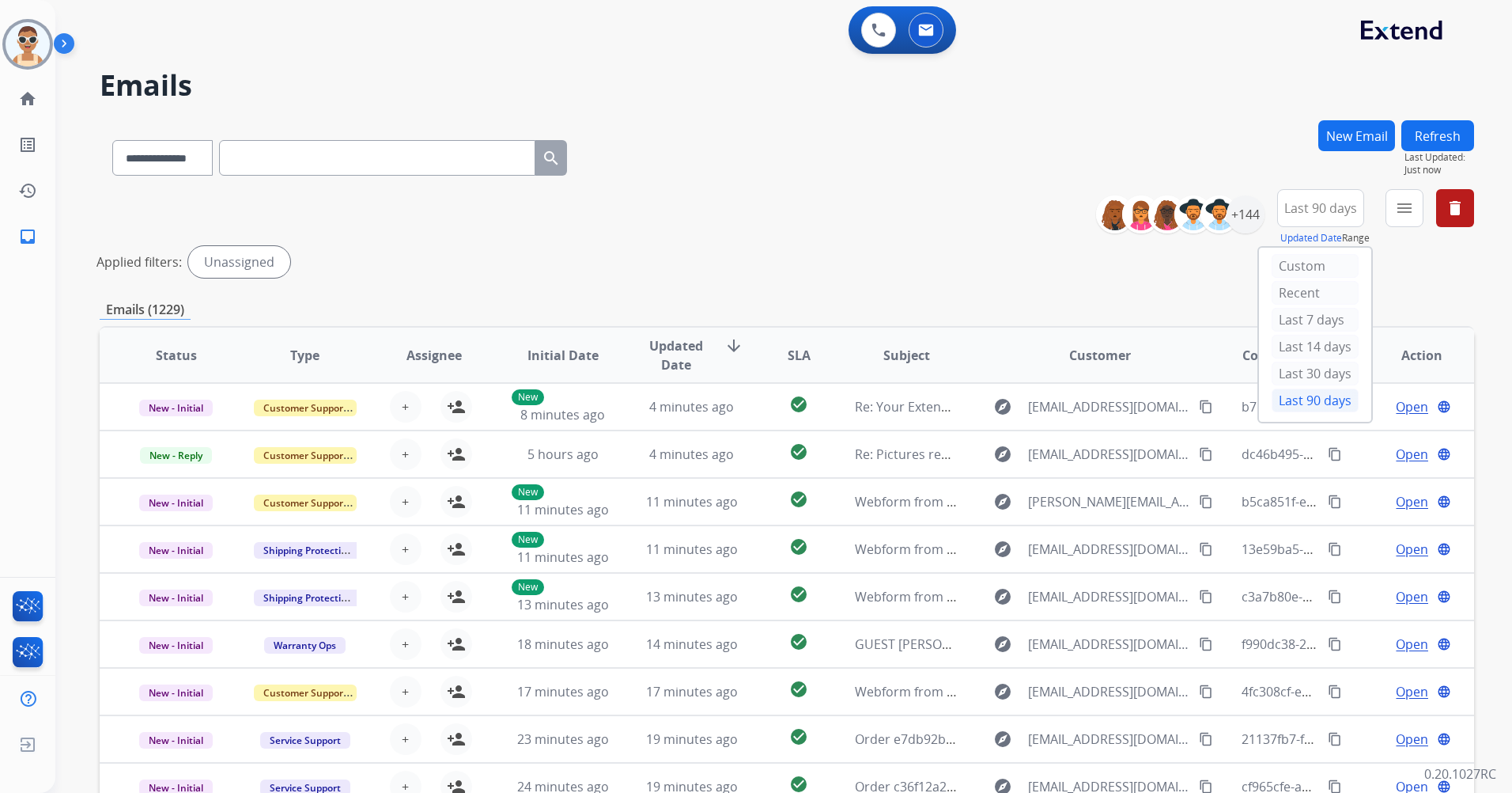
click at [1384, 279] on div "**********" at bounding box center [787, 236] width 1375 height 94
click at [1393, 208] on button "menu Filters" at bounding box center [1404, 208] width 38 height 38
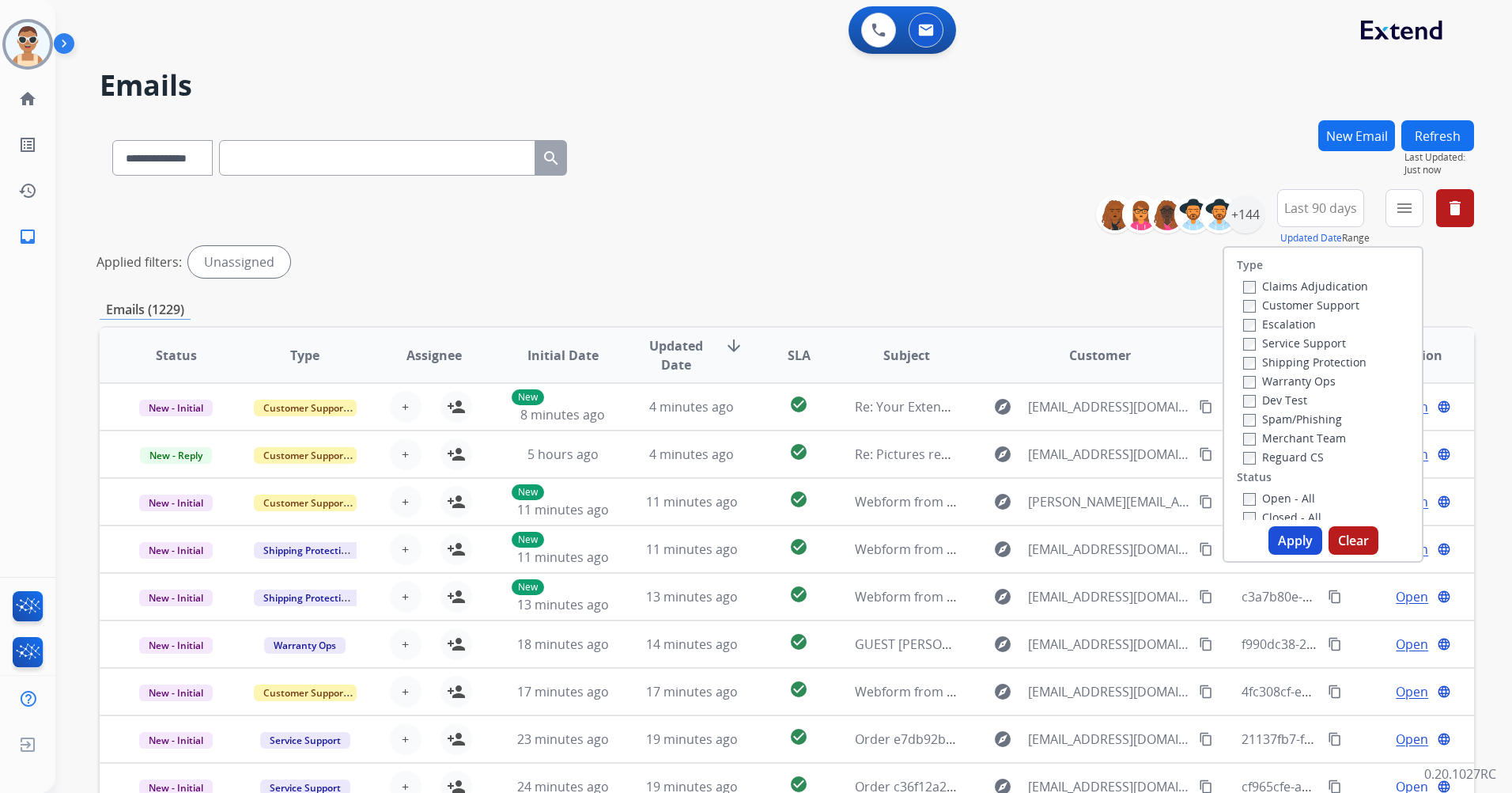
click at [1351, 306] on div "Customer Support" at bounding box center [1306, 304] width 125 height 19
click at [1328, 303] on label "Customer Support" at bounding box center [1301, 304] width 116 height 15
drag, startPoint x: 1330, startPoint y: 369, endPoint x: 1328, endPoint y: 386, distance: 17.1
click at [1328, 386] on div "Claims Adjudication Customer Support Escalation Service Support Shipping Protec…" at bounding box center [1303, 371] width 131 height 190
click at [1271, 496] on label "Open - All" at bounding box center [1279, 498] width 72 height 15
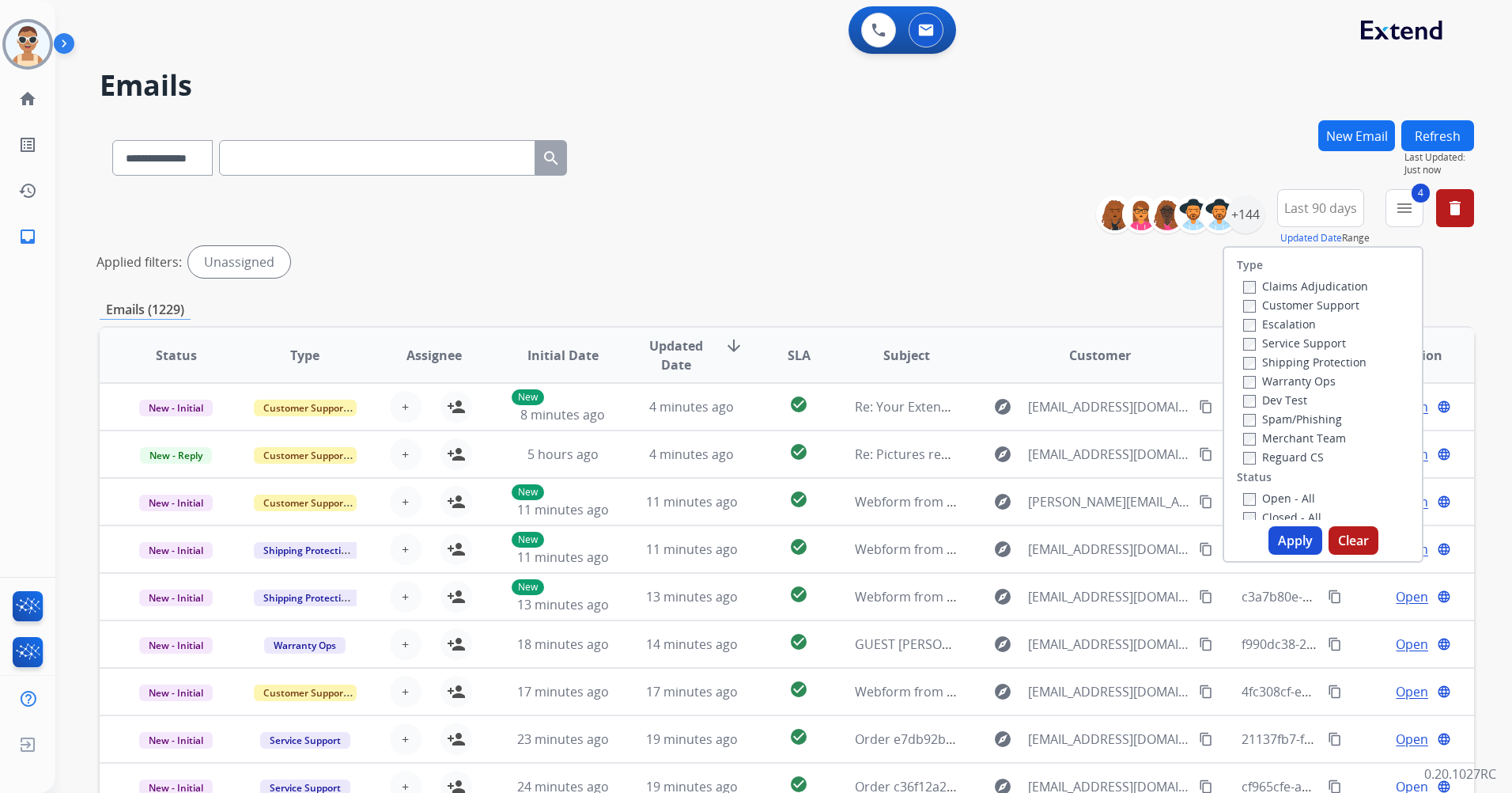
click at [1296, 528] on button "Apply" at bounding box center [1295, 540] width 54 height 28
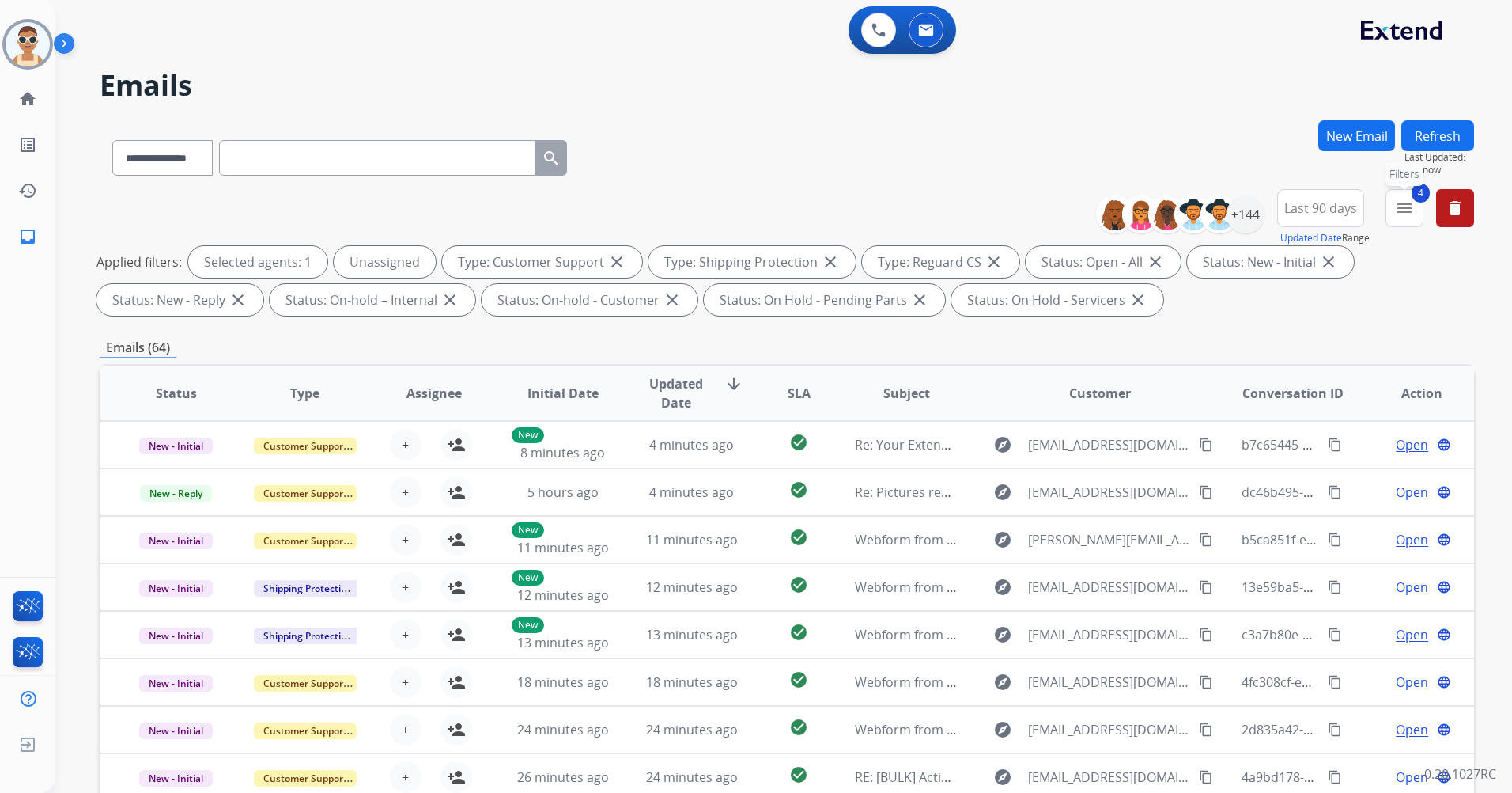
click at [1413, 210] on mat-icon "menu" at bounding box center [1404, 208] width 18 height 19
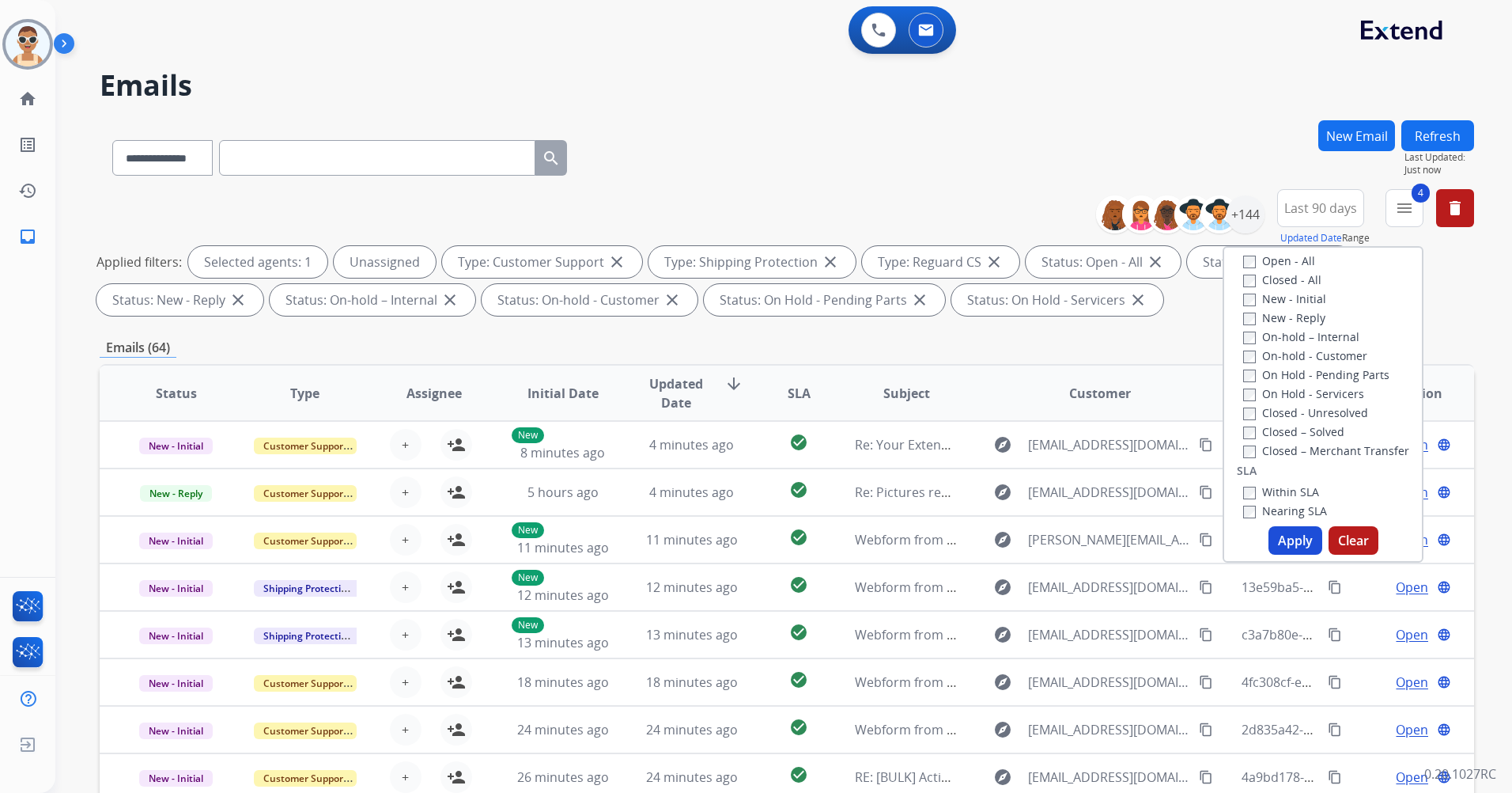
scroll to position [396, 0]
click at [1283, 371] on label "Past SLA" at bounding box center [1274, 371] width 63 height 15
click at [1277, 389] on label "Critical" at bounding box center [1272, 390] width 56 height 15
click at [1290, 542] on button "Apply" at bounding box center [1295, 540] width 54 height 28
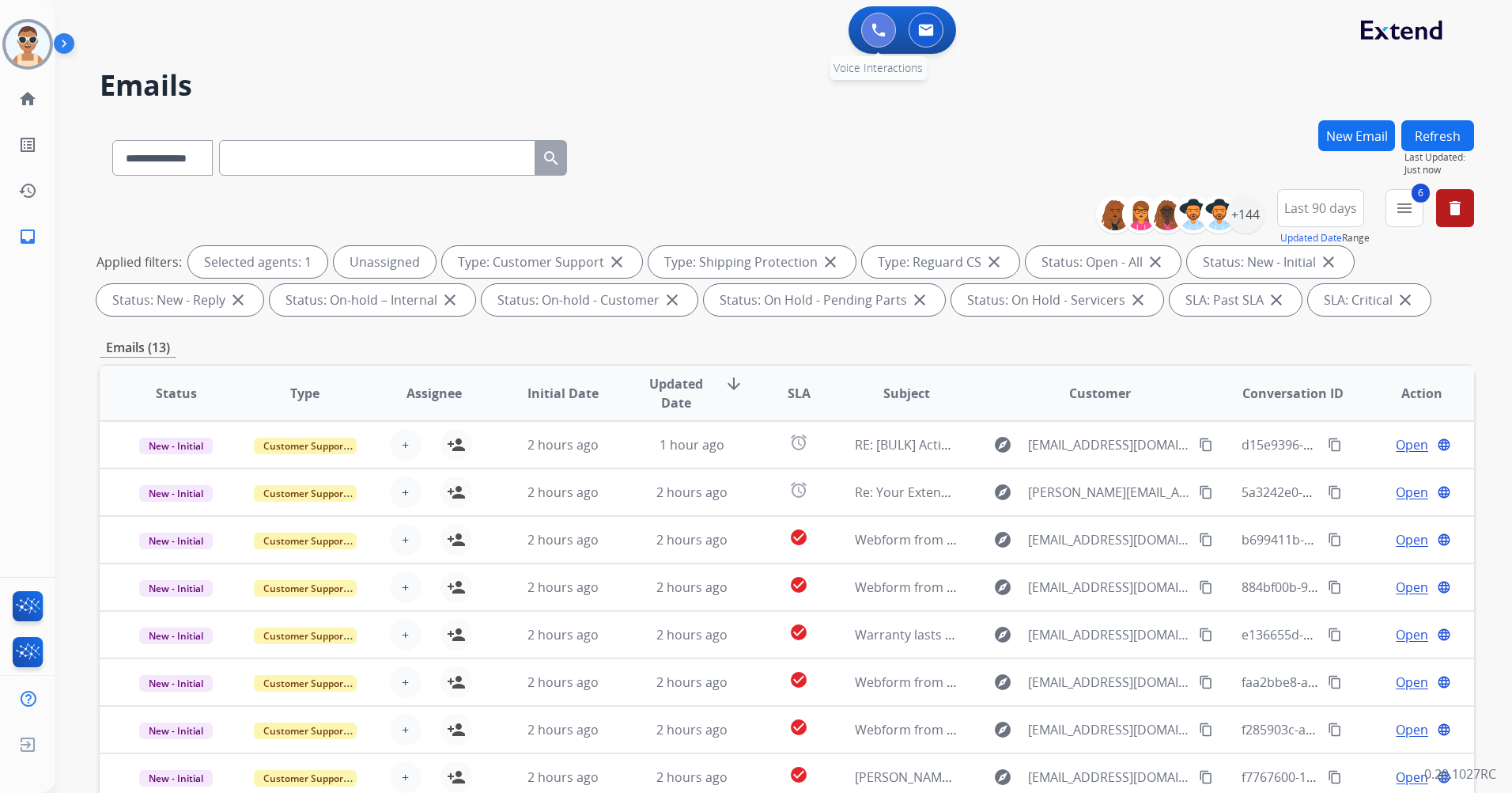
click at [883, 31] on img at bounding box center [878, 30] width 15 height 15
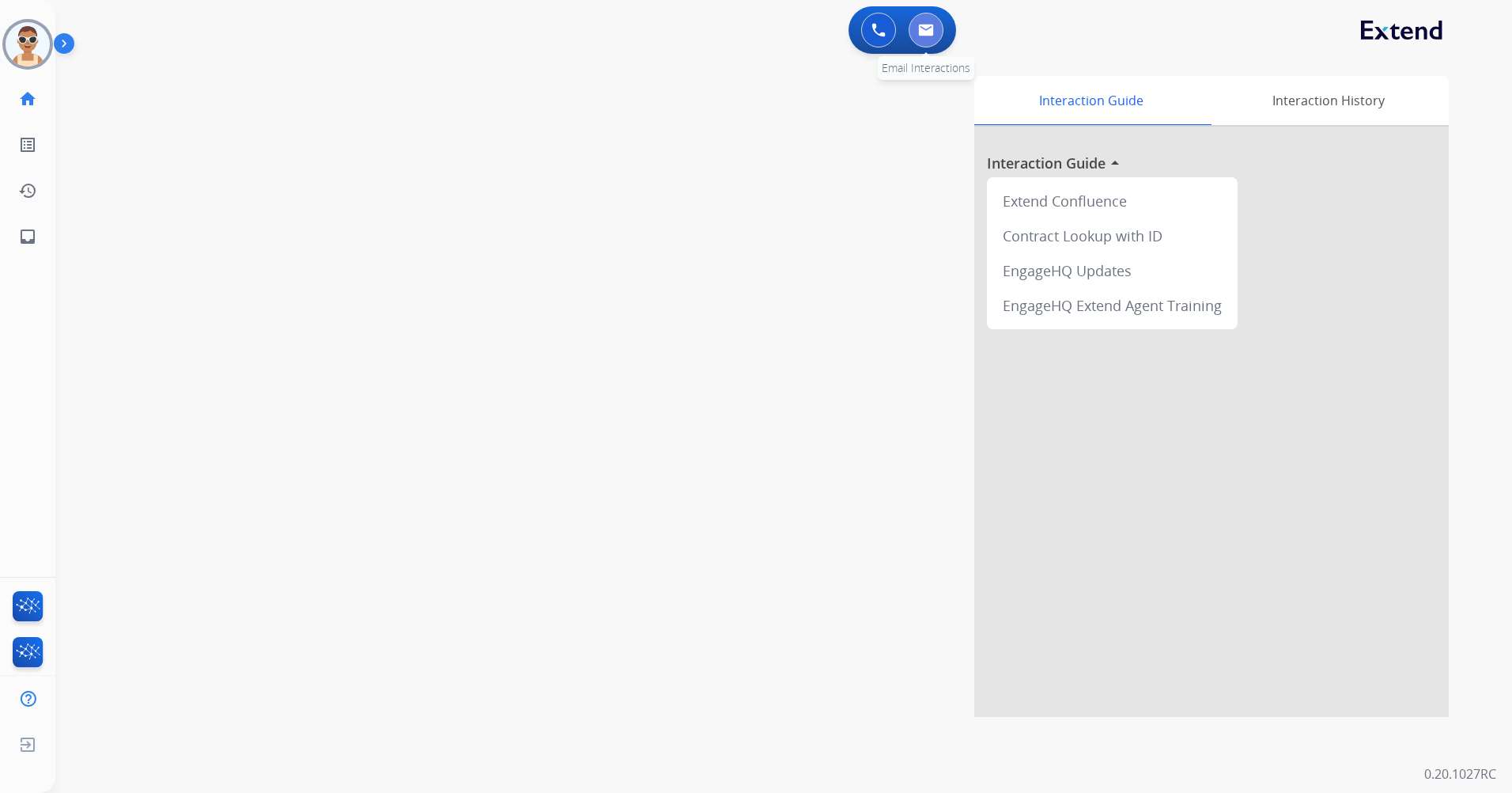
click at [921, 36] on img at bounding box center [926, 29] width 16 height 13
select select "**********"
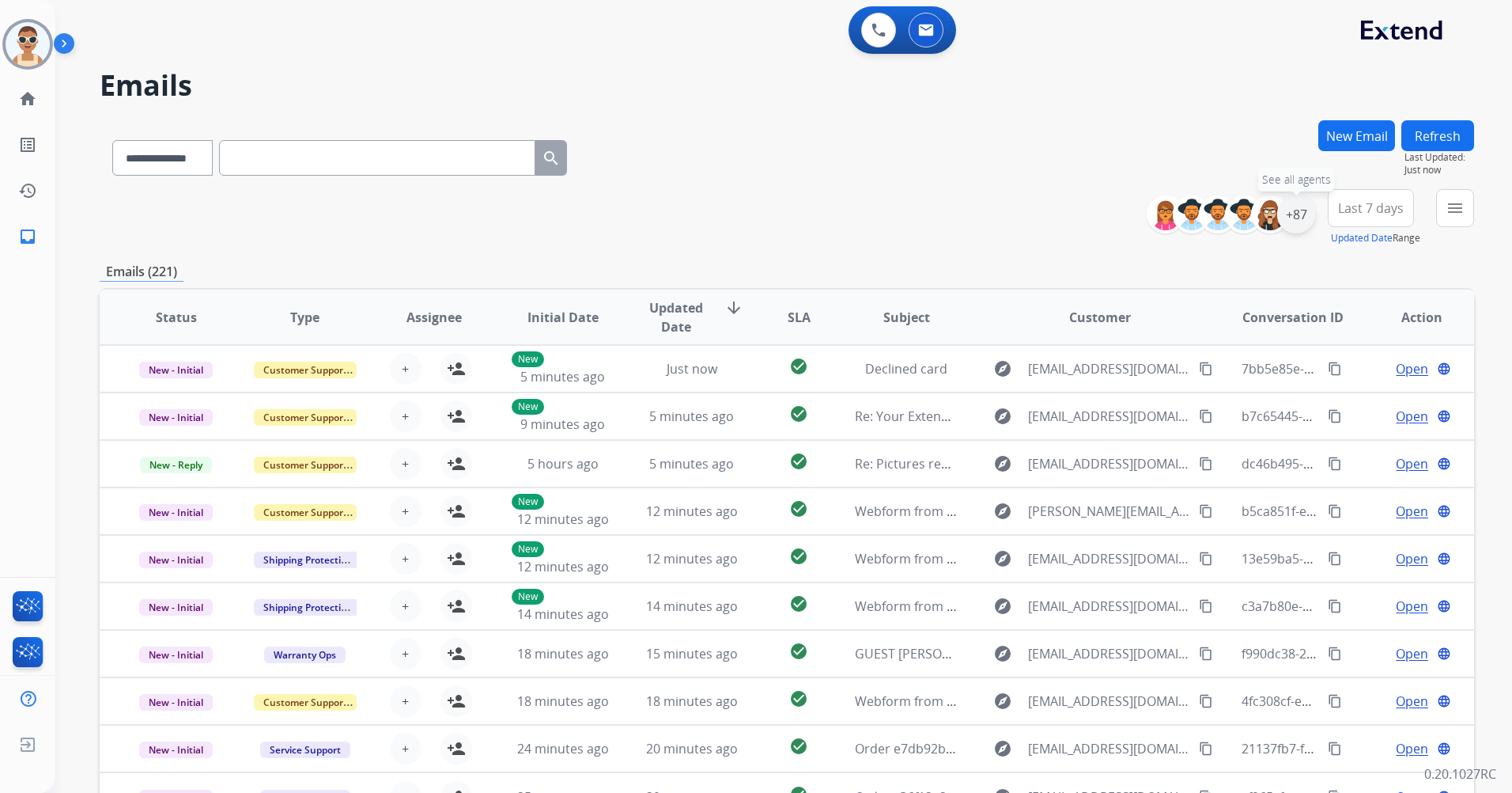
click at [1304, 217] on div "+87" at bounding box center [1296, 214] width 38 height 38
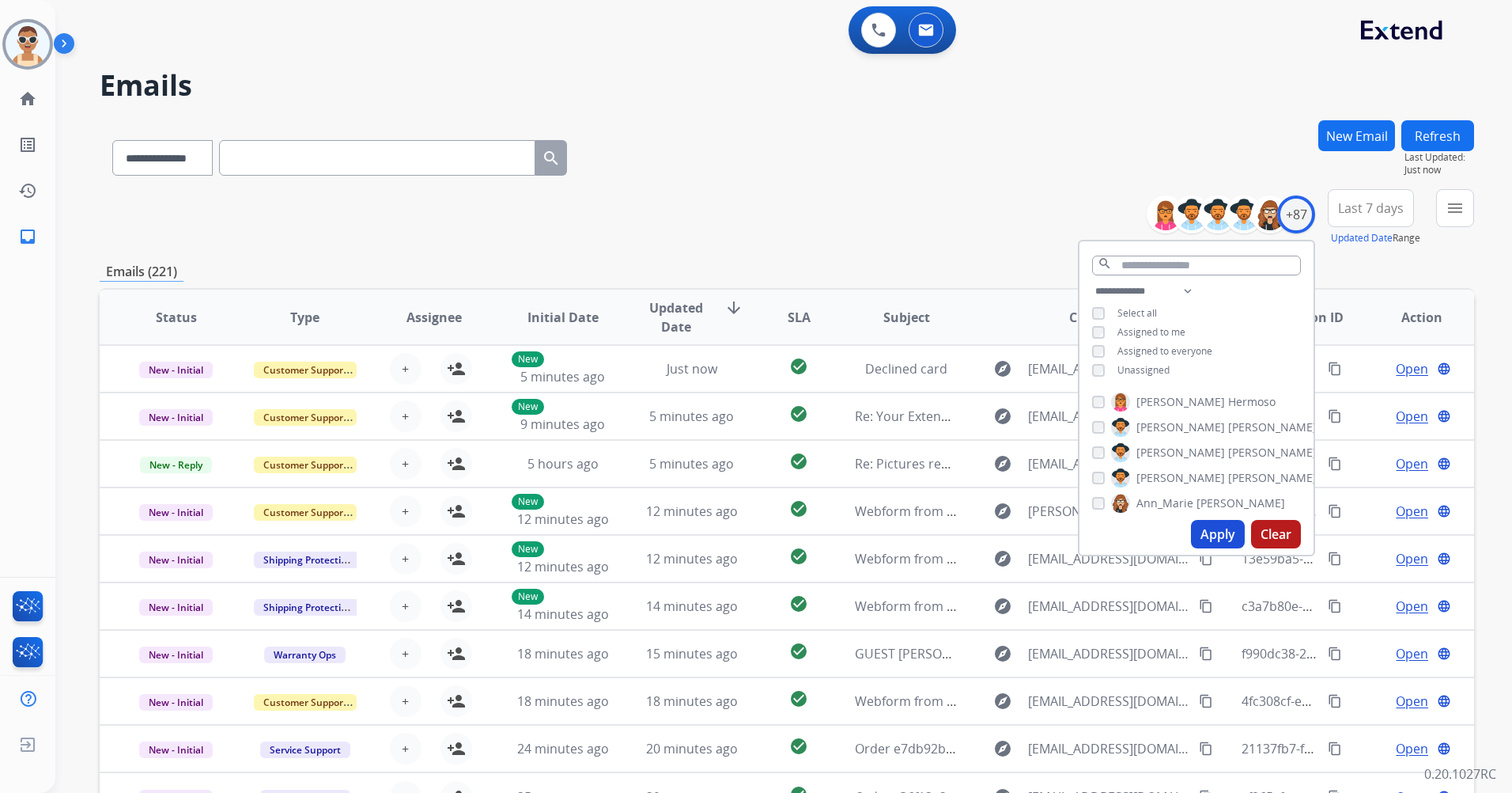
click at [1162, 334] on span "Assigned to me" at bounding box center [1152, 332] width 68 height 14
click at [1142, 371] on span "Unassigned" at bounding box center [1144, 370] width 53 height 14
click at [1182, 290] on select "**********" at bounding box center [1147, 290] width 109 height 19
select select "**********"
click at [1092, 282] on select "**********" at bounding box center [1147, 290] width 109 height 19
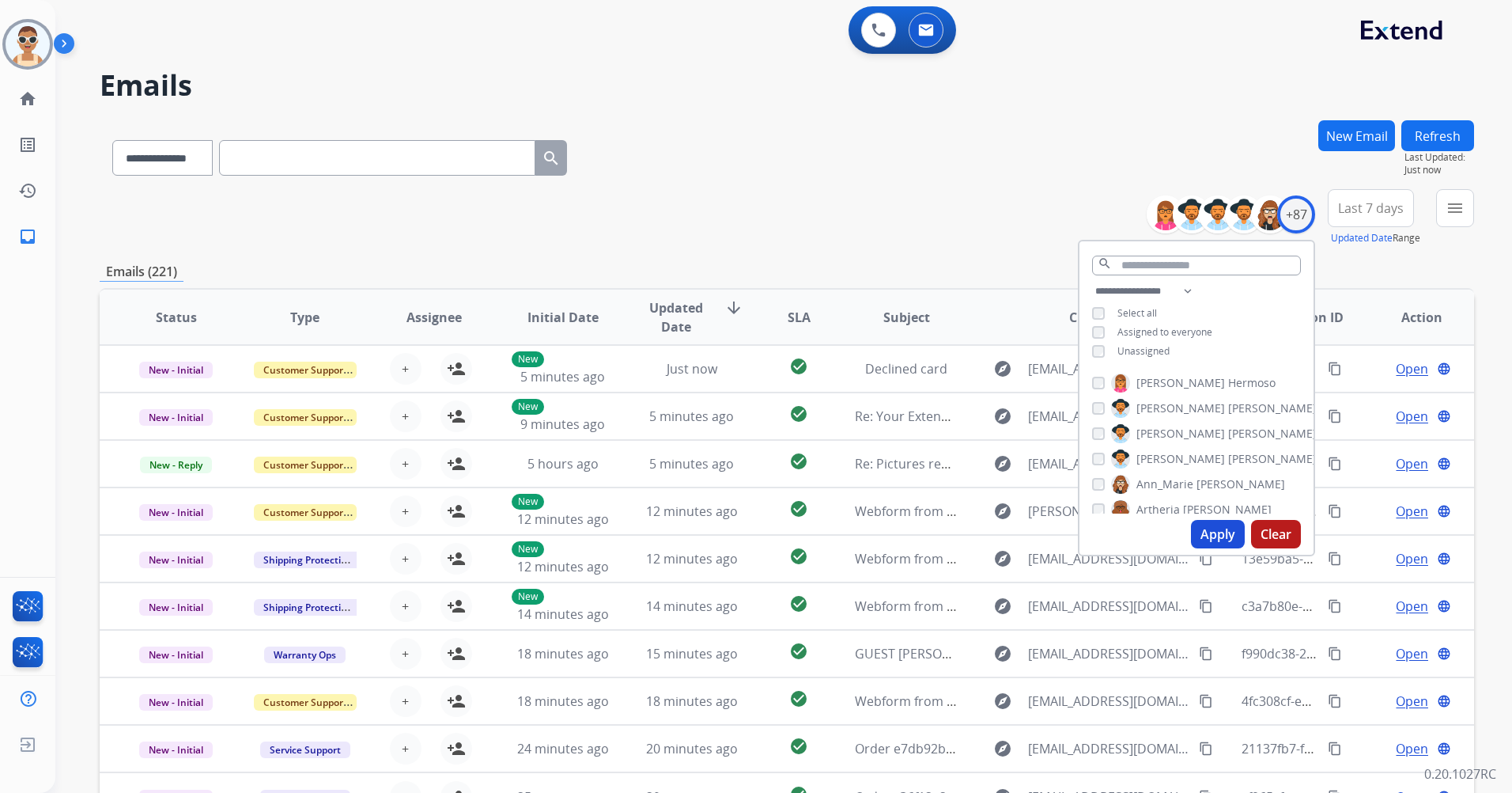
click at [1177, 334] on span "Assigned to everyone" at bounding box center [1164, 332] width 94 height 14
click at [1205, 538] on button "Apply" at bounding box center [1217, 534] width 54 height 28
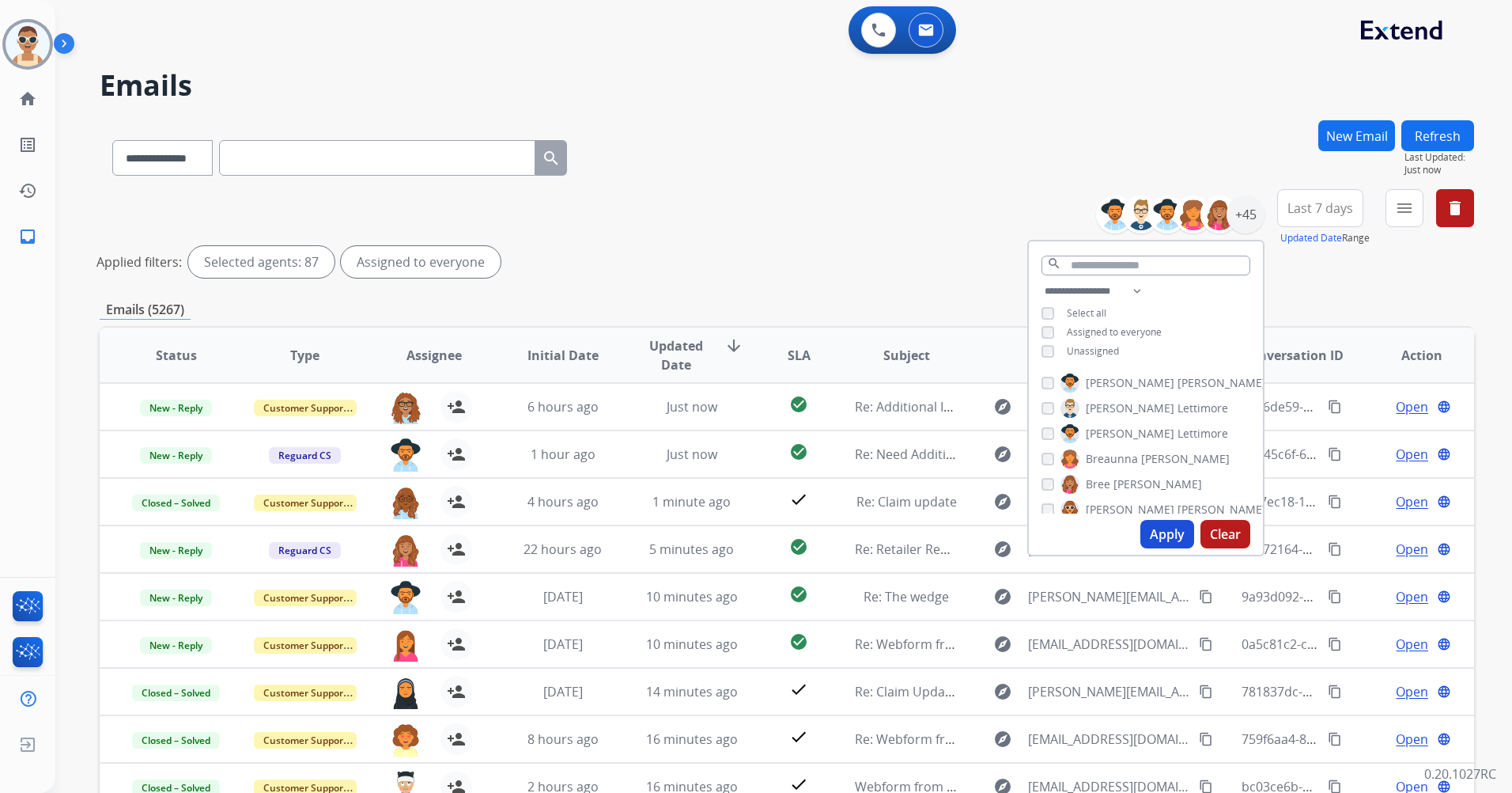
drag, startPoint x: 1153, startPoint y: 521, endPoint x: 1067, endPoint y: 426, distance: 128.1
click at [1146, 515] on div "Apply Clear" at bounding box center [1146, 534] width 234 height 41
click at [1158, 530] on button "Apply" at bounding box center [1166, 534] width 54 height 28
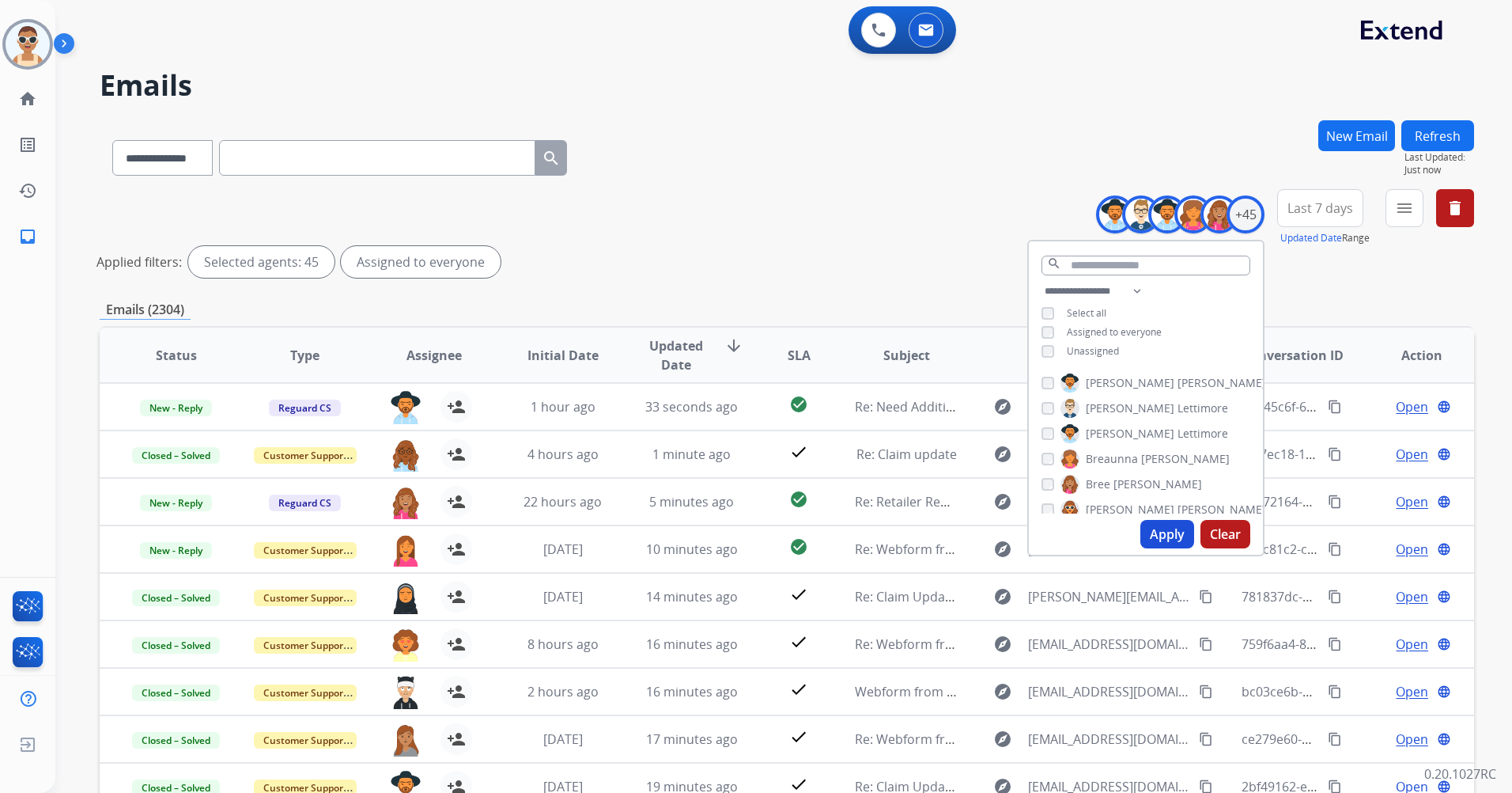
click at [1307, 211] on span "Last 7 days" at bounding box center [1320, 208] width 65 height 6
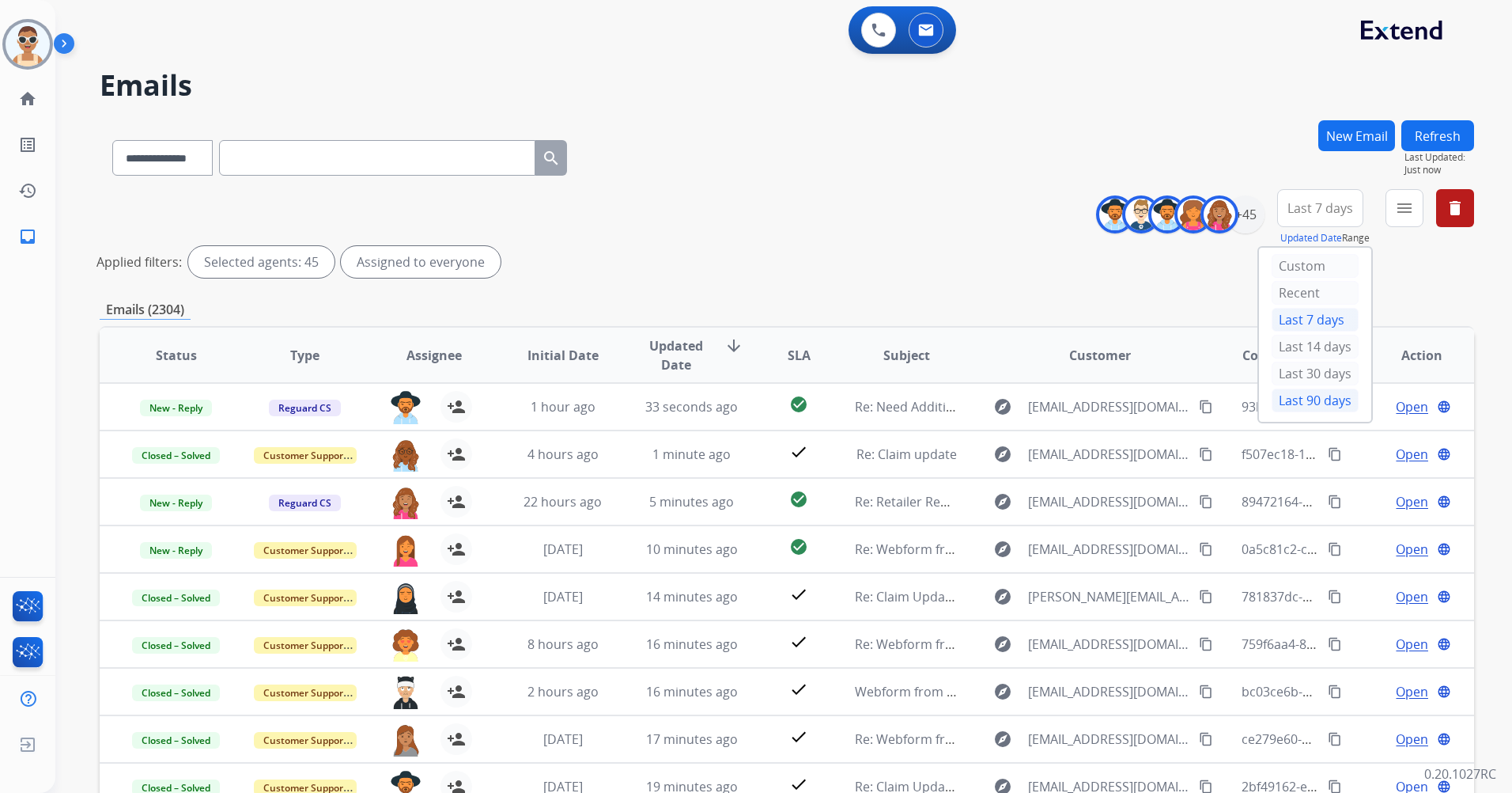
click at [1279, 404] on div "Last 90 days" at bounding box center [1314, 400] width 87 height 23
click at [1412, 203] on mat-icon "menu" at bounding box center [1404, 208] width 18 height 19
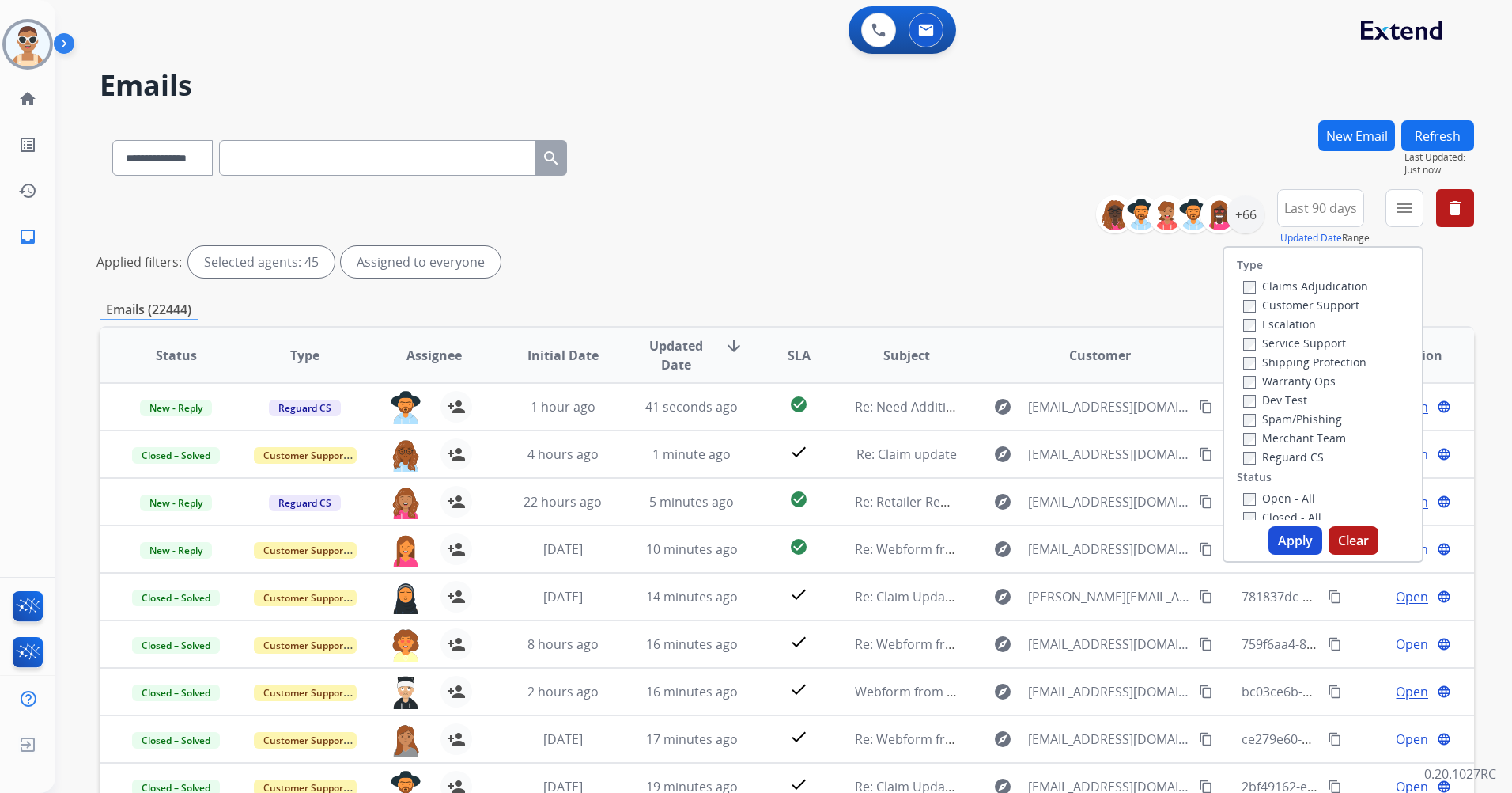
click at [1309, 304] on label "Customer Support" at bounding box center [1301, 304] width 116 height 15
click at [1318, 367] on label "Shipping Protection" at bounding box center [1305, 361] width 124 height 15
click at [1304, 461] on label "Reguard CS" at bounding box center [1283, 456] width 81 height 15
click at [1288, 498] on label "Open - All" at bounding box center [1279, 498] width 72 height 15
click at [1298, 545] on button "Apply" at bounding box center [1295, 540] width 54 height 28
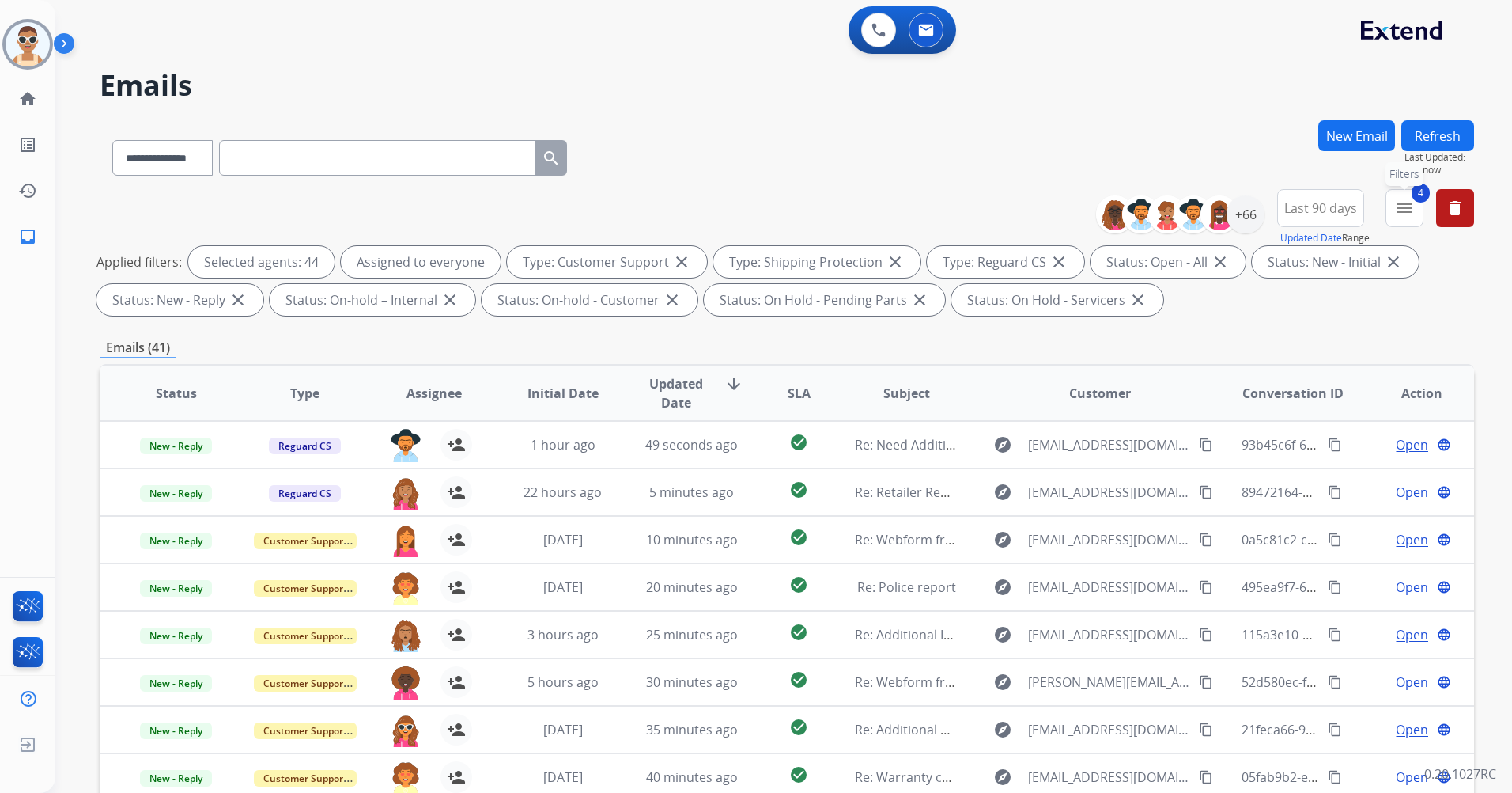
click at [1411, 216] on mat-icon "menu" at bounding box center [1404, 208] width 18 height 19
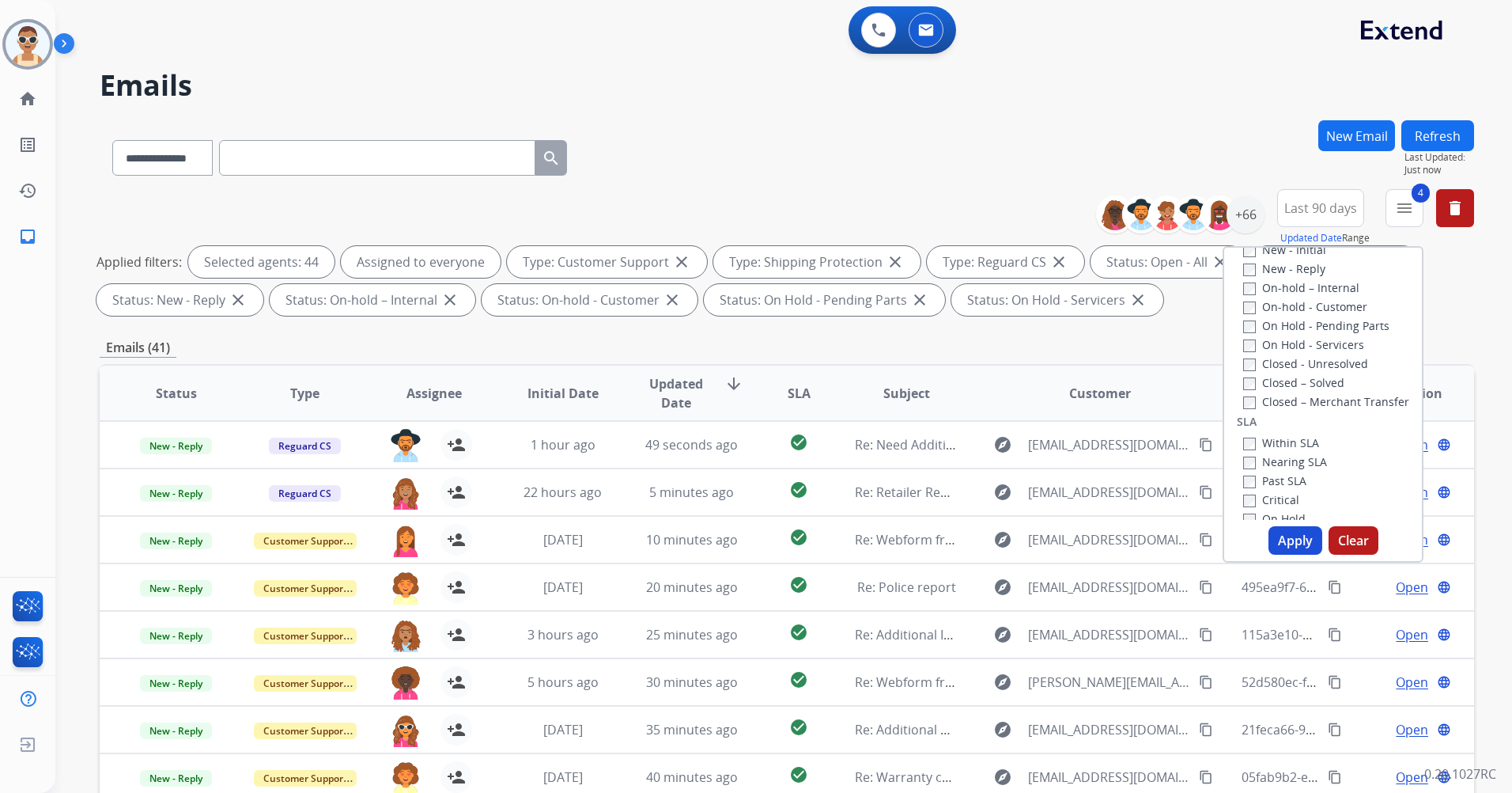
scroll to position [317, 0]
drag, startPoint x: 1280, startPoint y: 450, endPoint x: 1281, endPoint y: 466, distance: 16.0
click at [1280, 450] on label "Past SLA" at bounding box center [1274, 450] width 63 height 15
click at [1274, 470] on label "Critical" at bounding box center [1272, 469] width 56 height 15
click at [1301, 551] on button "Apply" at bounding box center [1295, 540] width 54 height 28
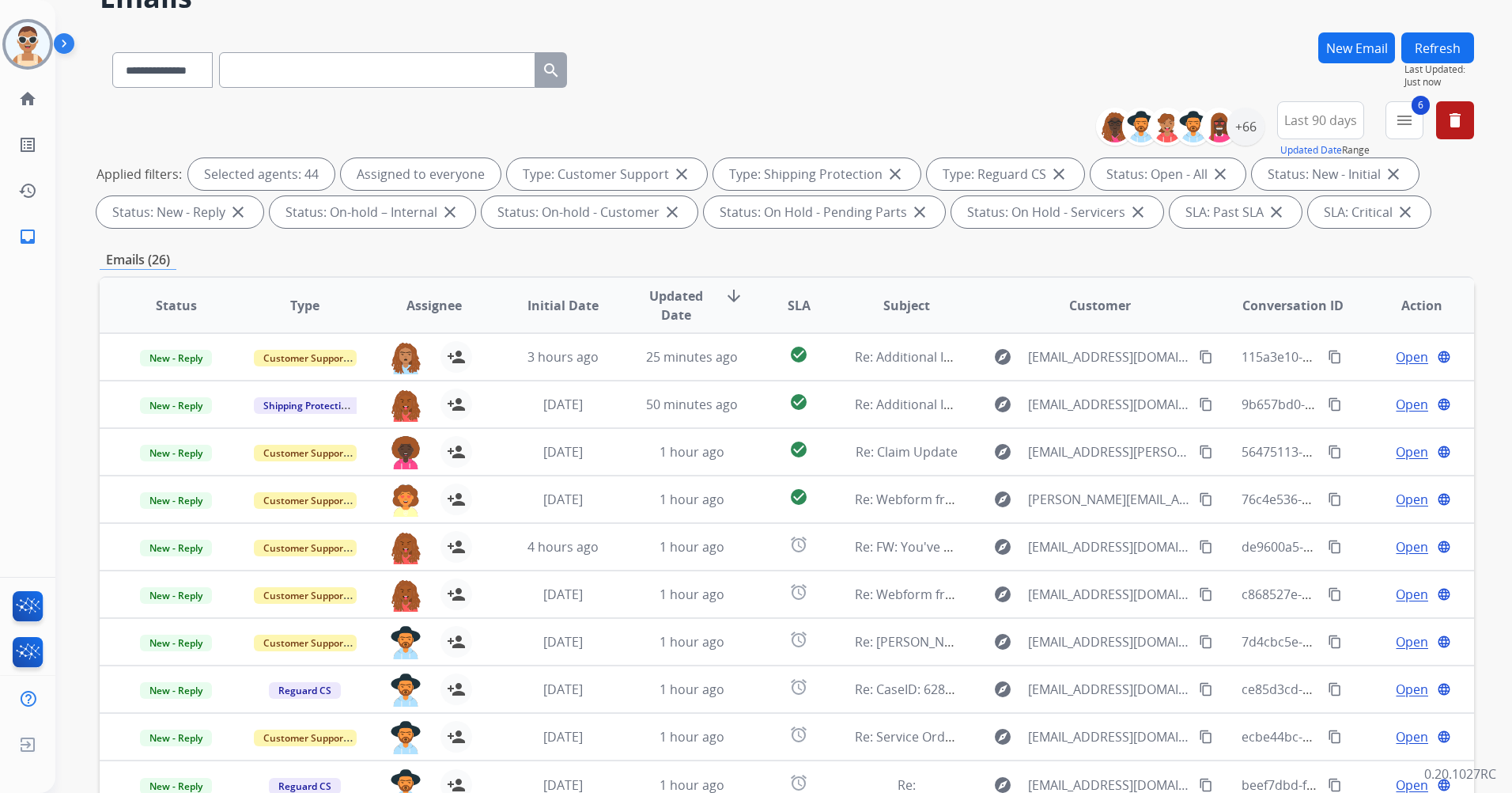
scroll to position [183, 0]
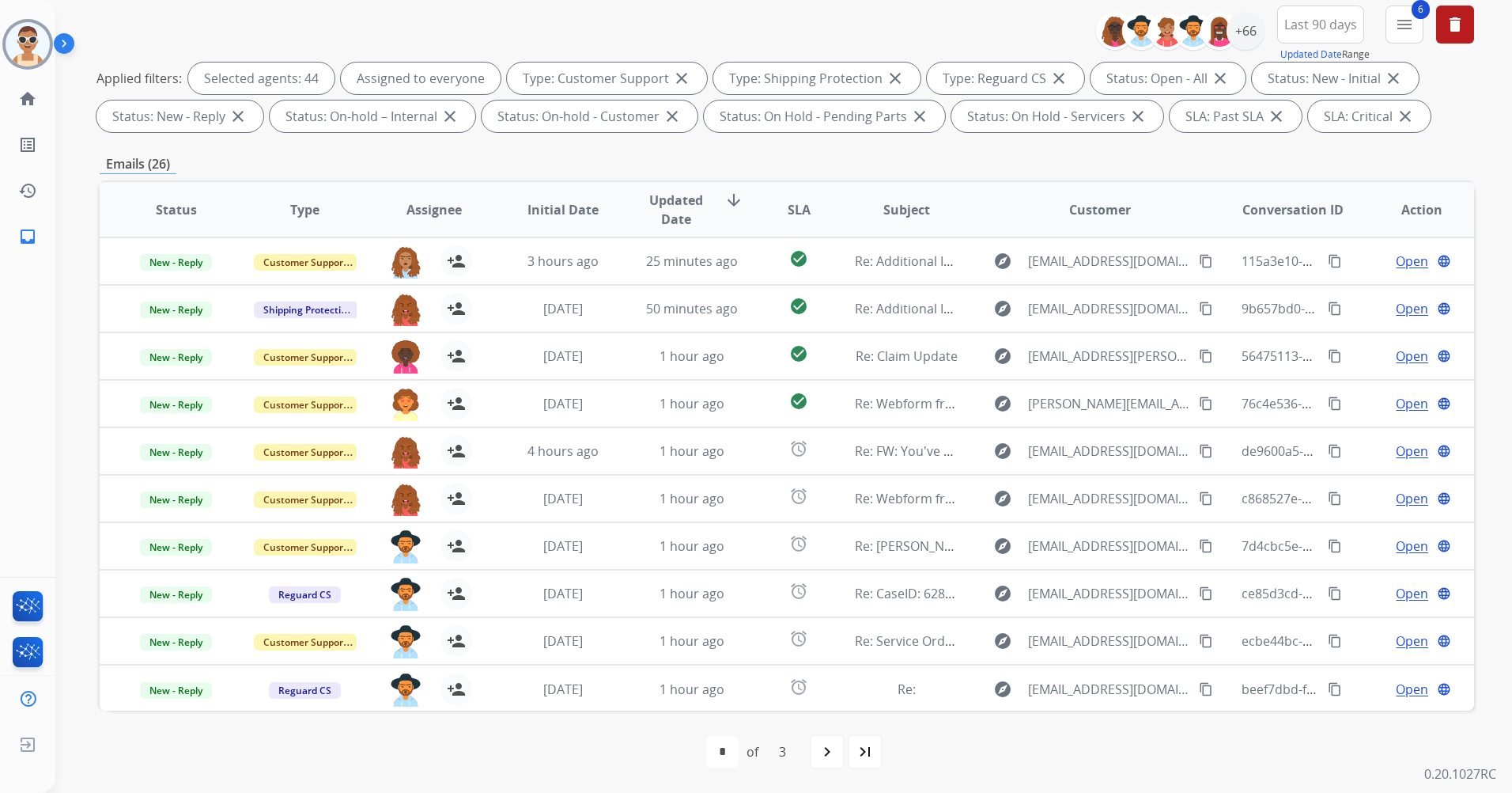
click at [832, 744] on mat-icon "navigate_next" at bounding box center [827, 751] width 18 height 19
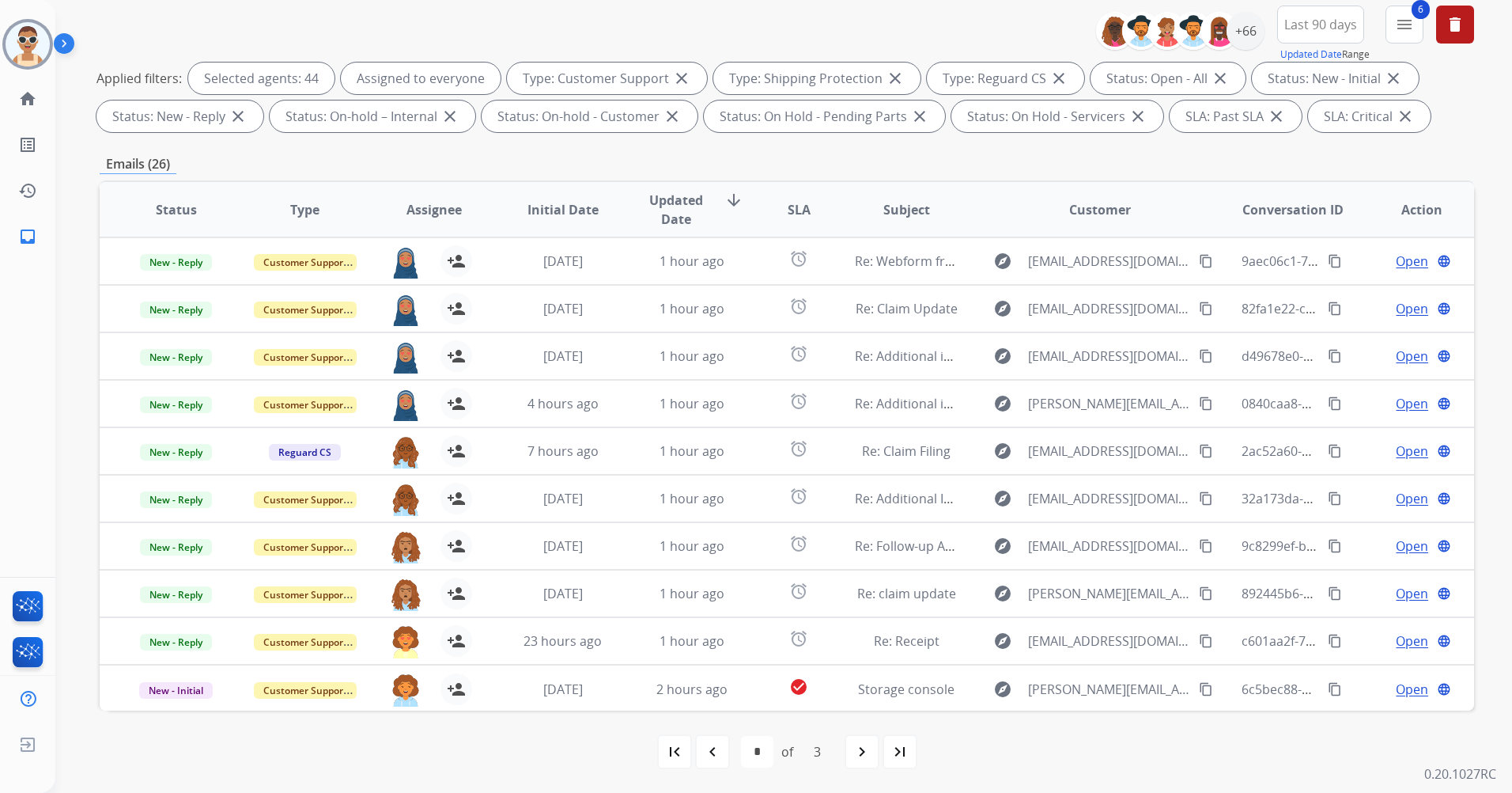
drag, startPoint x: 683, startPoint y: 759, endPoint x: 631, endPoint y: 615, distance: 153.1
click at [682, 759] on div "first_page" at bounding box center [675, 752] width 35 height 35
select select "*"
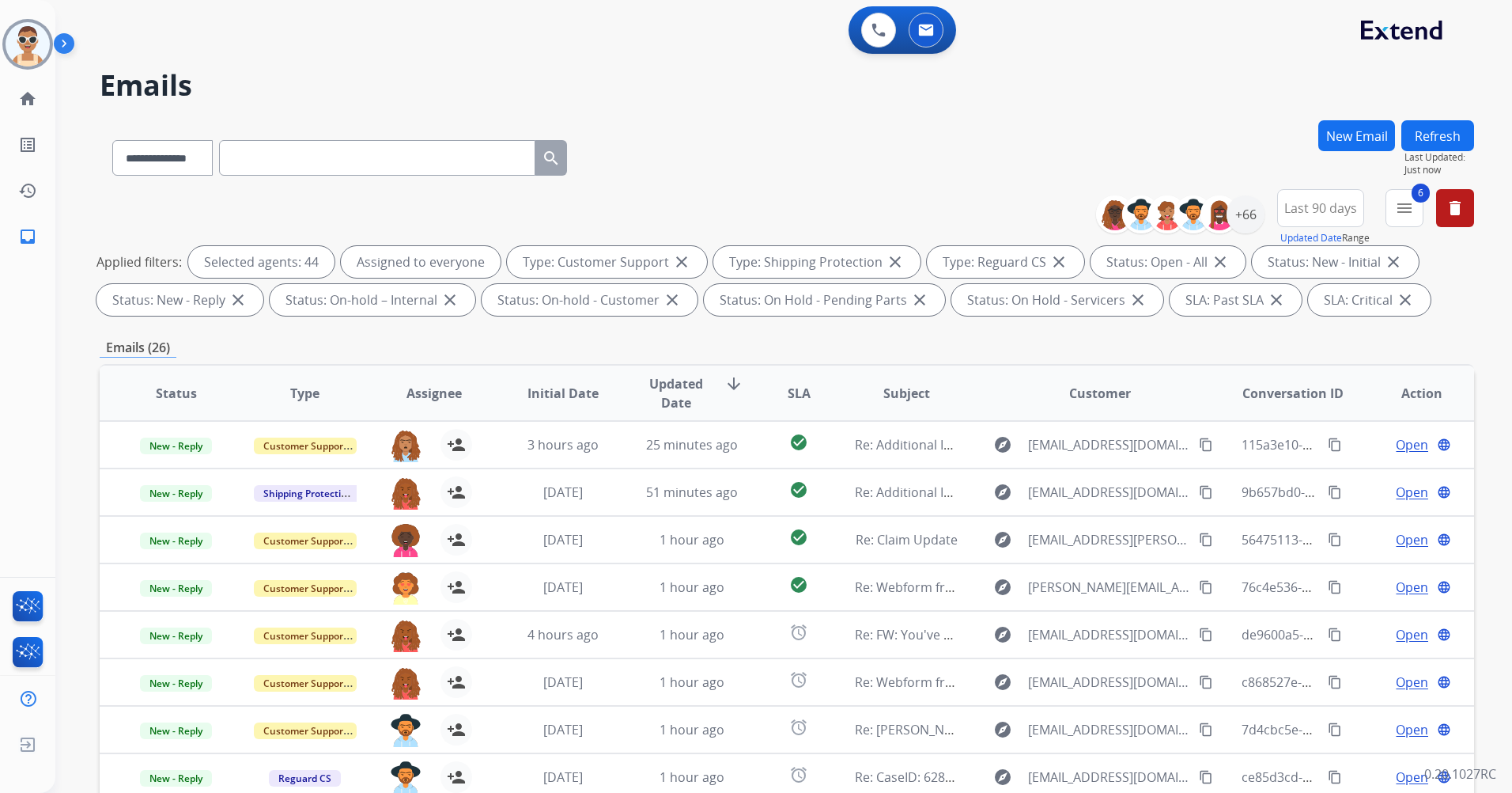
drag, startPoint x: 782, startPoint y: 337, endPoint x: 769, endPoint y: 340, distance: 13.3
